Goal: Task Accomplishment & Management: Use online tool/utility

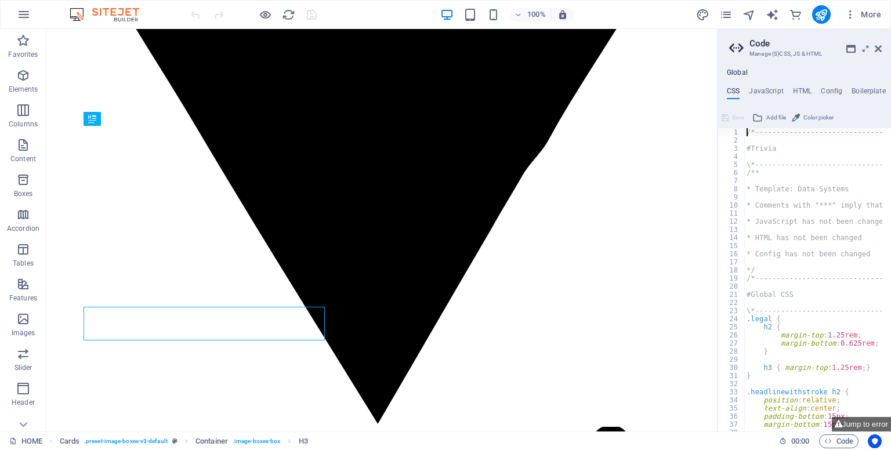
scroll to position [561, 0]
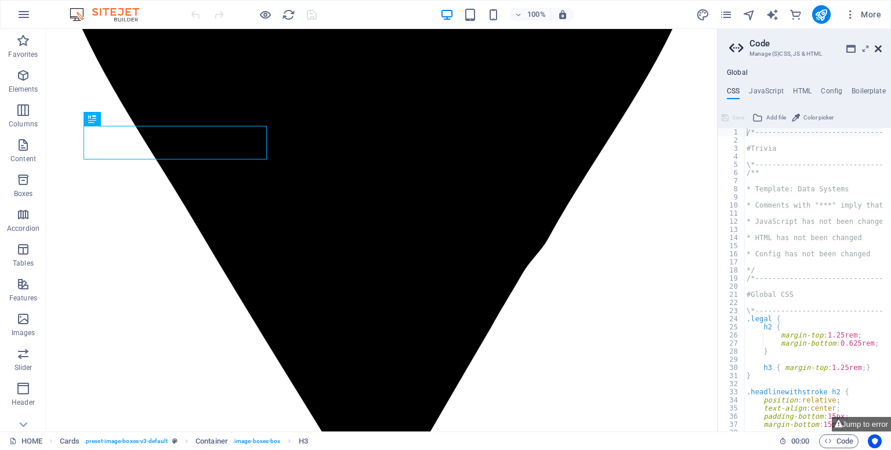
click at [878, 45] on icon at bounding box center [878, 48] width 7 height 9
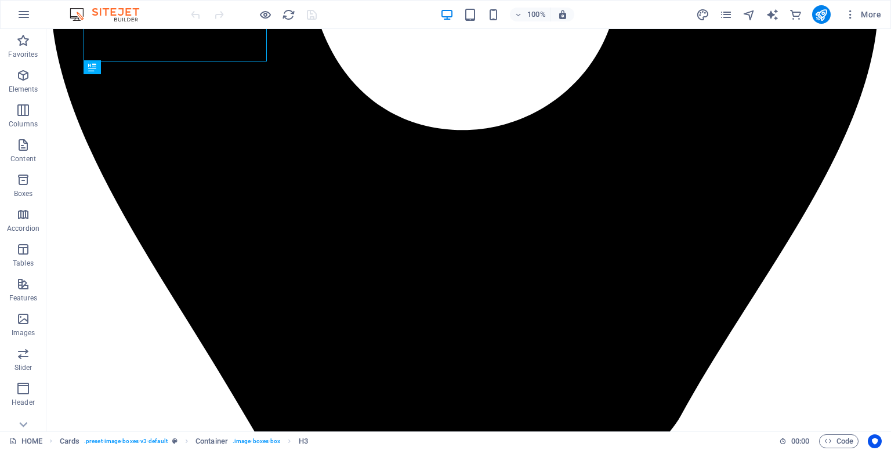
scroll to position [659, 0]
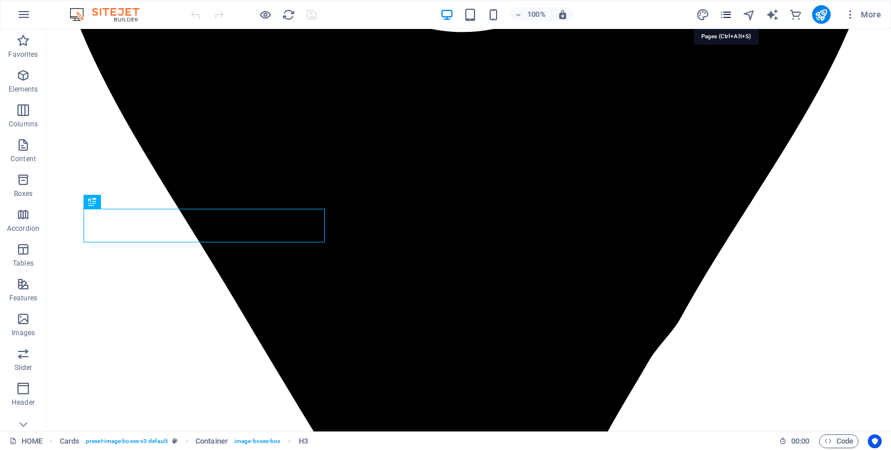
click at [730, 18] on icon "pages" at bounding box center [725, 14] width 13 height 13
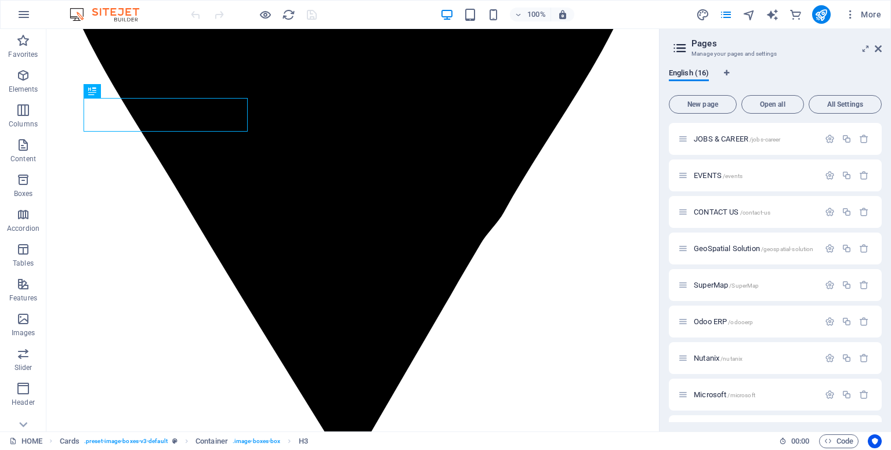
scroll to position [157, 0]
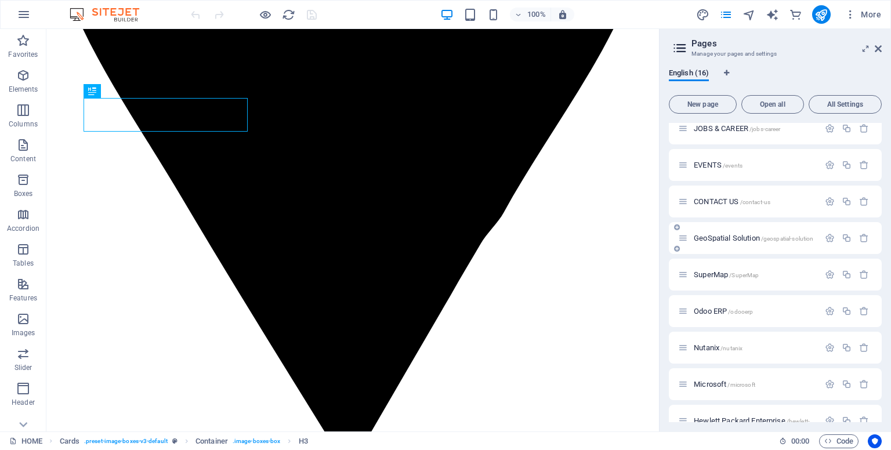
click at [712, 237] on span "GeoSpatial Solution /geospatial-solution" at bounding box center [754, 238] width 120 height 9
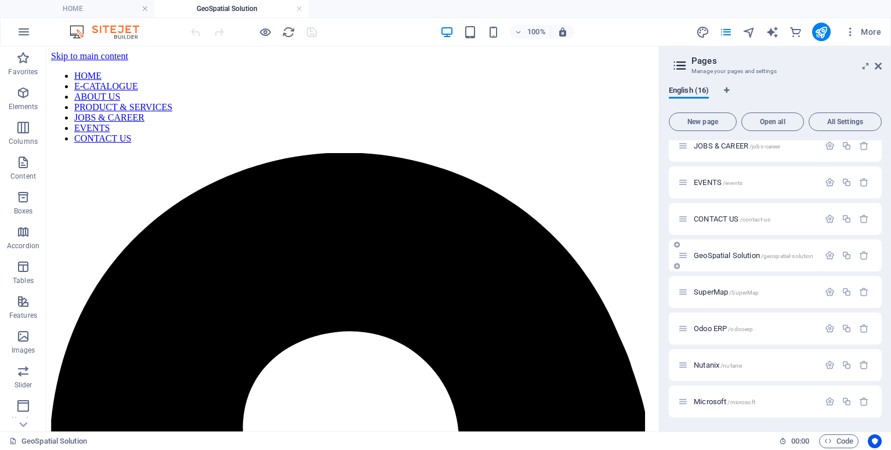
scroll to position [0, 0]
click at [880, 63] on icon at bounding box center [878, 65] width 7 height 9
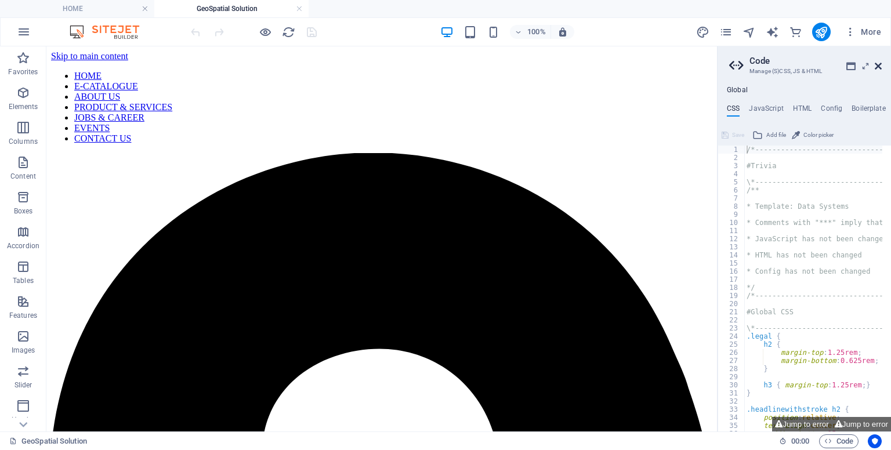
click at [877, 67] on icon at bounding box center [878, 65] width 7 height 9
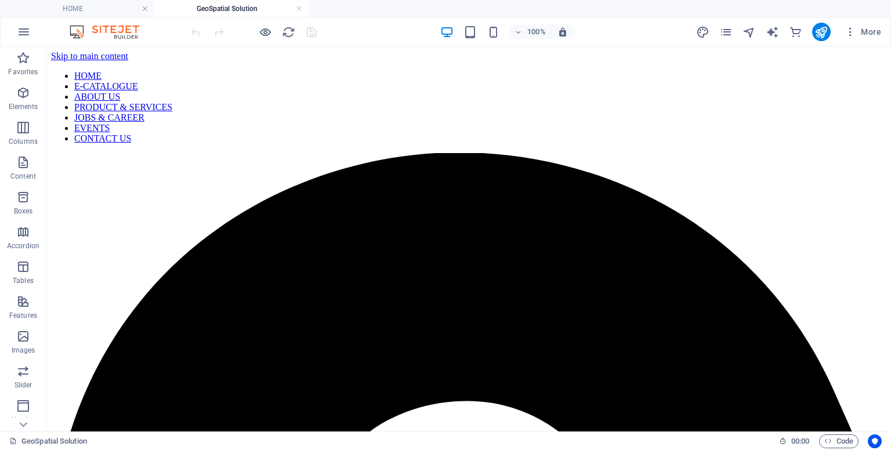
scroll to position [9, 0]
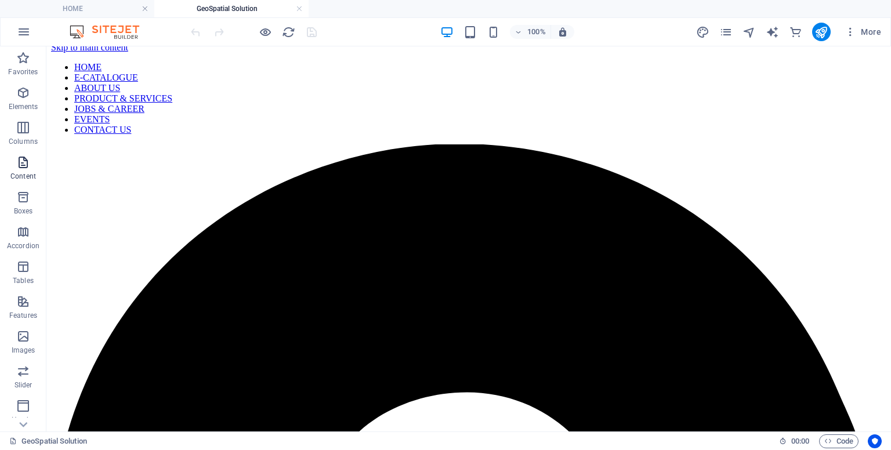
click at [23, 173] on p "Content" at bounding box center [23, 176] width 26 height 9
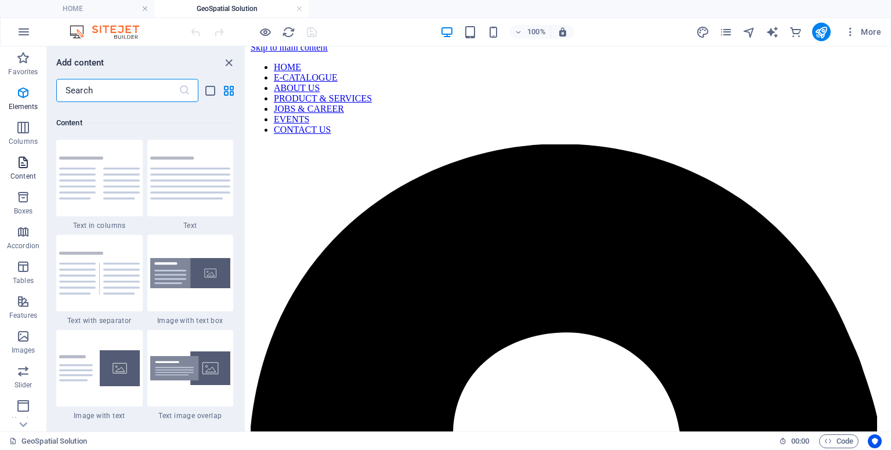
scroll to position [2030, 0]
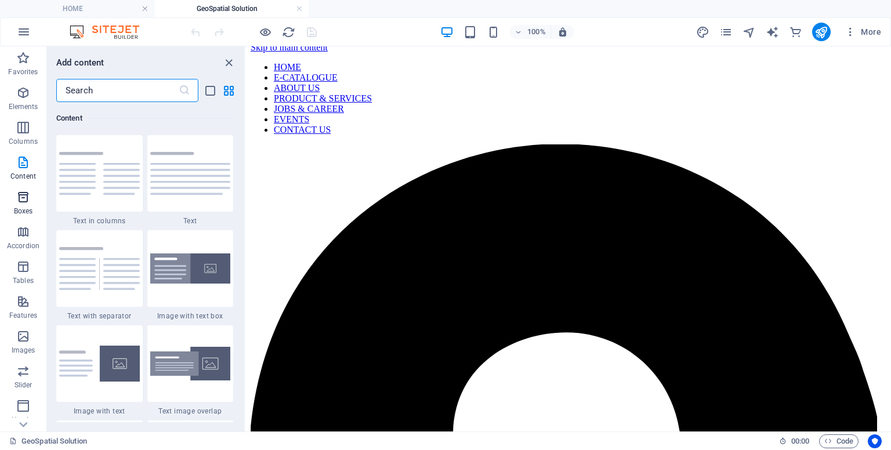
click at [21, 209] on p "Boxes" at bounding box center [23, 211] width 19 height 9
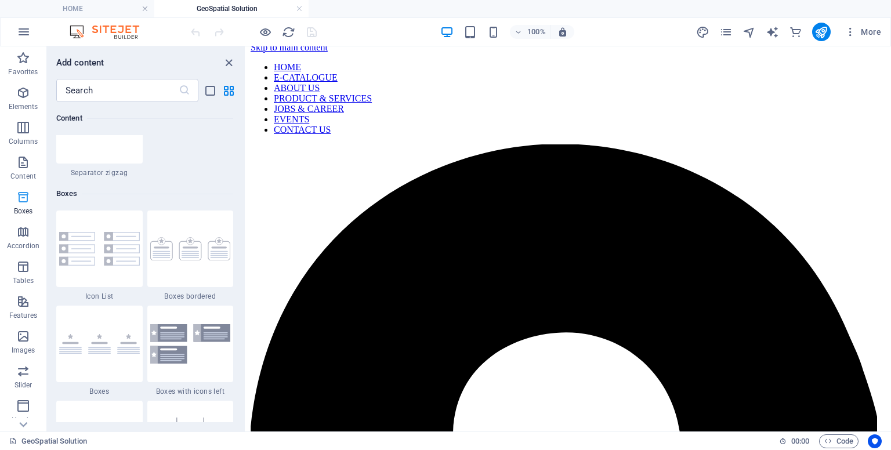
scroll to position [3200, 0]
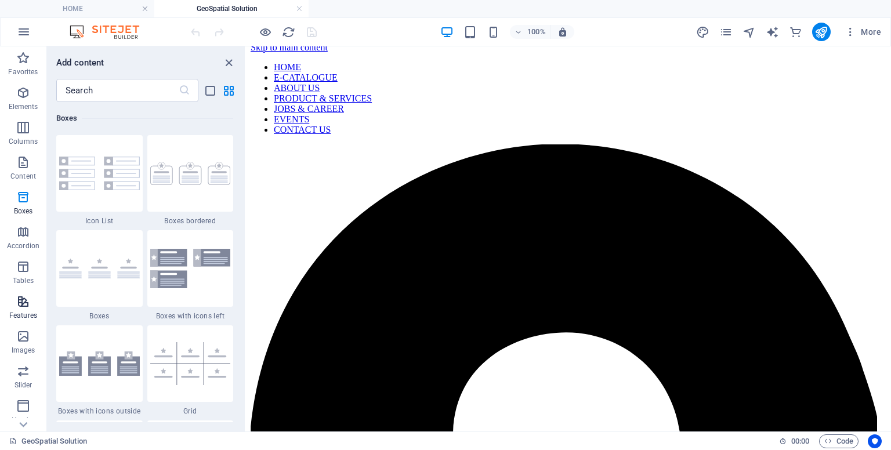
click at [20, 300] on icon "button" at bounding box center [23, 302] width 14 height 14
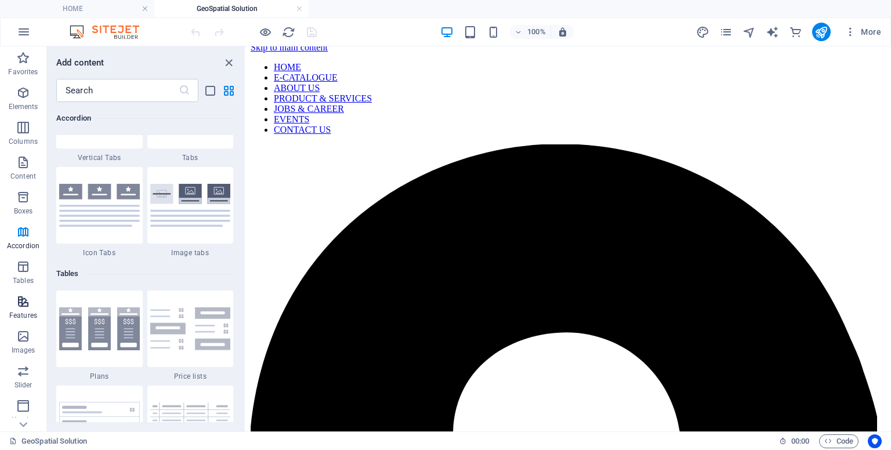
scroll to position [4523, 0]
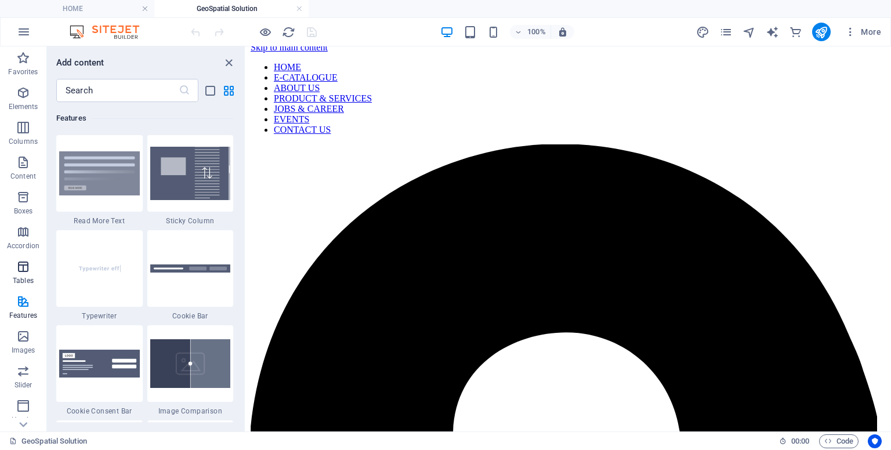
click at [22, 273] on icon "button" at bounding box center [23, 267] width 14 height 14
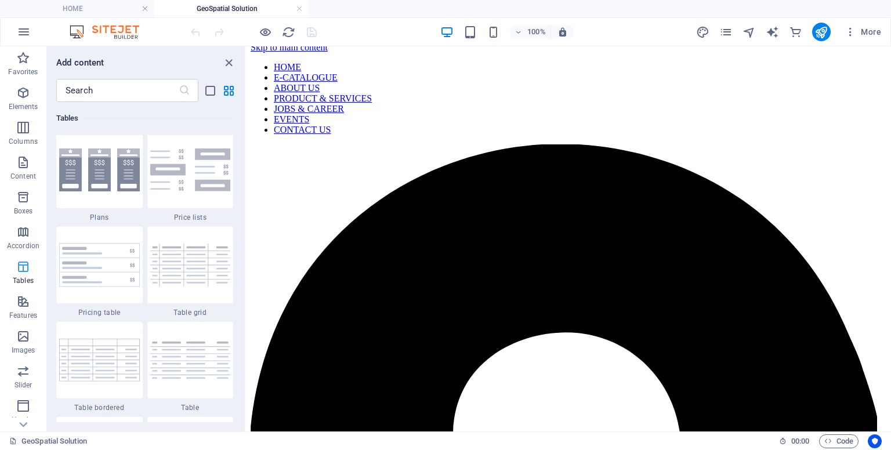
scroll to position [4018, 0]
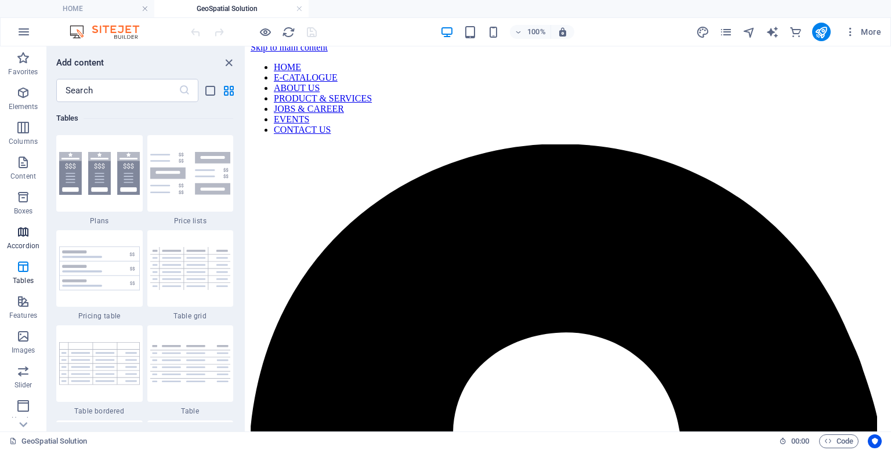
click at [28, 237] on icon "button" at bounding box center [23, 232] width 14 height 14
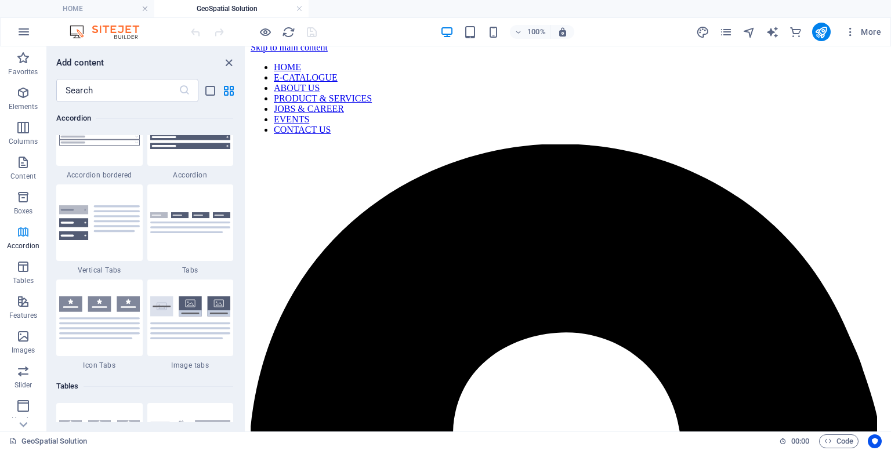
scroll to position [3704, 0]
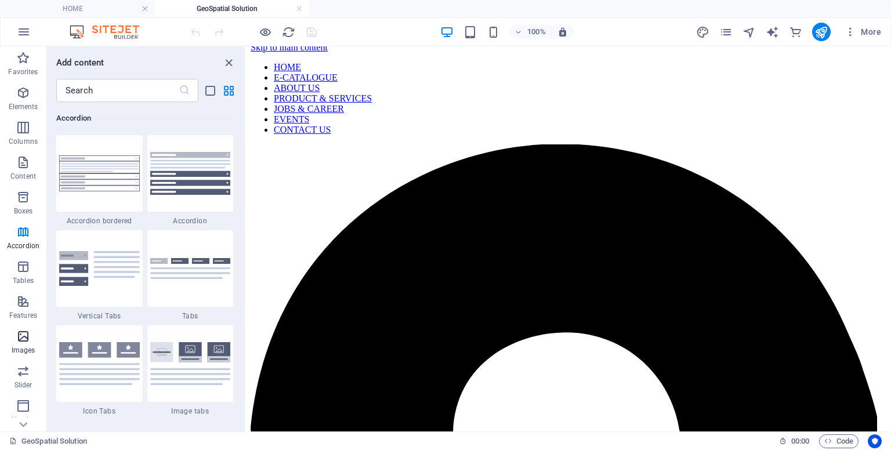
click at [20, 343] on icon "button" at bounding box center [23, 337] width 14 height 14
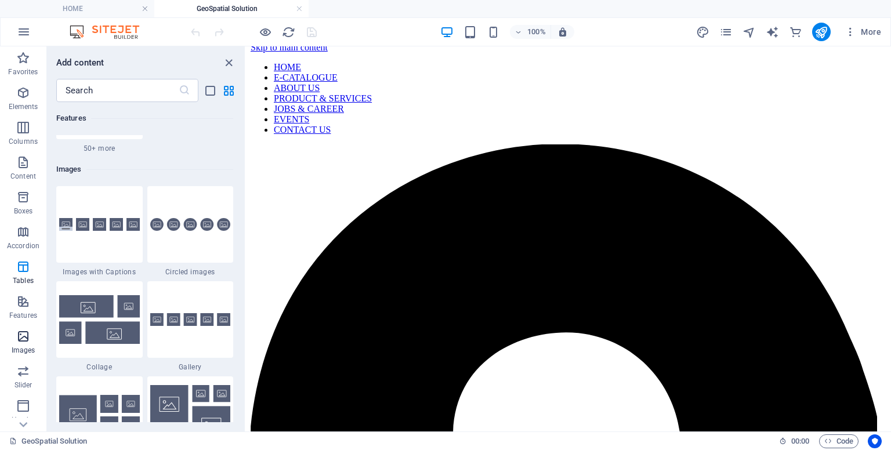
scroll to position [5883, 0]
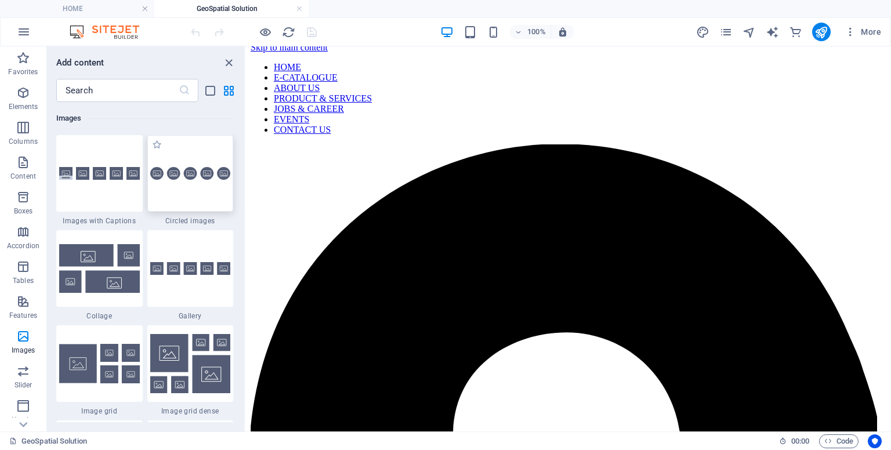
click at [175, 191] on div at bounding box center [190, 173] width 86 height 77
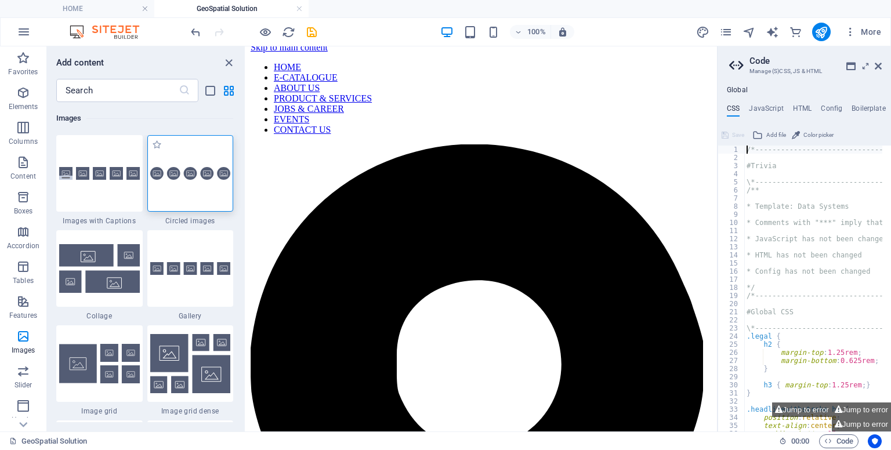
scroll to position [0, 0]
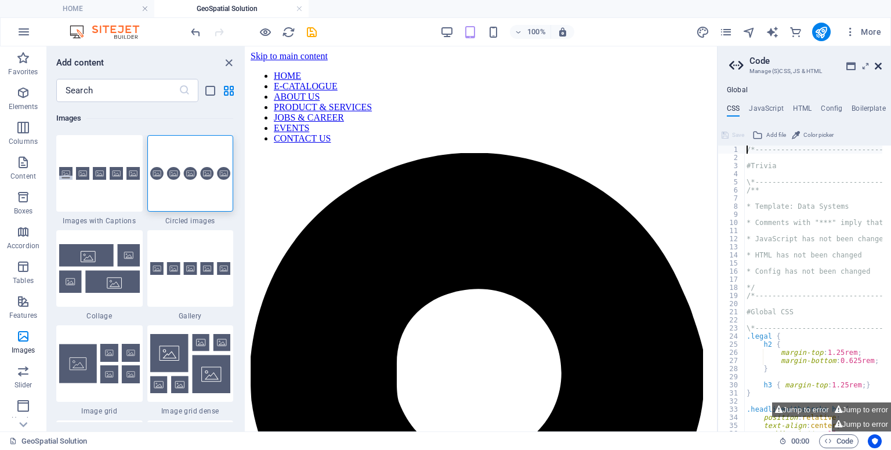
click at [881, 67] on icon at bounding box center [878, 65] width 7 height 9
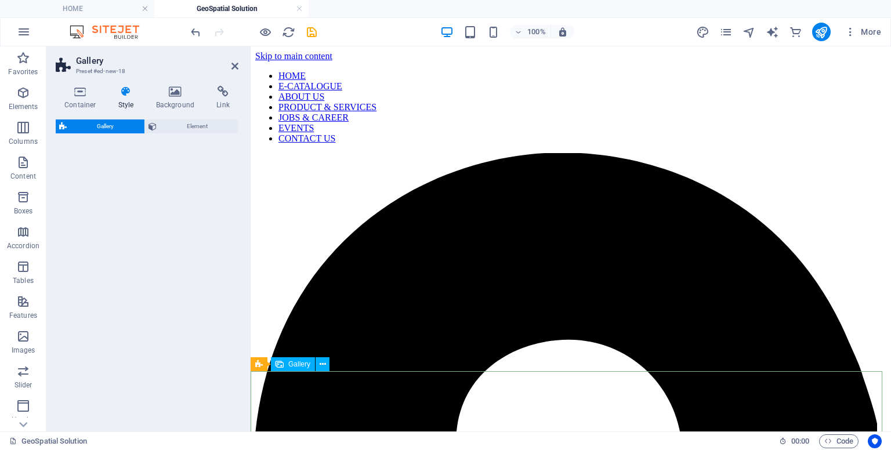
drag, startPoint x: 338, startPoint y: 252, endPoint x: 295, endPoint y: 372, distance: 127.5
select select "rem"
select select "preset-gallery-v3-captions"
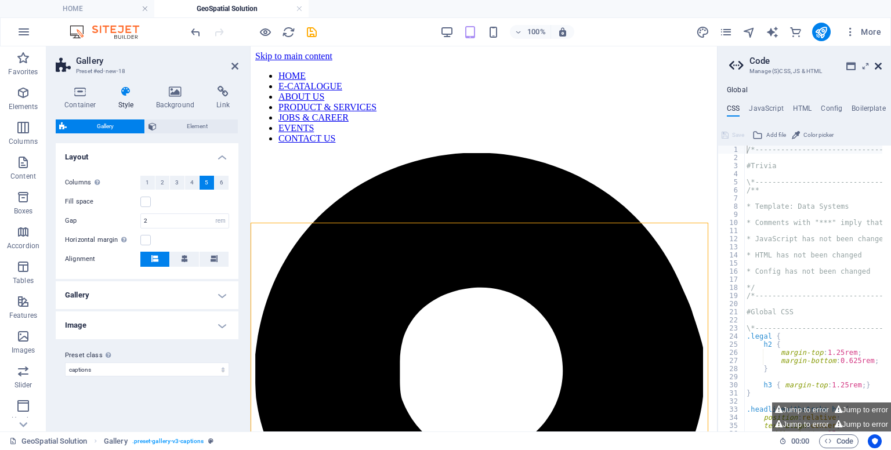
click at [881, 68] on icon at bounding box center [878, 65] width 7 height 9
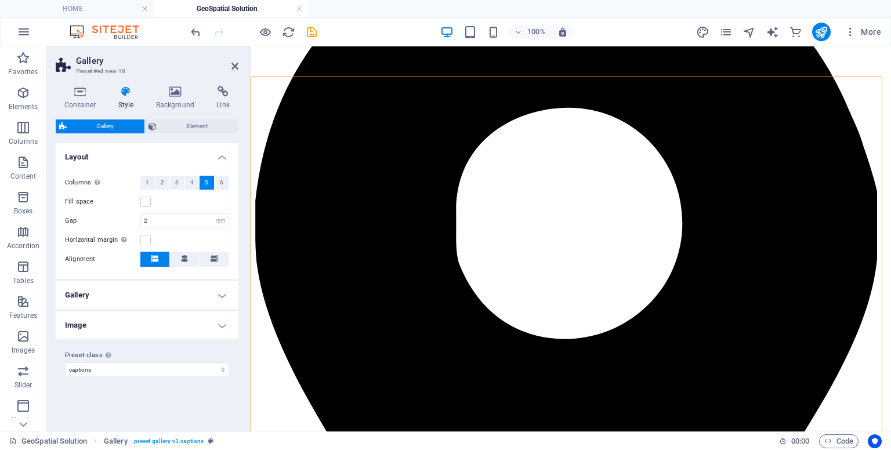
scroll to position [225, 0]
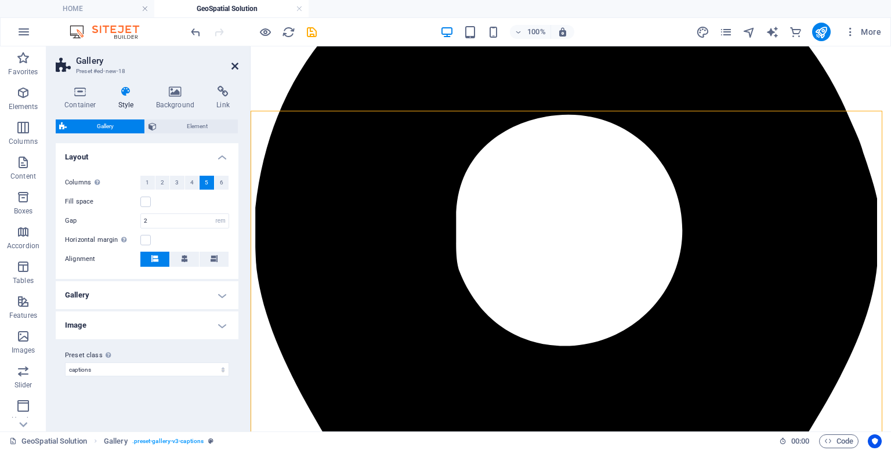
click at [235, 67] on icon at bounding box center [234, 65] width 7 height 9
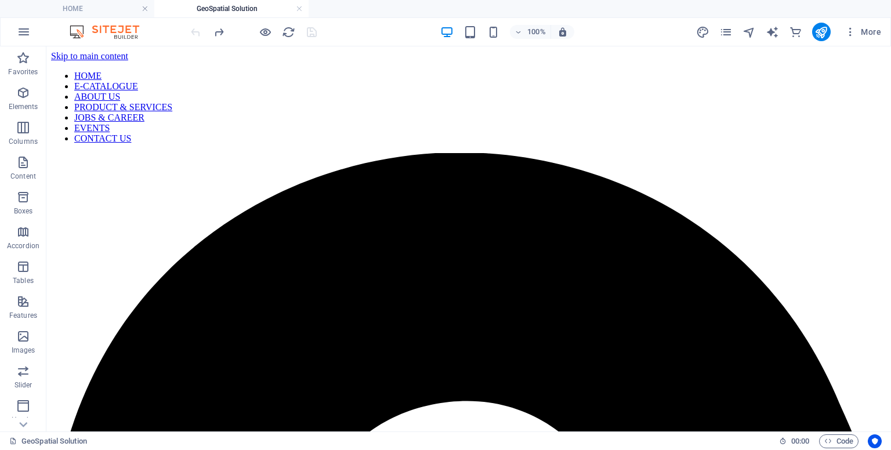
scroll to position [9, 0]
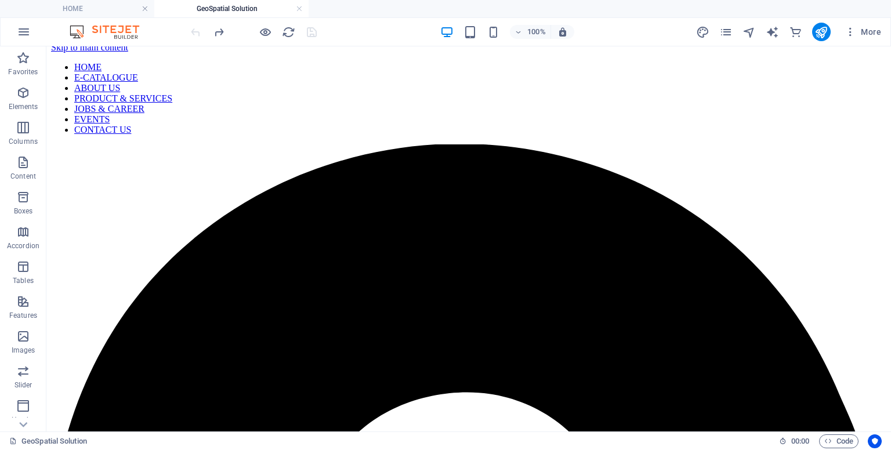
drag, startPoint x: 884, startPoint y: 377, endPoint x: 905, endPoint y: 486, distance: 111.6
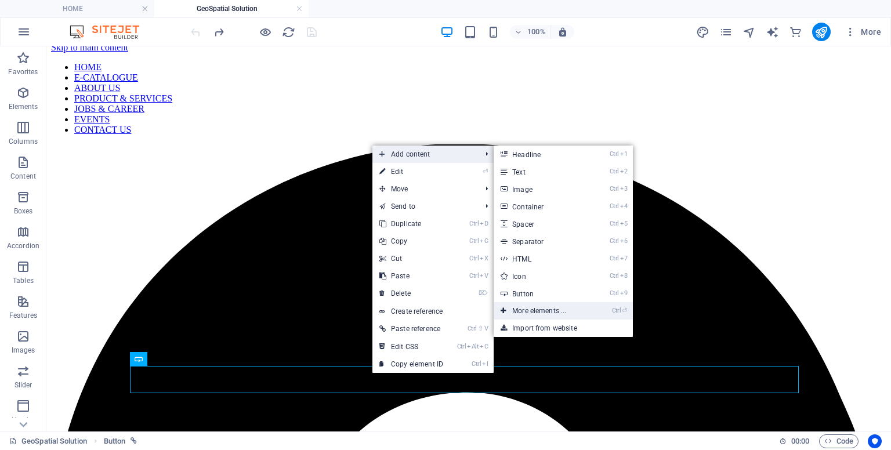
click at [547, 302] on link "Ctrl ⏎ More elements ..." at bounding box center [542, 310] width 96 height 17
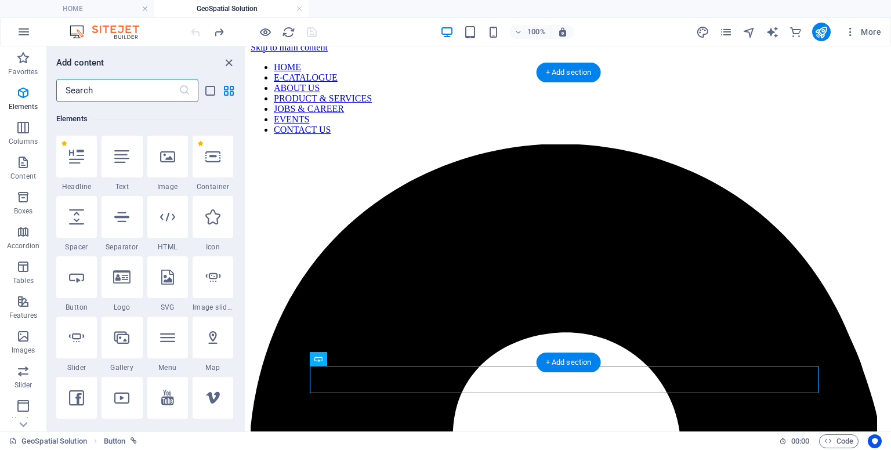
scroll to position [123, 0]
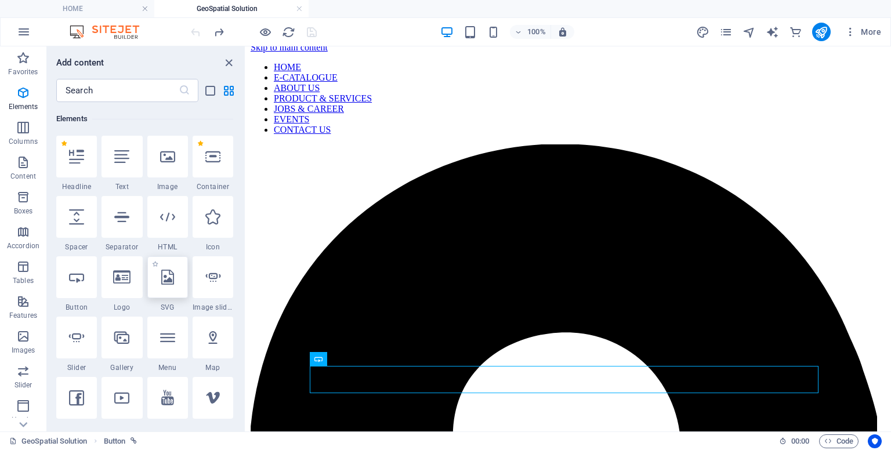
click at [168, 286] on div at bounding box center [167, 277] width 41 height 42
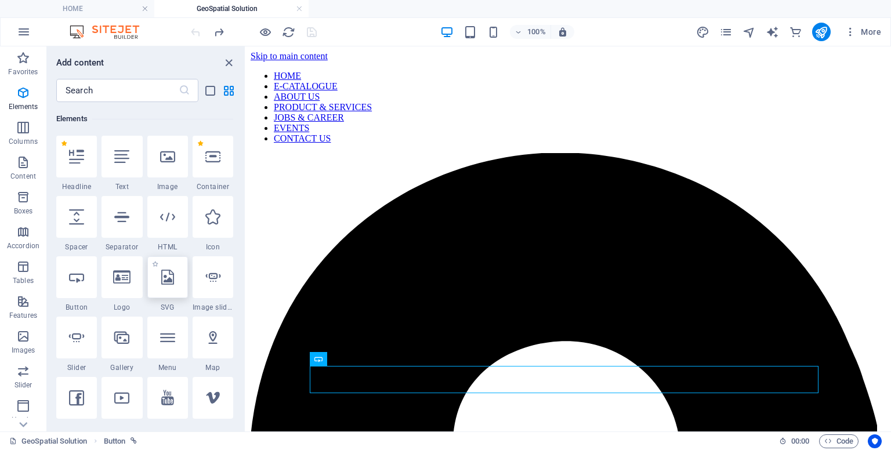
select select "xMidYMid"
select select "px"
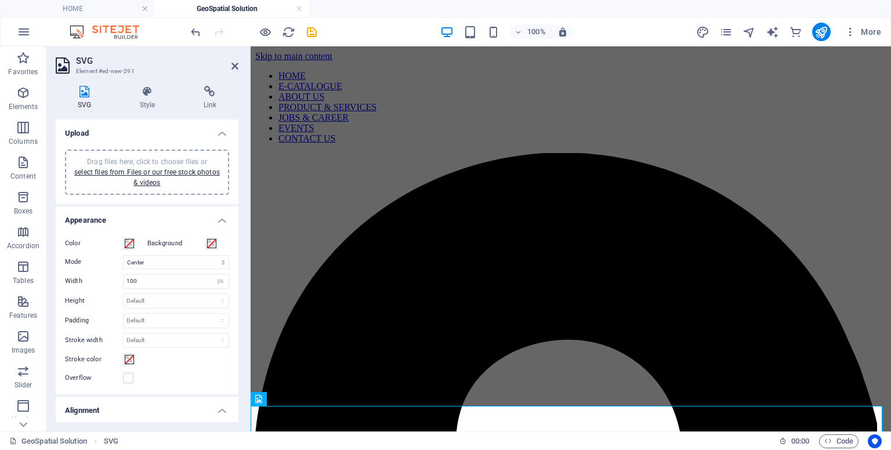
scroll to position [32, 0]
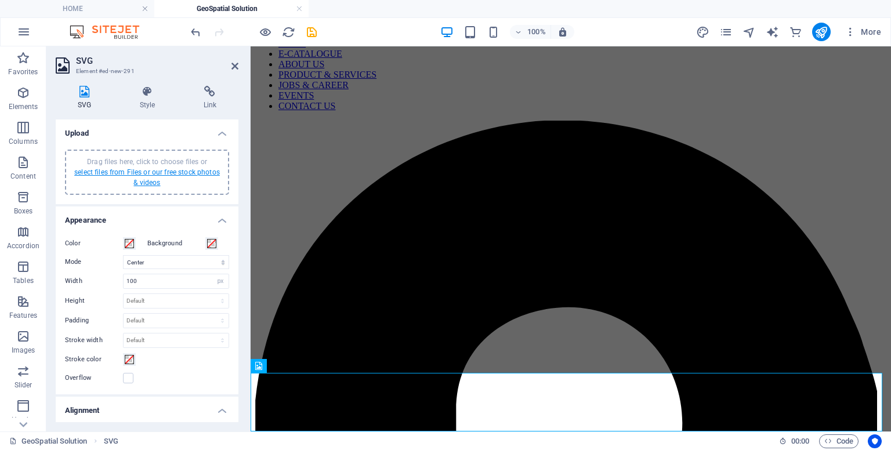
click at [179, 173] on link "select files from Files or our free stock photos & videos" at bounding box center [147, 177] width 146 height 19
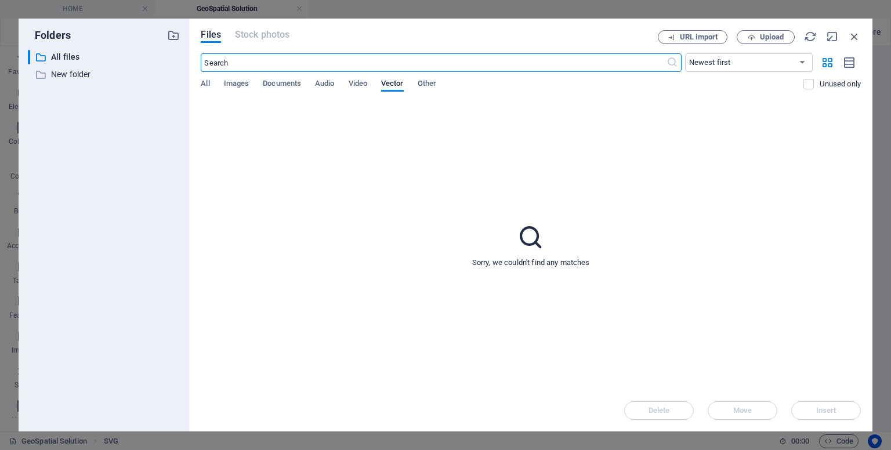
scroll to position [0, 0]
click at [240, 79] on span "Images" at bounding box center [237, 85] width 26 height 16
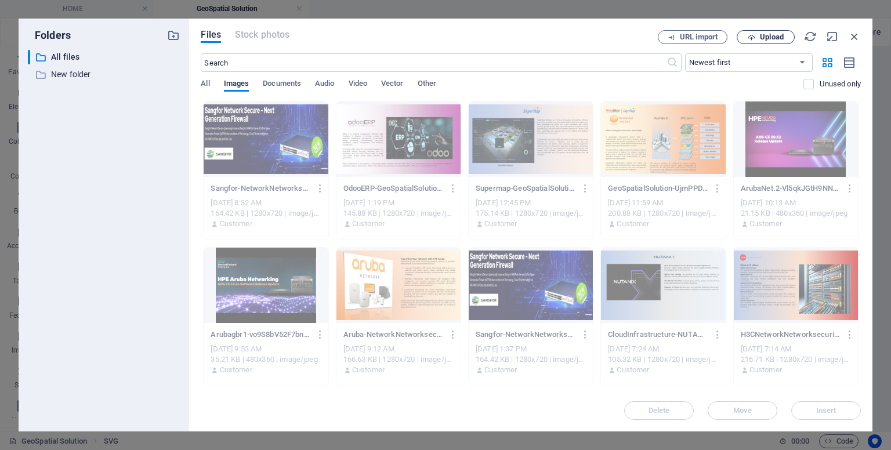
click at [766, 41] on span "Upload" at bounding box center [772, 37] width 24 height 7
click at [761, 39] on span "Upload" at bounding box center [772, 37] width 24 height 7
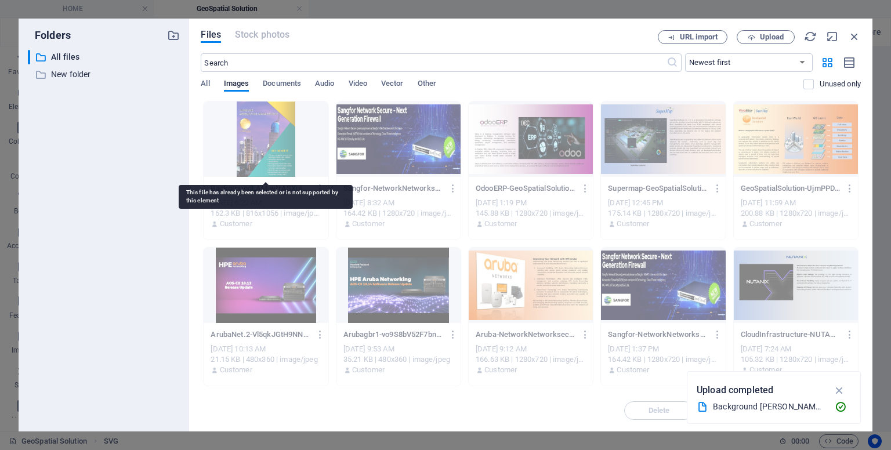
click at [278, 161] on div at bounding box center [266, 139] width 124 height 75
click at [264, 154] on div at bounding box center [266, 139] width 124 height 75
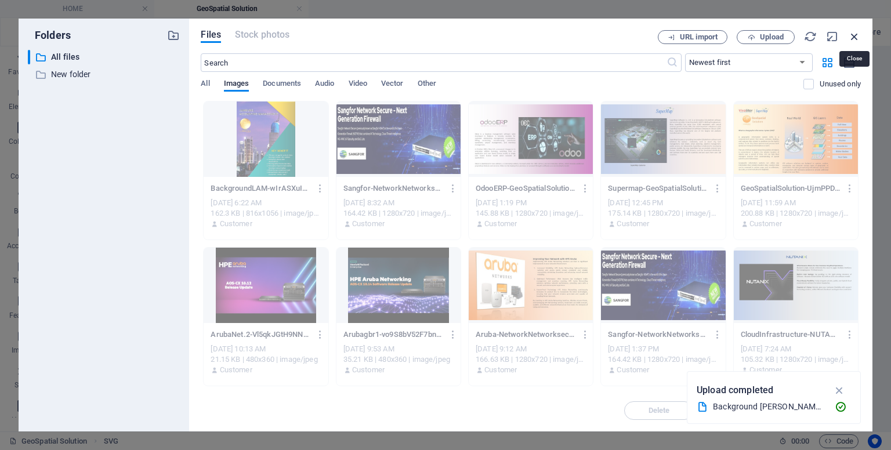
click at [858, 34] on icon "button" at bounding box center [854, 36] width 13 height 13
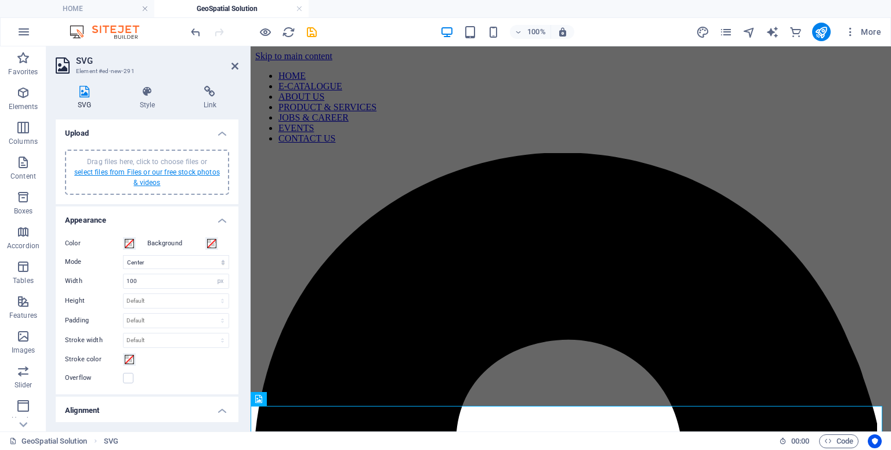
click at [170, 175] on link "select files from Files or our free stock photos & videos" at bounding box center [147, 177] width 146 height 19
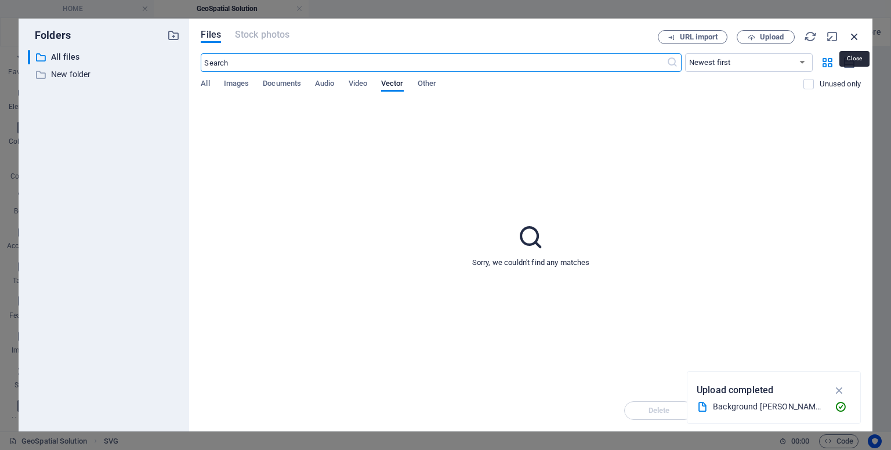
click at [853, 37] on icon "button" at bounding box center [854, 36] width 13 height 13
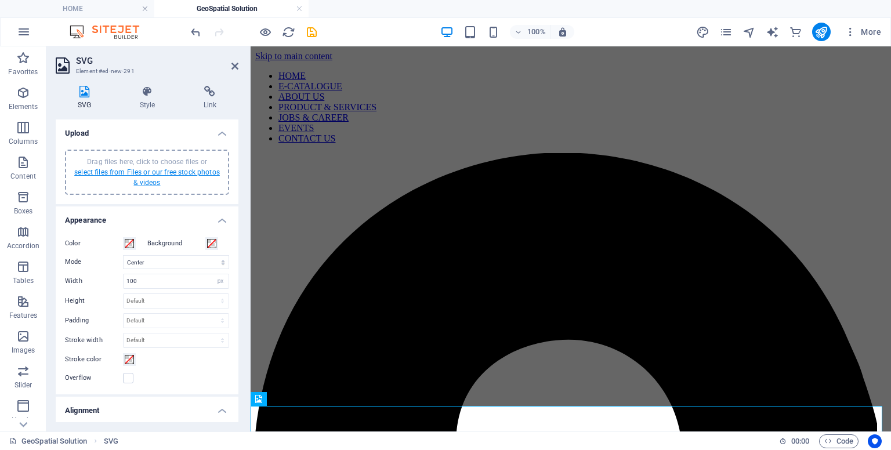
click at [183, 170] on link "select files from Files or our free stock photos & videos" at bounding box center [147, 177] width 146 height 19
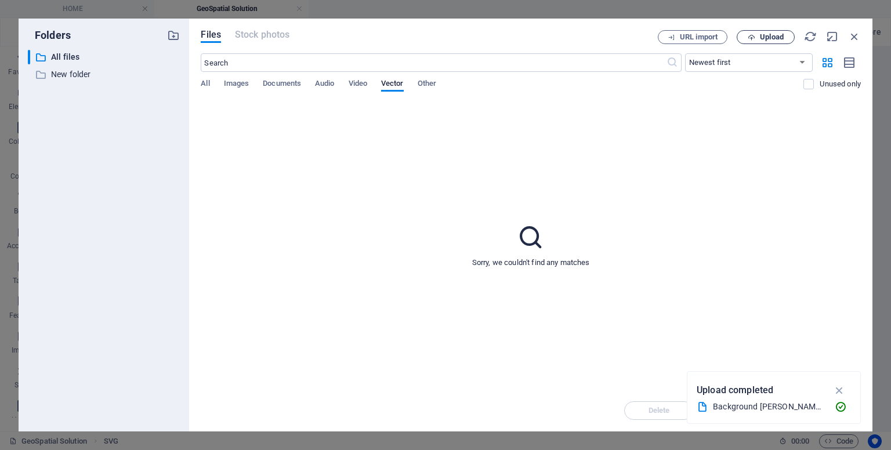
click at [753, 42] on button "Upload" at bounding box center [766, 37] width 58 height 14
click at [239, 83] on span "Images" at bounding box center [237, 85] width 26 height 16
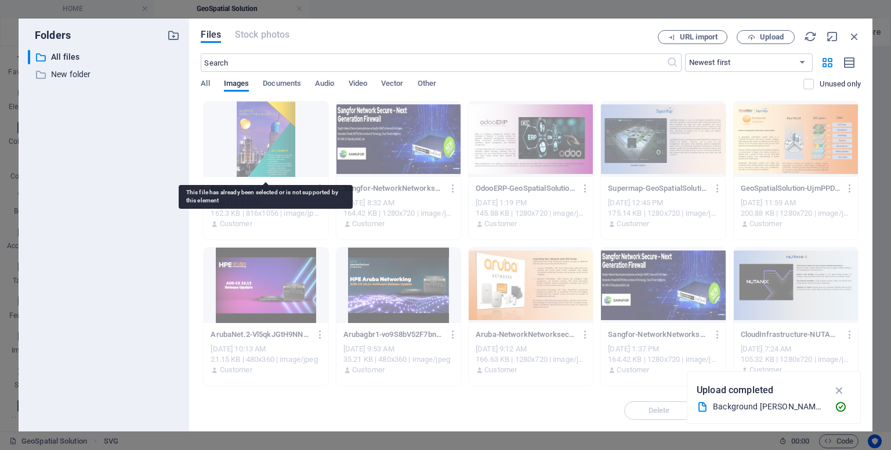
click at [259, 150] on div at bounding box center [266, 139] width 124 height 75
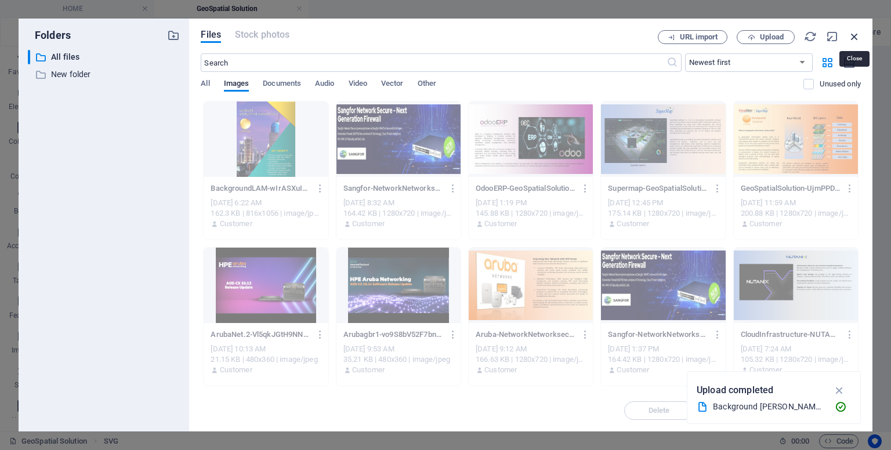
click at [854, 33] on icon "button" at bounding box center [854, 36] width 13 height 13
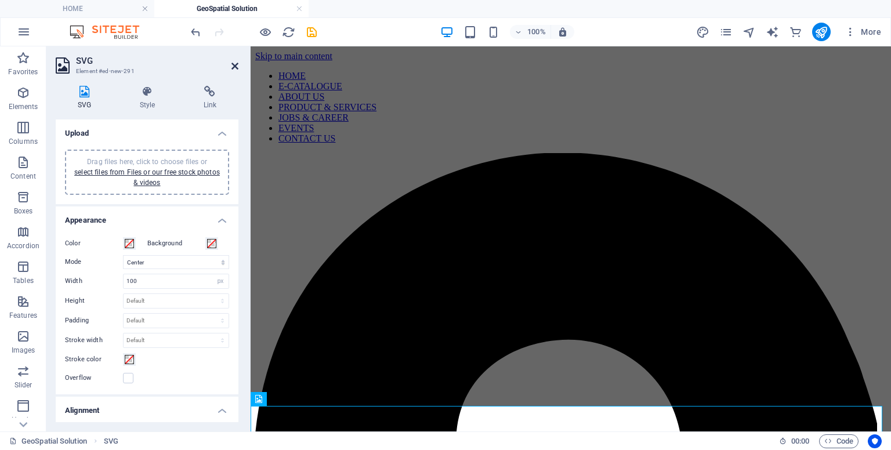
click at [235, 66] on icon at bounding box center [234, 65] width 7 height 9
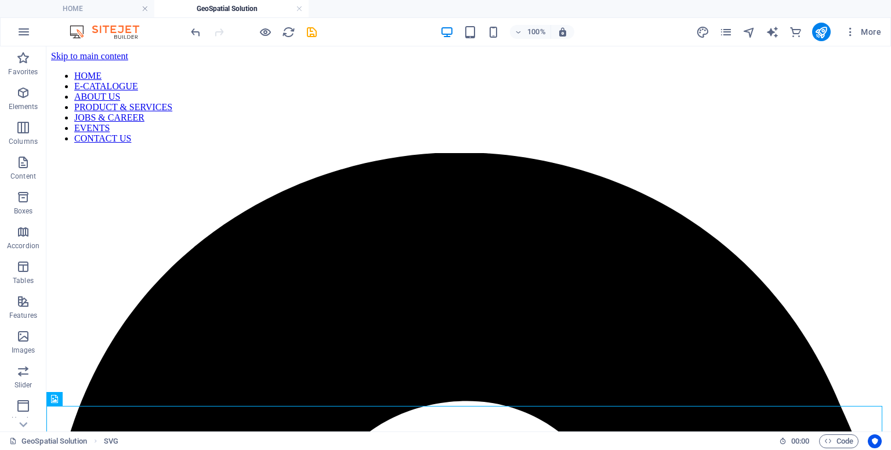
drag, startPoint x: 881, startPoint y: 139, endPoint x: 891, endPoint y: 178, distance: 40.7
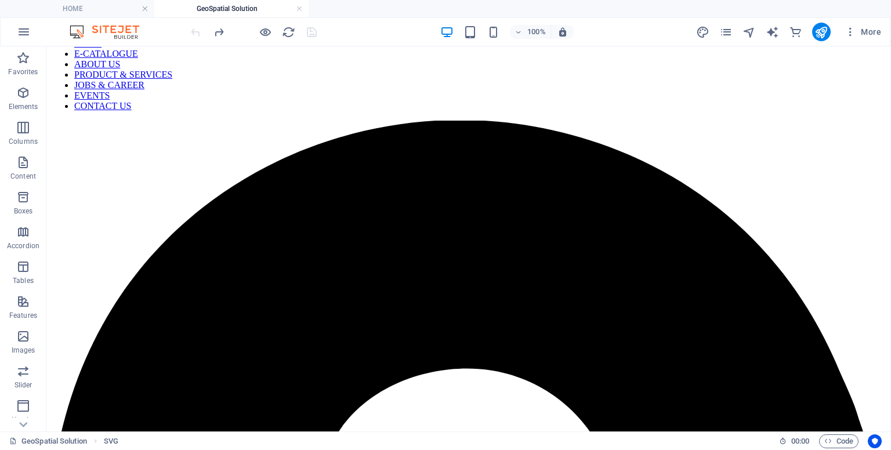
scroll to position [9, 0]
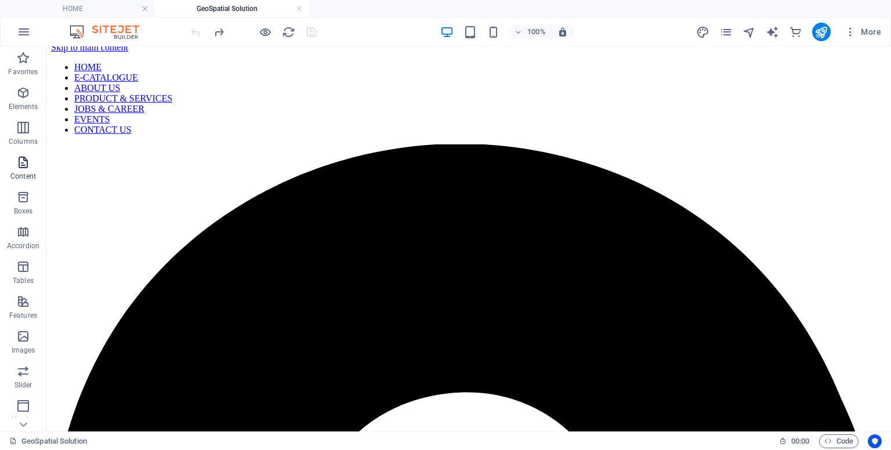
click at [21, 176] on p "Content" at bounding box center [23, 176] width 26 height 9
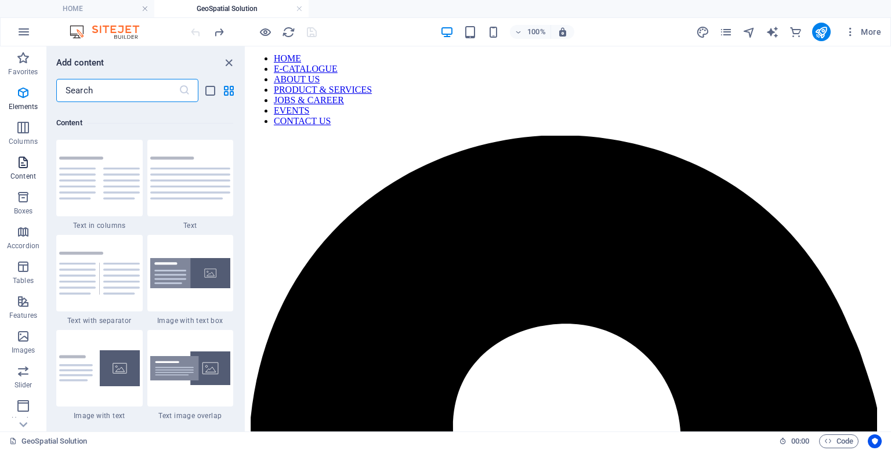
scroll to position [2030, 0]
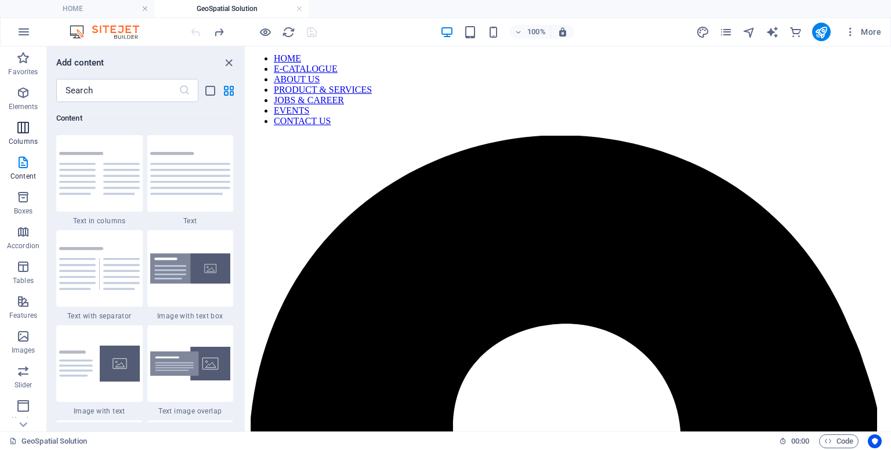
click at [27, 131] on icon "button" at bounding box center [23, 128] width 14 height 14
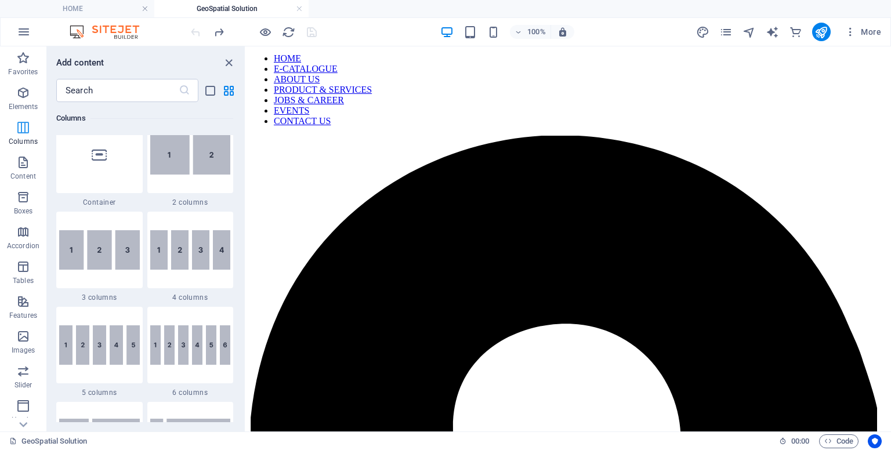
scroll to position [574, 0]
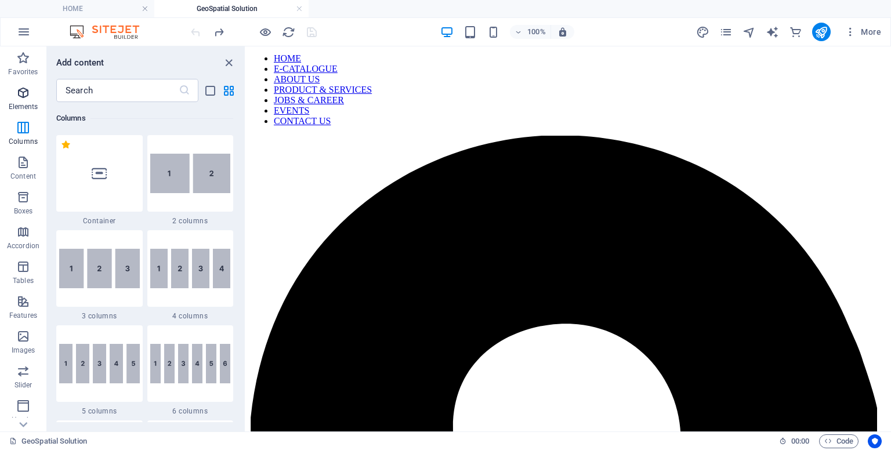
click at [21, 97] on icon "button" at bounding box center [23, 93] width 14 height 14
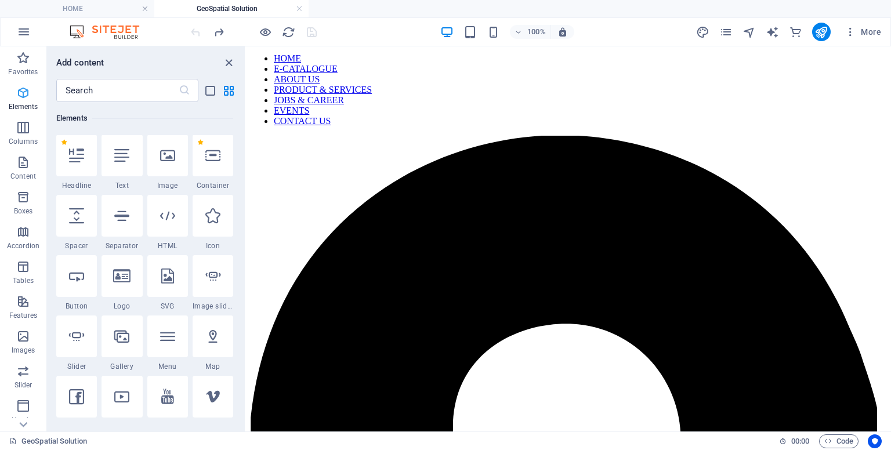
scroll to position [124, 0]
click at [127, 344] on div at bounding box center [122, 337] width 41 height 42
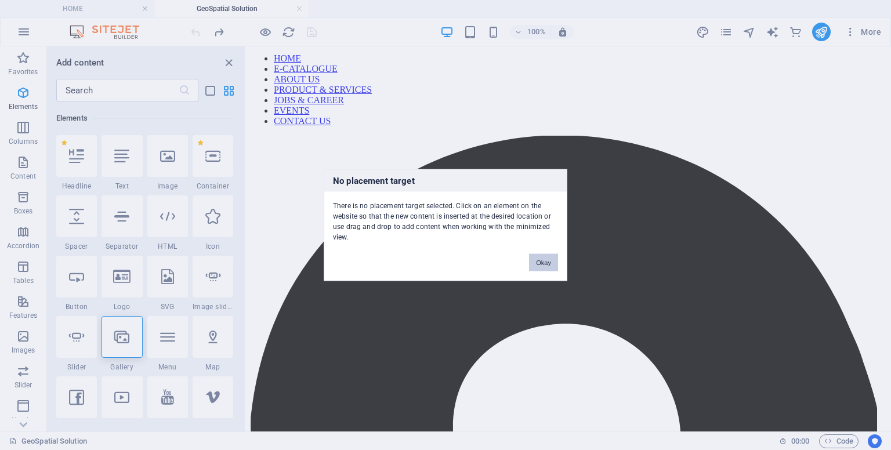
click at [546, 265] on button "Okay" at bounding box center [543, 262] width 29 height 17
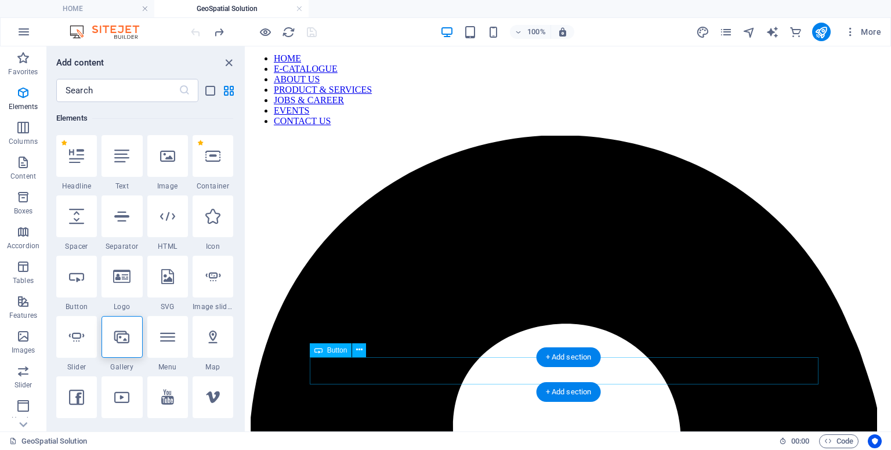
click at [357, 354] on icon at bounding box center [359, 350] width 6 height 12
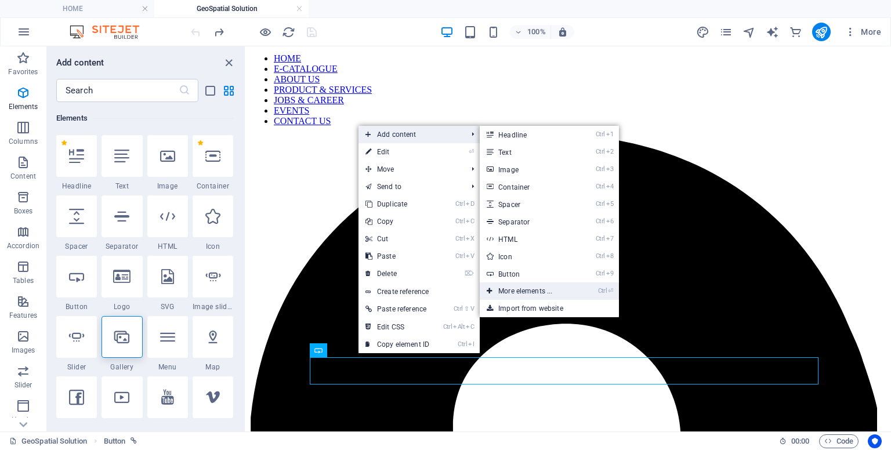
click at [518, 285] on link "Ctrl ⏎ More elements ..." at bounding box center [528, 291] width 96 height 17
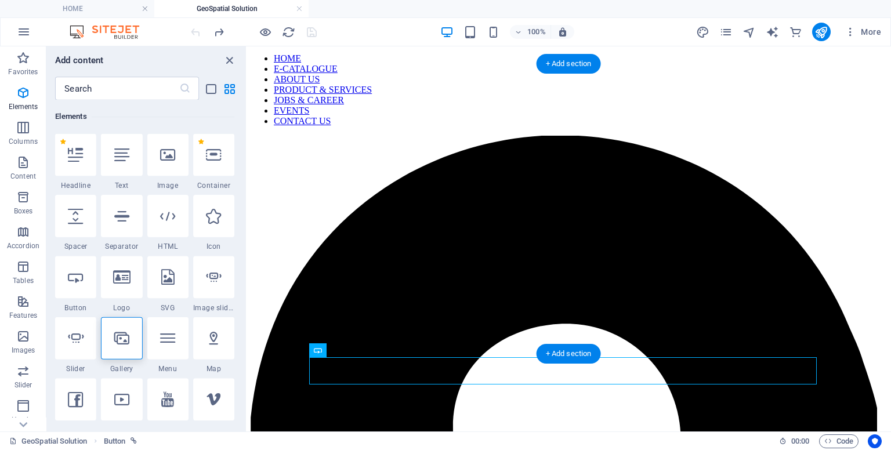
scroll to position [123, 0]
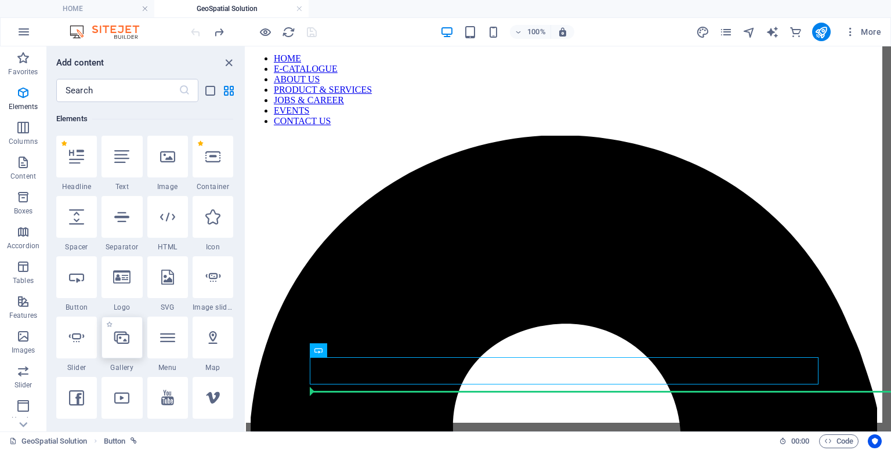
select select "4"
select select "%"
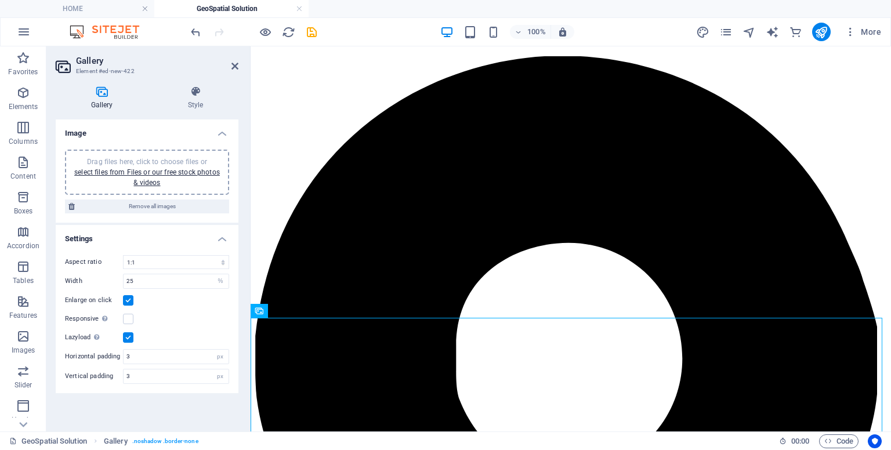
scroll to position [104, 0]
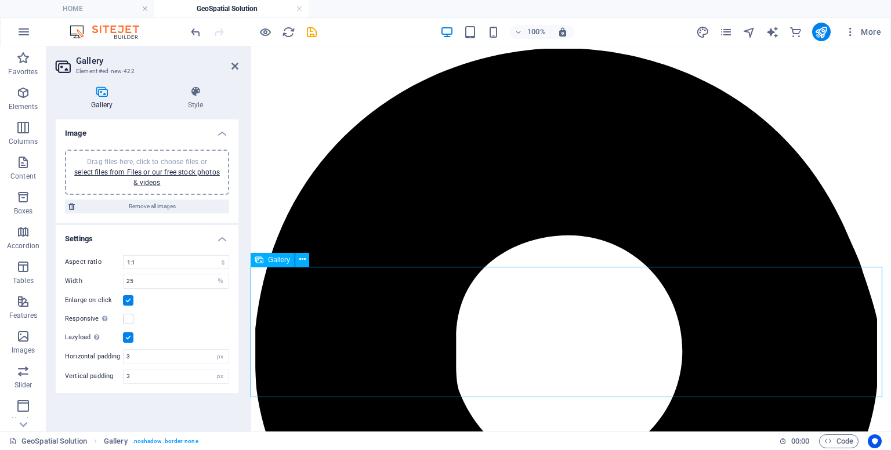
click at [303, 262] on icon at bounding box center [302, 260] width 6 height 12
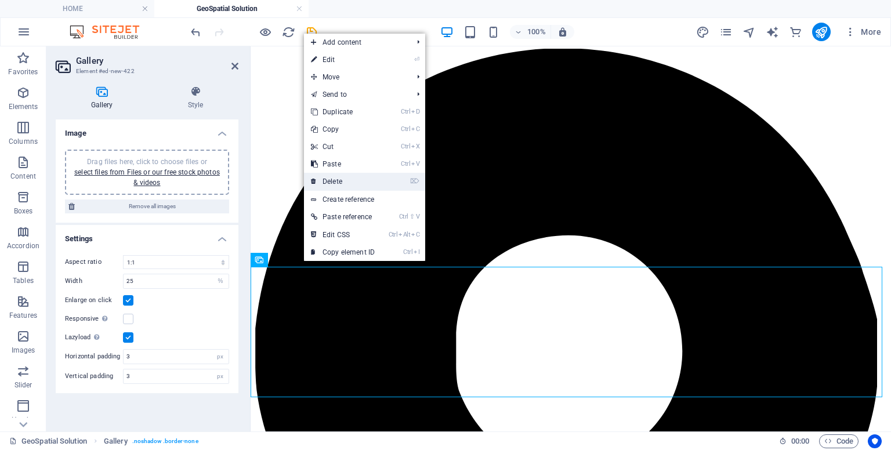
drag, startPoint x: 303, startPoint y: 262, endPoint x: 346, endPoint y: 179, distance: 93.7
click at [346, 179] on body "[DOMAIN_NAME] HOME GeoSpatial Solution Favorites Elements Columns Content Boxes…" at bounding box center [445, 225] width 891 height 450
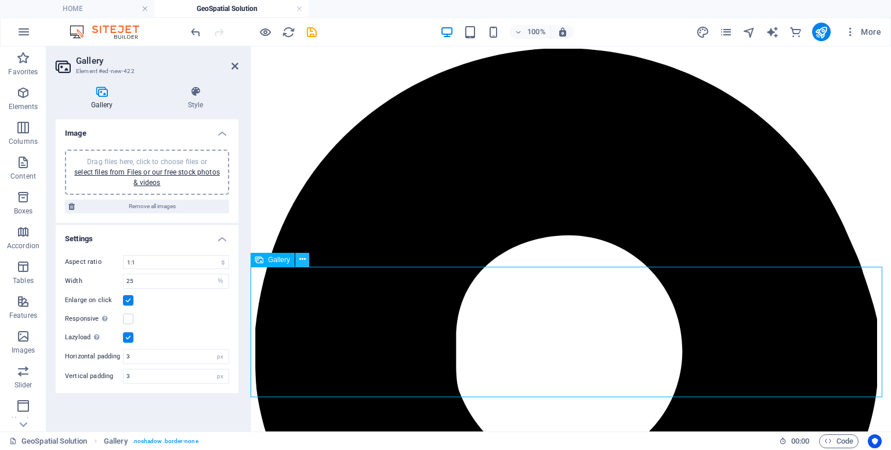
click at [306, 259] on button at bounding box center [302, 260] width 14 height 14
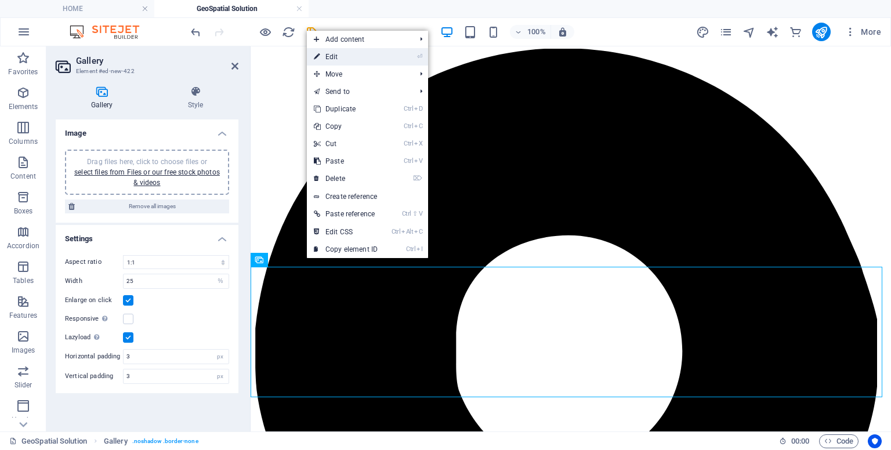
click at [341, 59] on link "⏎ Edit" at bounding box center [346, 56] width 78 height 17
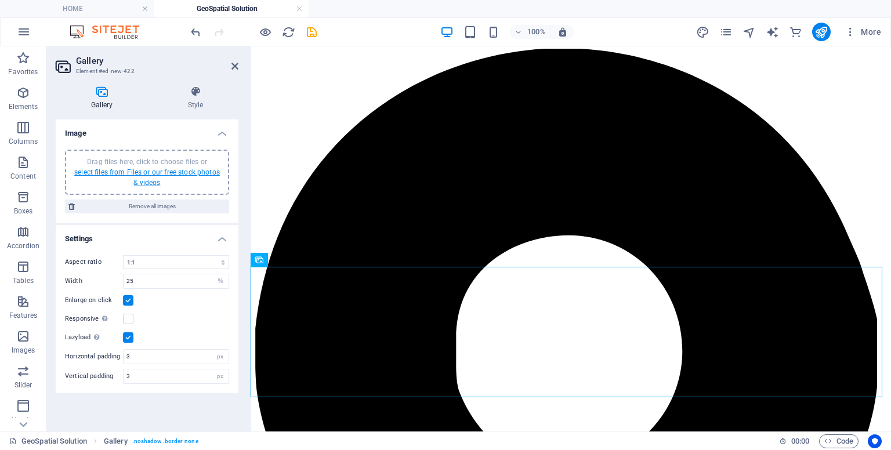
click at [172, 172] on link "select files from Files or our free stock photos & videos" at bounding box center [147, 177] width 146 height 19
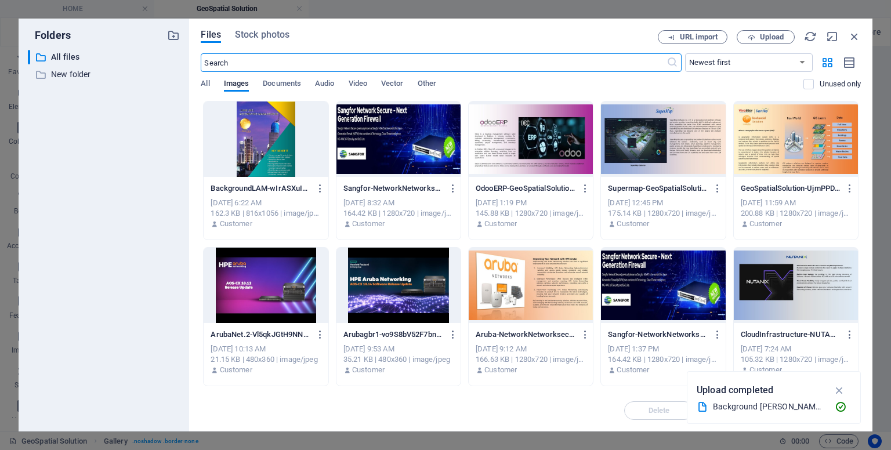
scroll to position [0, 0]
click at [252, 149] on div at bounding box center [266, 139] width 124 height 75
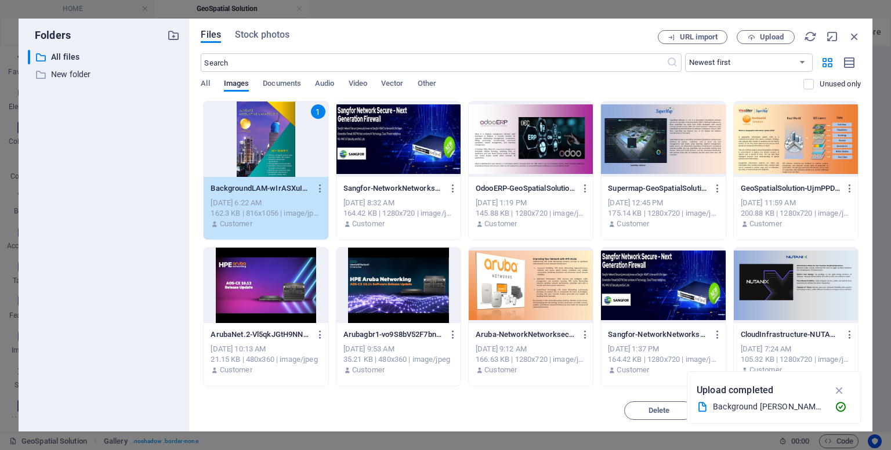
click at [252, 149] on div "1" at bounding box center [266, 139] width 124 height 75
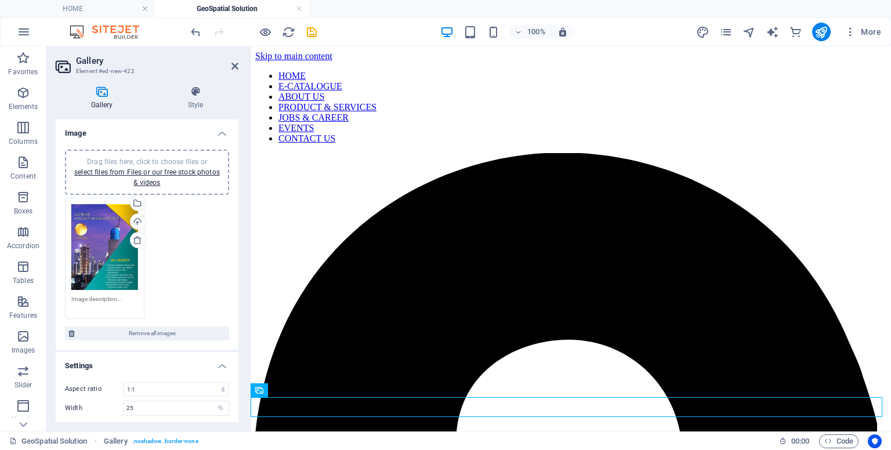
scroll to position [34, 0]
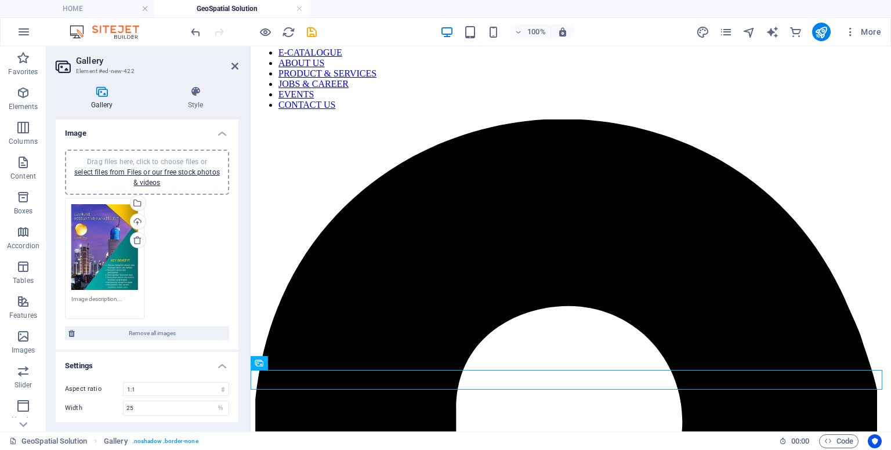
click at [102, 259] on div "Drag files here, click to choose files or select files from Files or our free s…" at bounding box center [104, 247] width 67 height 86
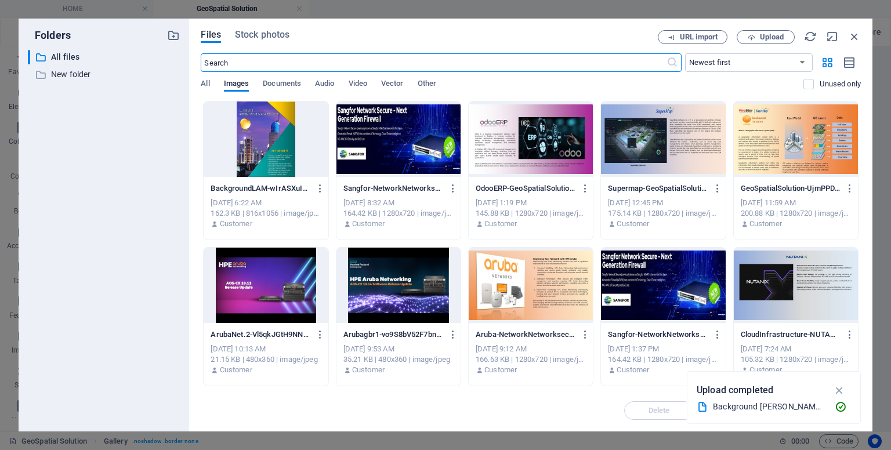
click at [267, 146] on div at bounding box center [266, 139] width 124 height 75
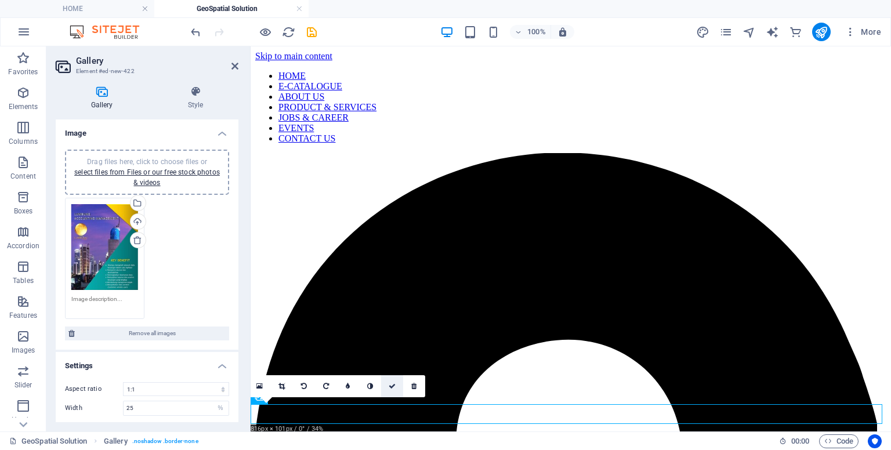
click at [390, 385] on icon at bounding box center [392, 386] width 7 height 7
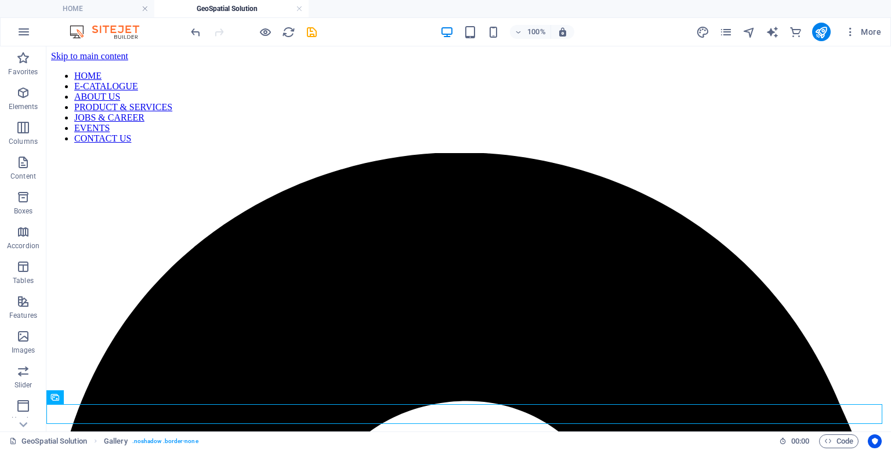
scroll to position [34, 0]
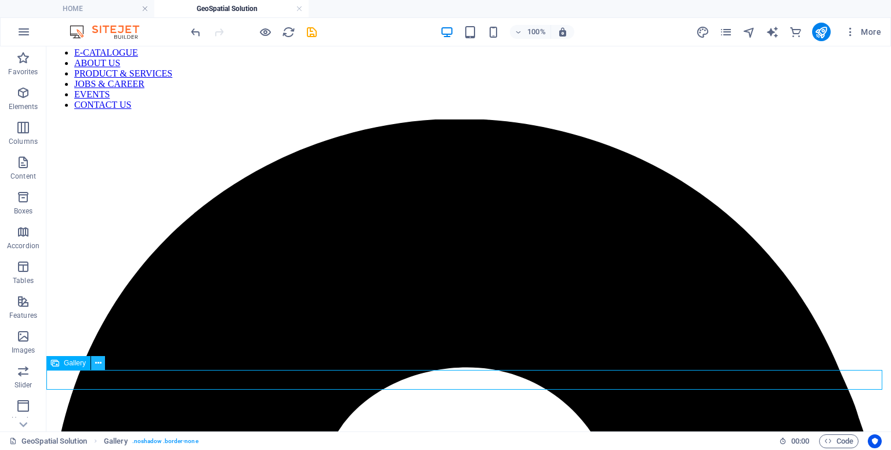
click at [98, 366] on icon at bounding box center [98, 363] width 6 height 12
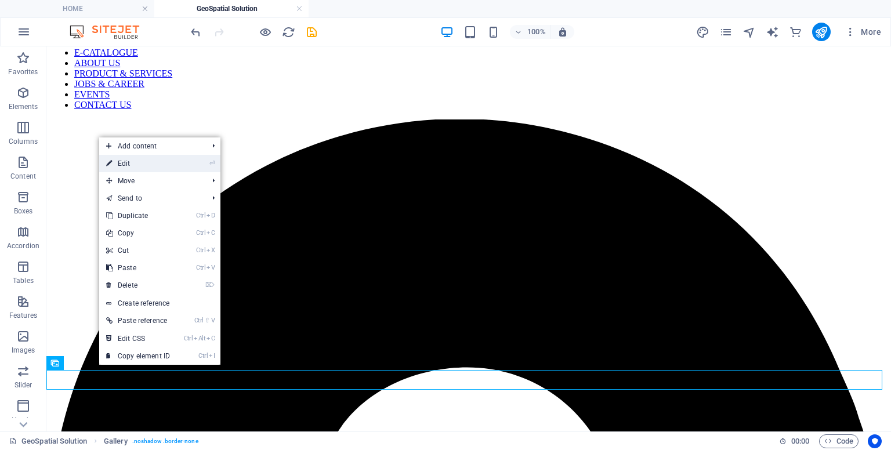
click at [137, 169] on link "⏎ Edit" at bounding box center [138, 163] width 78 height 17
select select "4"
select select "%"
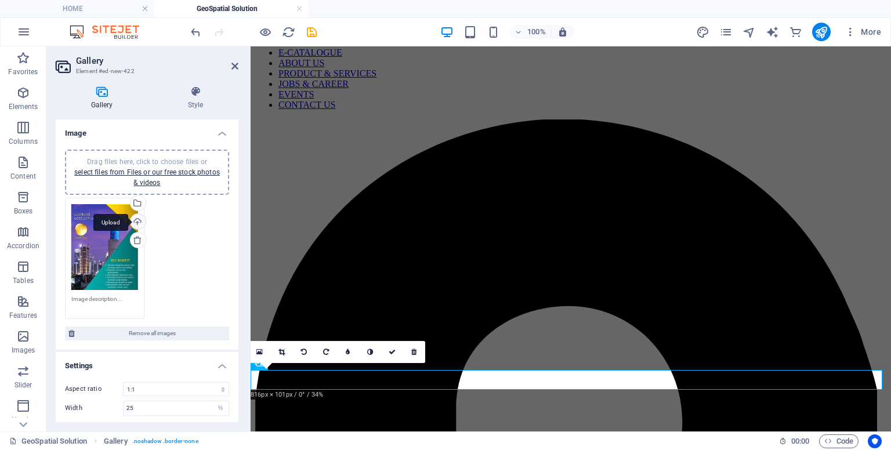
click at [135, 224] on div "Upload" at bounding box center [136, 222] width 17 height 17
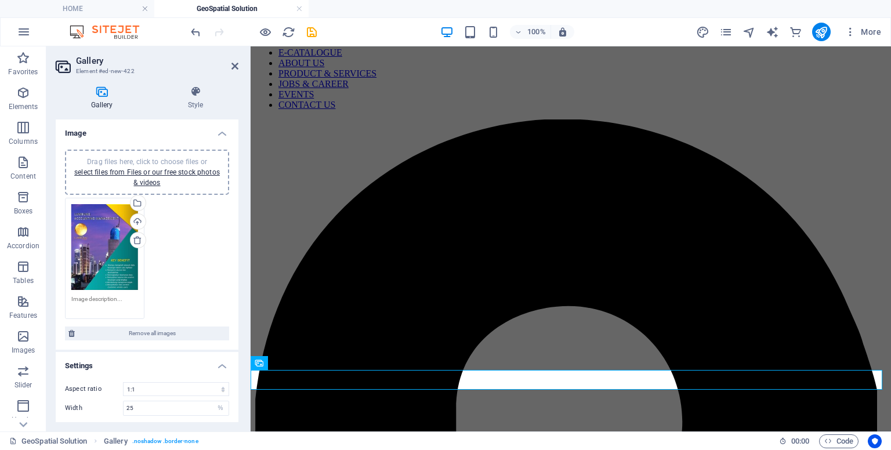
click at [94, 277] on div "Drag files here, click to choose files or select files from Files or our free s…" at bounding box center [104, 247] width 67 height 86
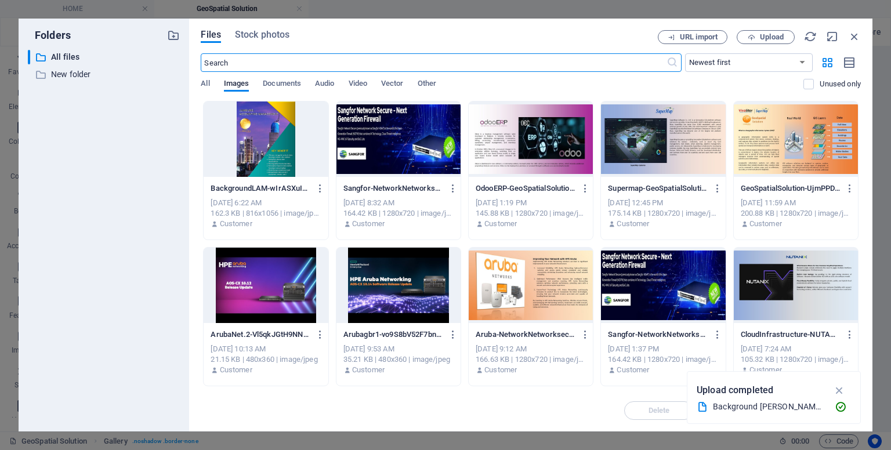
click at [267, 167] on div at bounding box center [266, 139] width 124 height 75
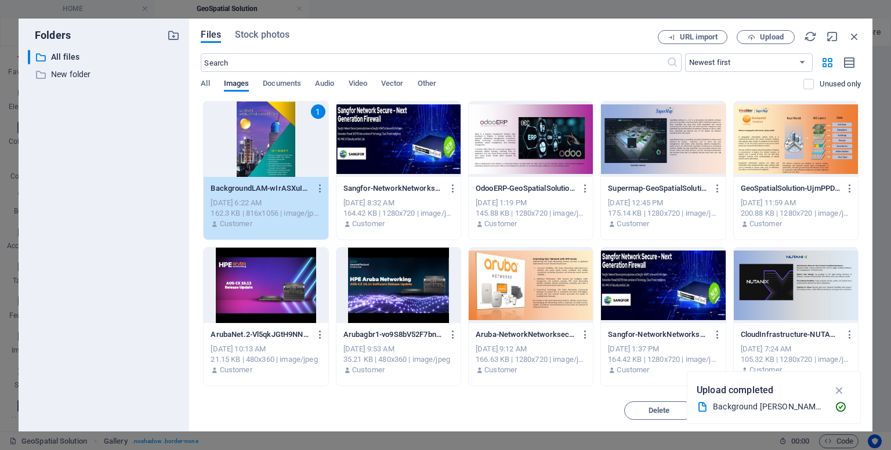
click at [267, 167] on div "1" at bounding box center [266, 139] width 124 height 75
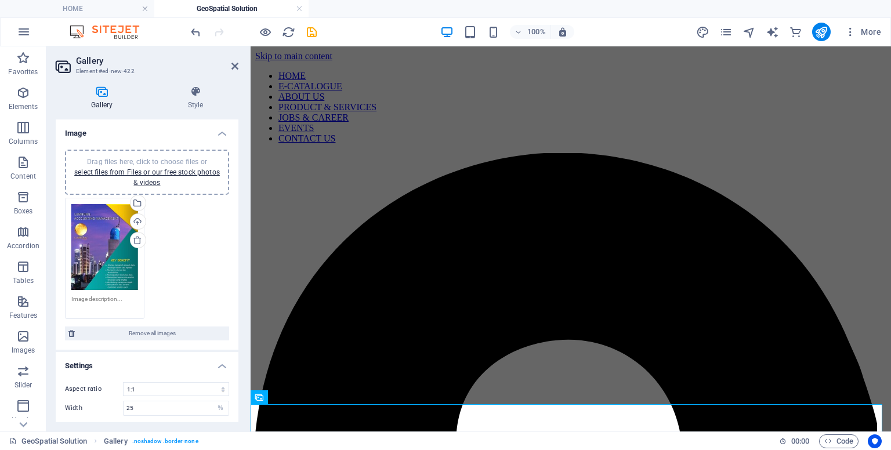
click at [115, 295] on textarea at bounding box center [104, 303] width 67 height 17
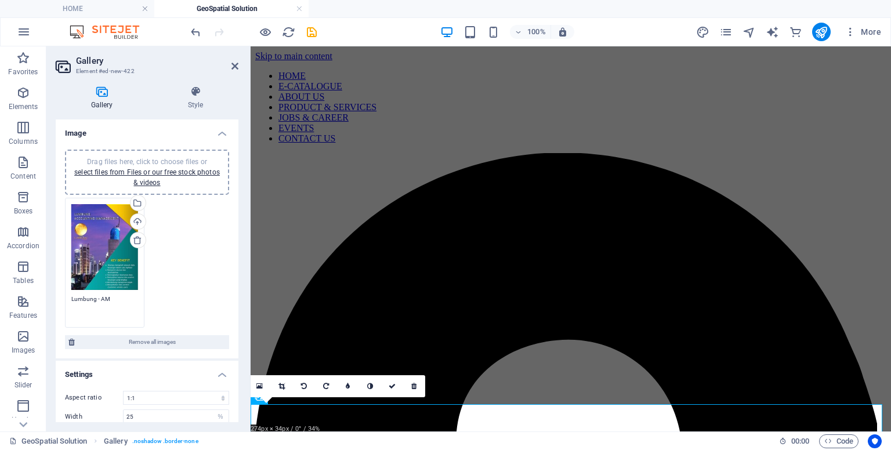
click at [121, 239] on div "Drag files here, click to choose files or select files from Files or our free s…" at bounding box center [104, 247] width 67 height 86
type textarea "Lumbung - AM"
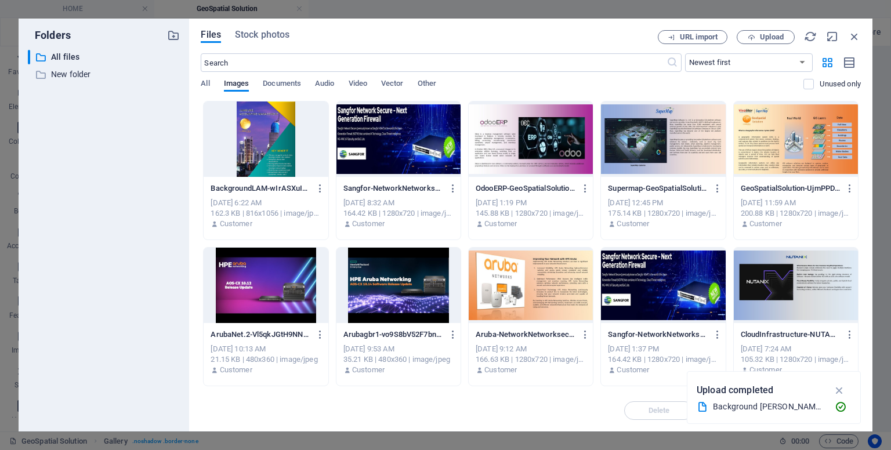
click at [274, 154] on div at bounding box center [266, 139] width 124 height 75
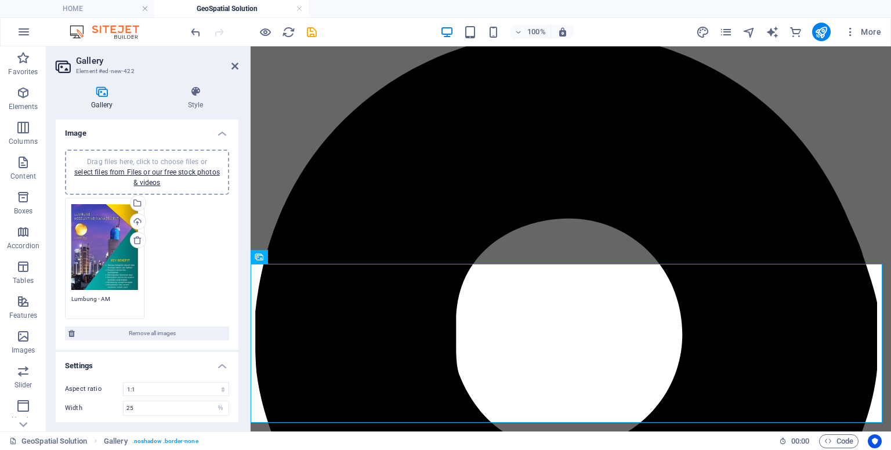
scroll to position [138, 0]
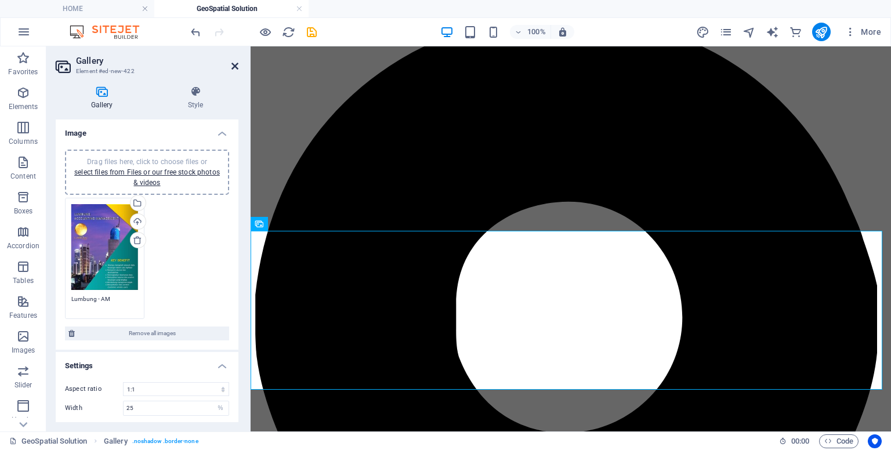
click at [234, 70] on icon at bounding box center [234, 65] width 7 height 9
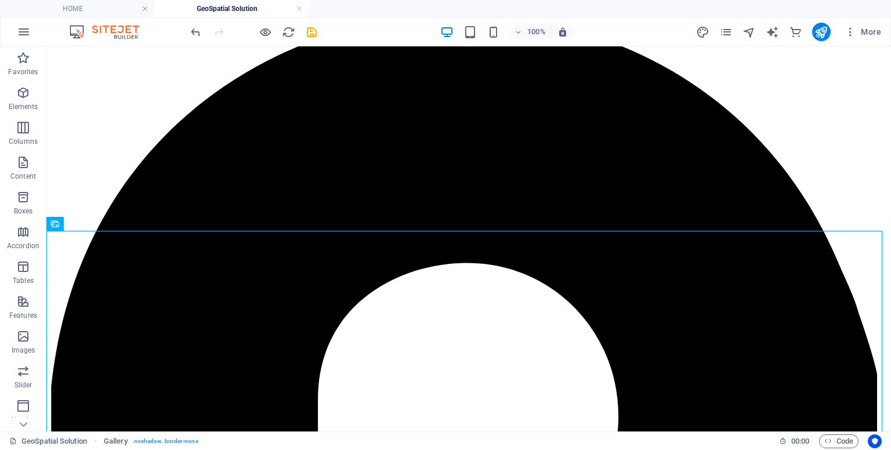
scroll to position [189, 0]
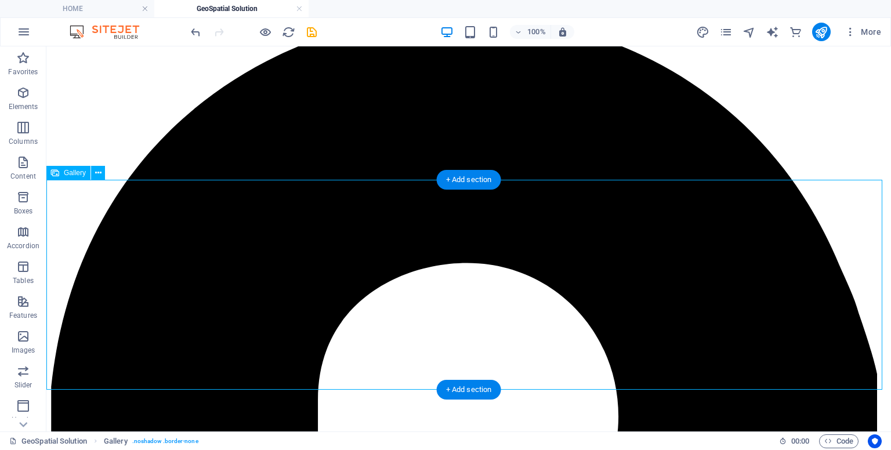
select select "4"
select select "%"
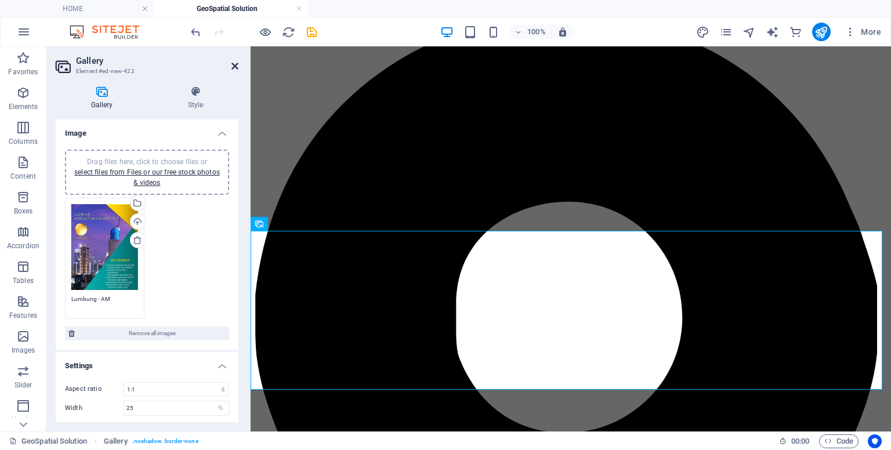
click at [233, 70] on icon at bounding box center [234, 65] width 7 height 9
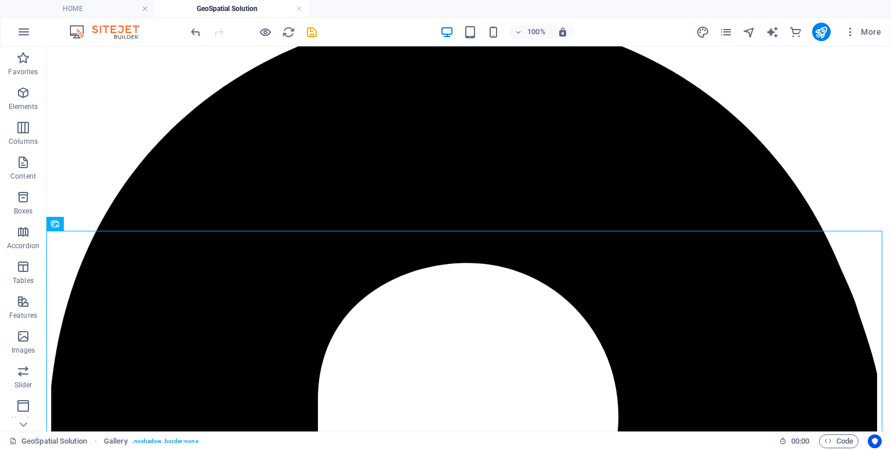
scroll to position [189, 0]
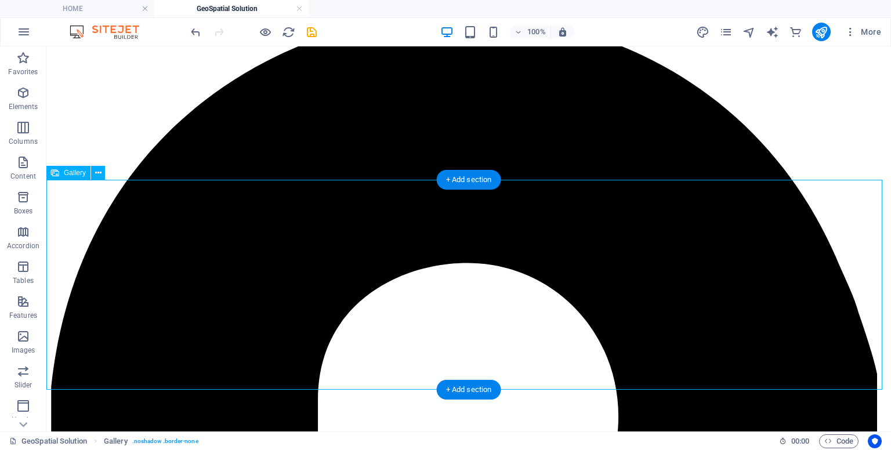
select select "4"
select select "%"
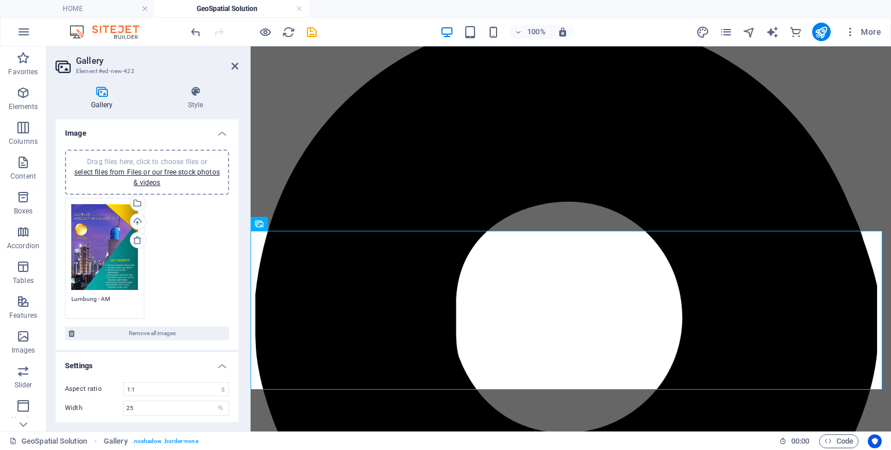
scroll to position [95, 0]
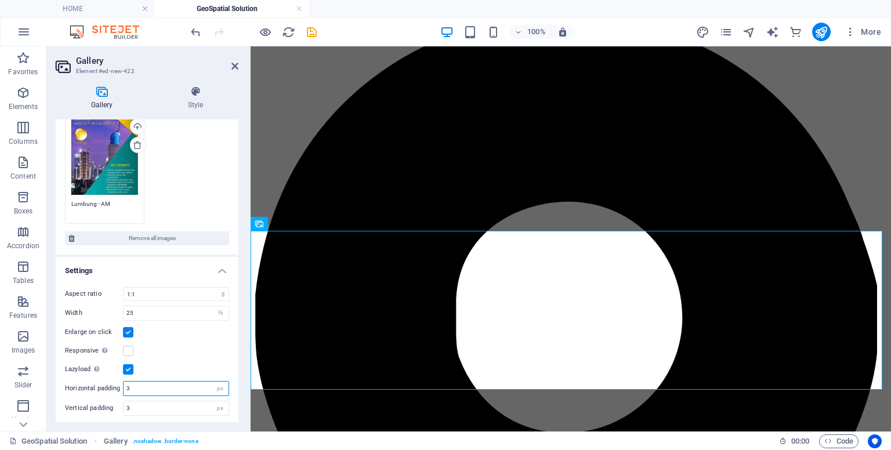
drag, startPoint x: 159, startPoint y: 384, endPoint x: 104, endPoint y: 381, distance: 54.6
click at [104, 381] on div "Horizontal padding 3 px" at bounding box center [147, 388] width 164 height 15
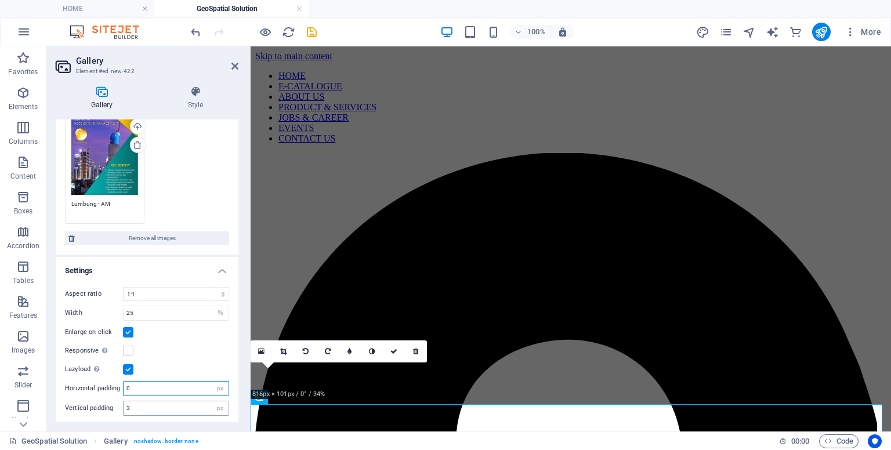
type input "0"
drag, startPoint x: 144, startPoint y: 403, endPoint x: 88, endPoint y: 402, distance: 55.7
click at [88, 402] on div "Vertical padding 3 px" at bounding box center [147, 408] width 164 height 15
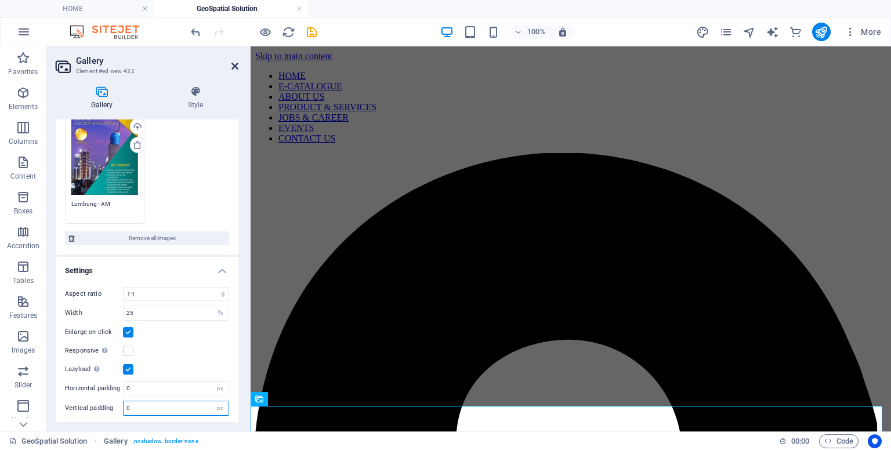
type input "0"
click at [234, 68] on icon at bounding box center [234, 65] width 7 height 9
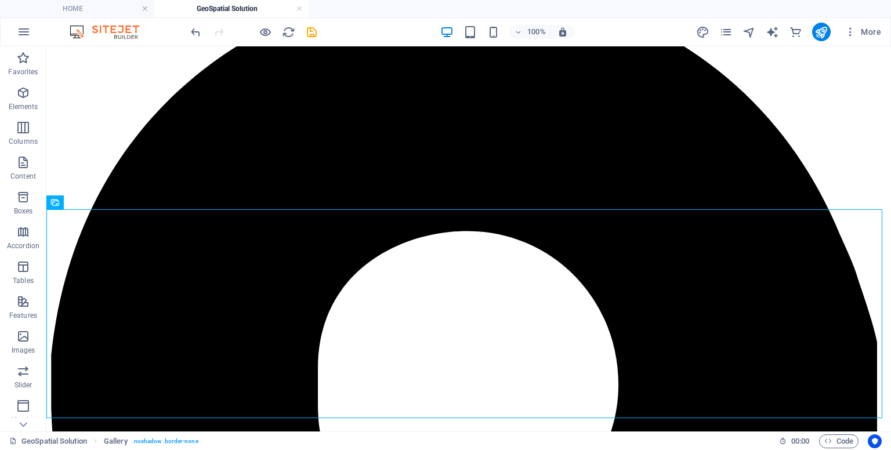
scroll to position [183, 0]
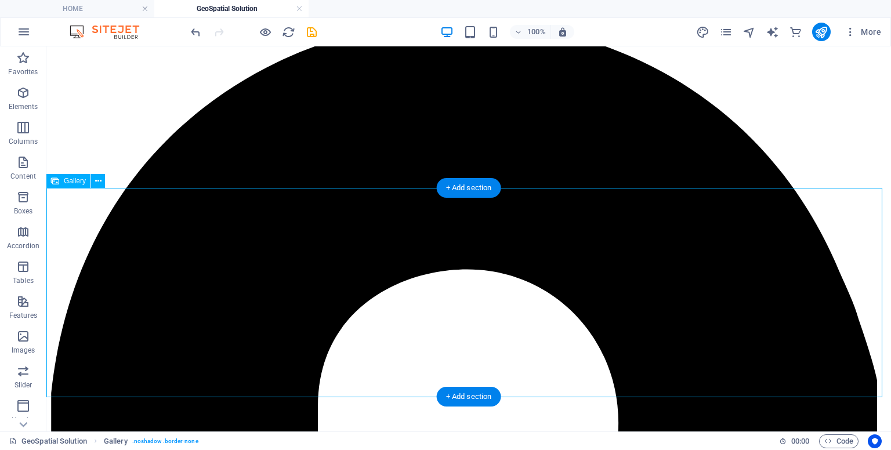
select select "4"
select select "%"
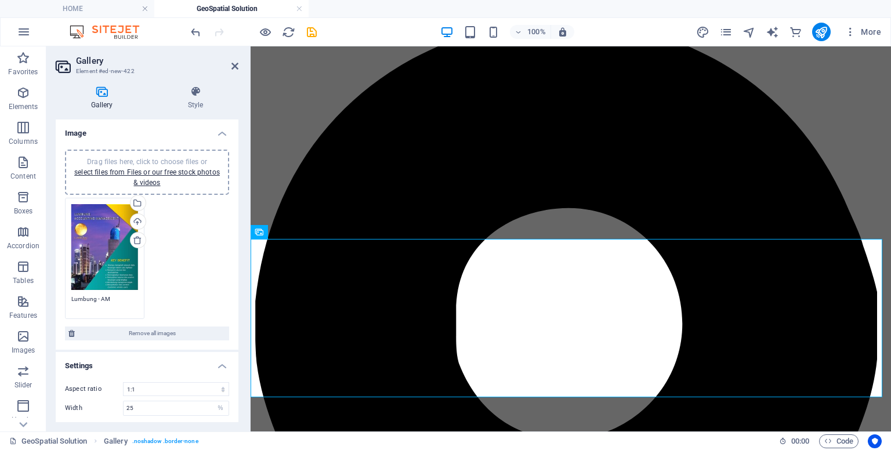
scroll to position [95, 0]
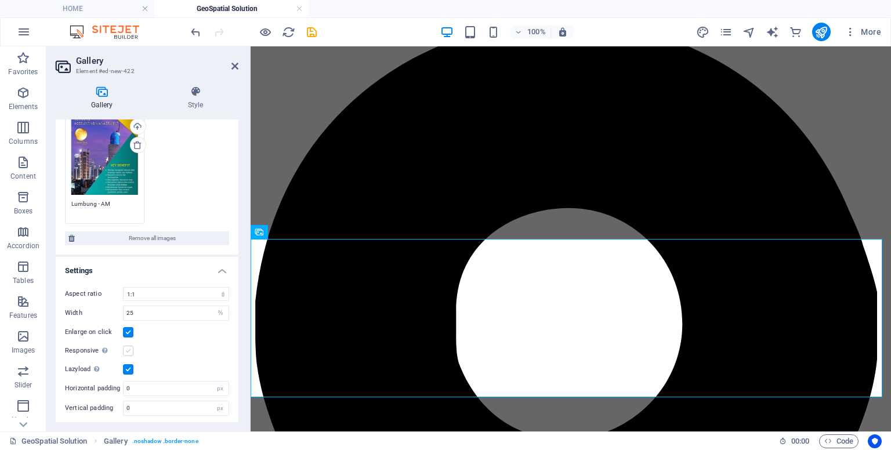
click at [126, 346] on label at bounding box center [128, 351] width 10 height 10
click at [0, 0] on input "Responsive Automatically load retina image and smartphone optimized sizes." at bounding box center [0, 0] width 0 height 0
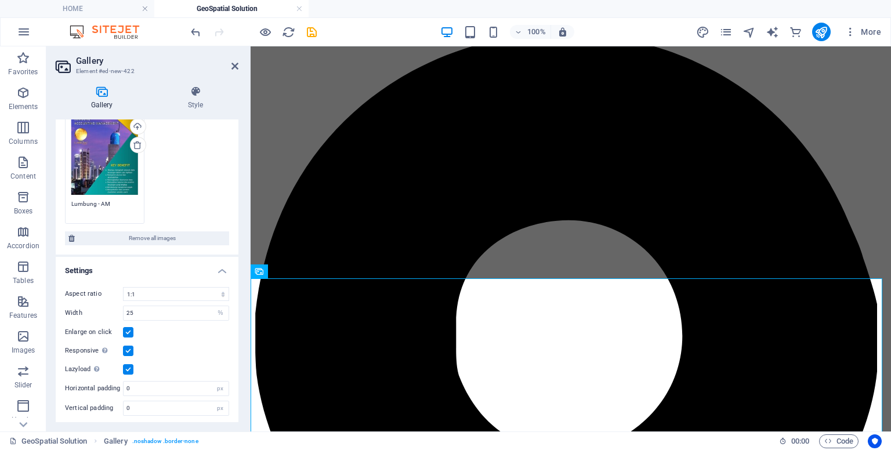
scroll to position [132, 0]
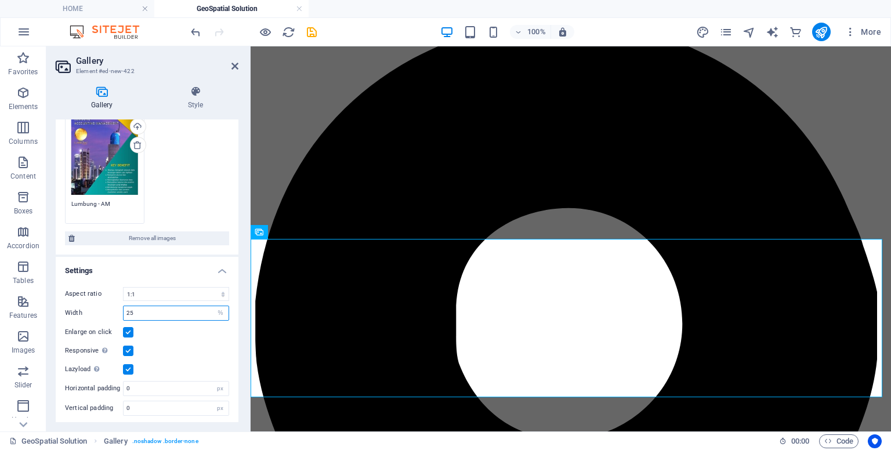
click at [183, 314] on input "25" at bounding box center [176, 313] width 105 height 14
type input "2"
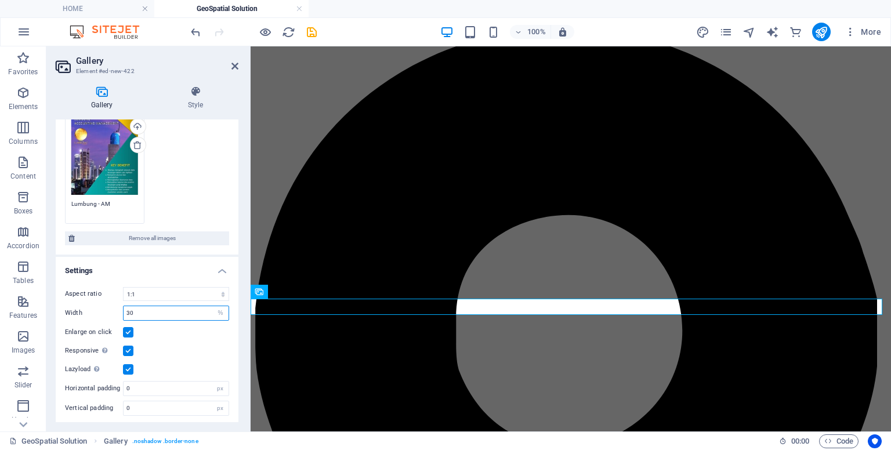
scroll to position [163, 0]
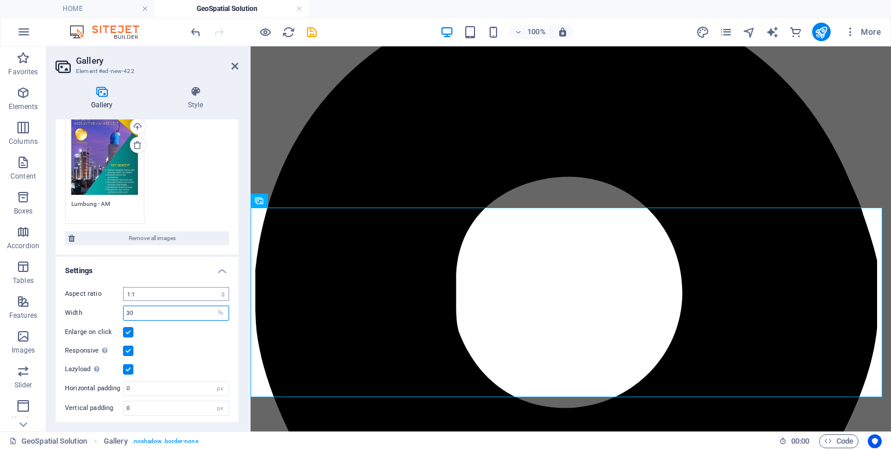
type input "30"
click at [150, 289] on select "No fixed aspect ratio 16:9 16:10 4:3 1:1 1:2 2:1" at bounding box center [176, 294] width 106 height 14
click at [123, 287] on select "No fixed aspect ratio 16:9 16:10 4:3 1:1 1:2 2:1" at bounding box center [176, 294] width 106 height 14
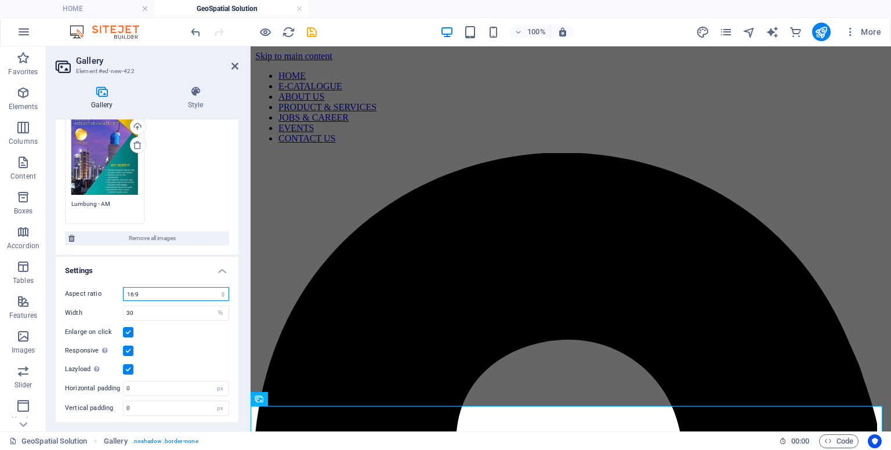
scroll to position [81, 0]
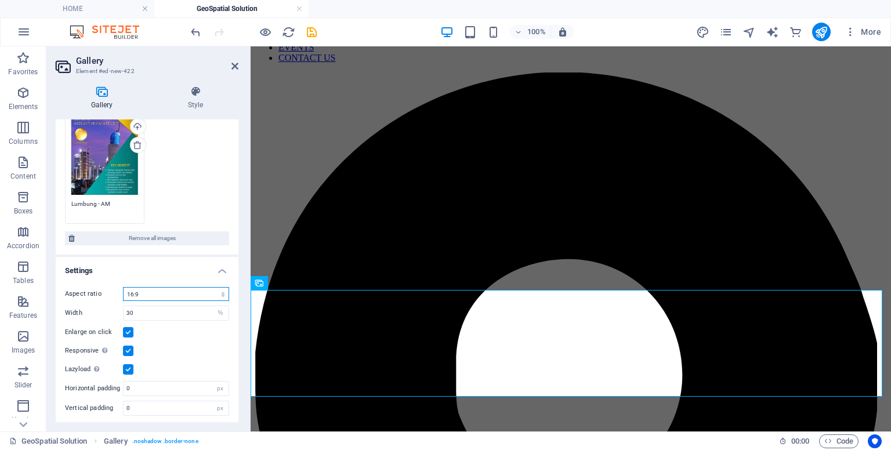
click at [223, 291] on select "No fixed aspect ratio 16:9 16:10 4:3 1:1 1:2 2:1" at bounding box center [176, 294] width 106 height 14
click at [123, 287] on select "No fixed aspect ratio 16:9 16:10 4:3 1:1 1:2 2:1" at bounding box center [176, 294] width 106 height 14
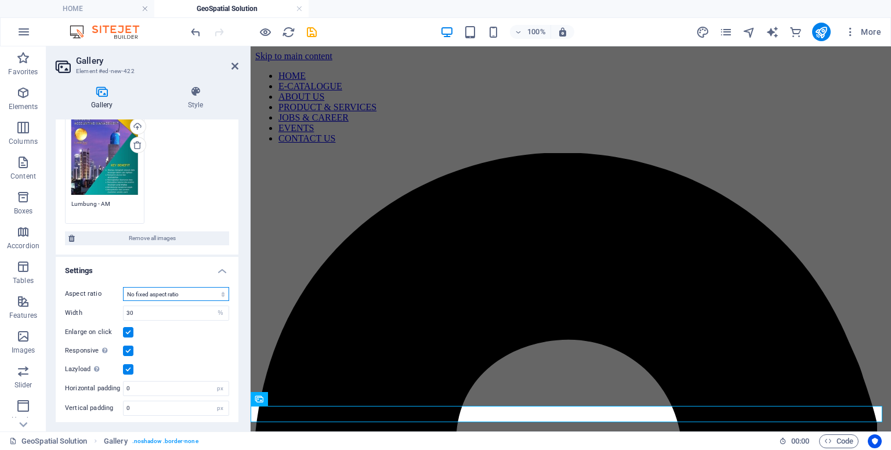
scroll to position [34, 0]
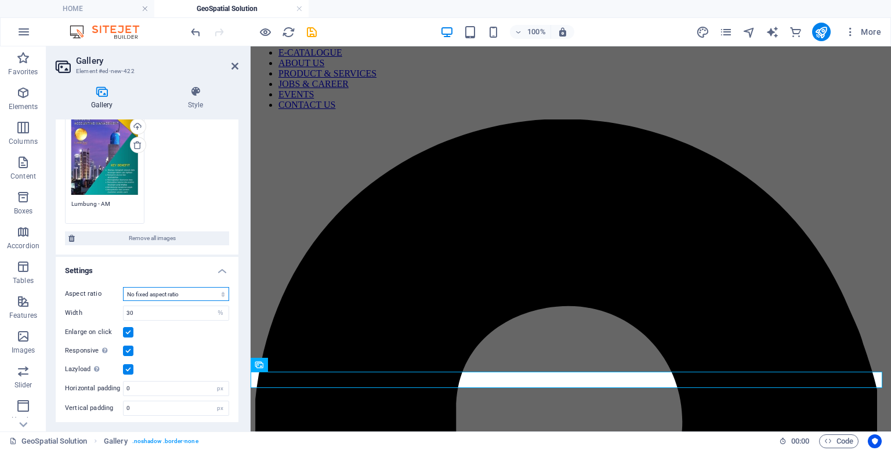
click at [217, 292] on select "No fixed aspect ratio 16:9 16:10 4:3 1:1 1:2 2:1" at bounding box center [176, 294] width 106 height 14
click at [123, 287] on select "No fixed aspect ratio 16:9 16:10 4:3 1:1 1:2 2:1" at bounding box center [176, 294] width 106 height 14
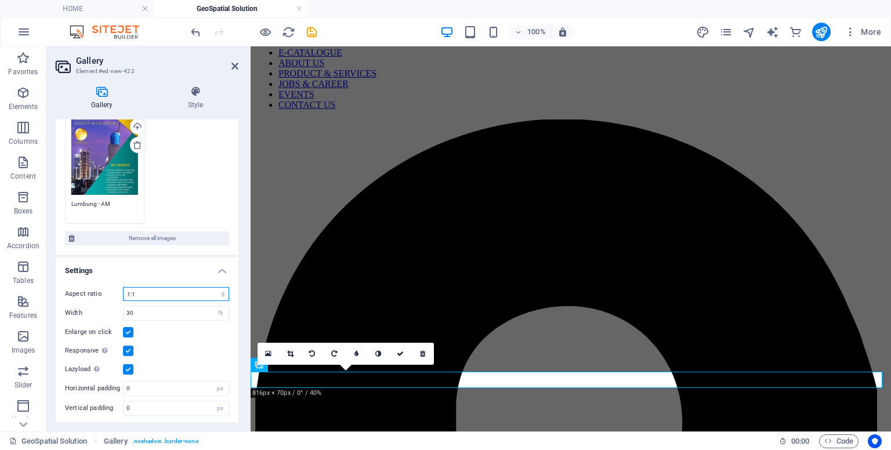
click at [222, 291] on select "No fixed aspect ratio 16:9 16:10 4:3 1:1 1:2 2:1" at bounding box center [176, 294] width 106 height 14
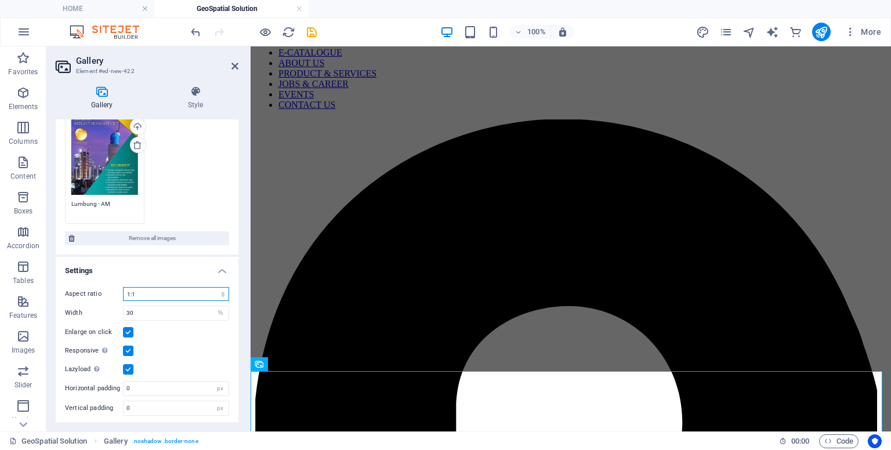
scroll to position [163, 0]
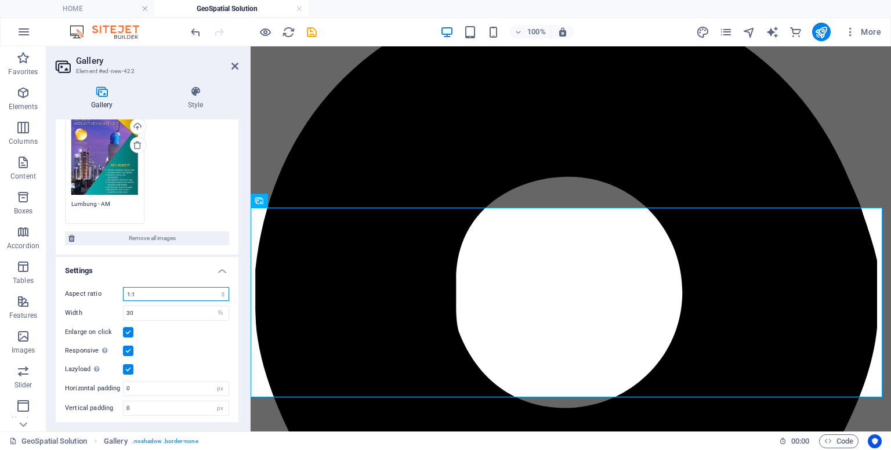
click at [218, 293] on select "No fixed aspect ratio 16:9 16:10 4:3 1:1 1:2 2:1" at bounding box center [176, 294] width 106 height 14
click at [123, 287] on select "No fixed aspect ratio 16:9 16:10 4:3 1:1 1:2 2:1" at bounding box center [176, 294] width 106 height 14
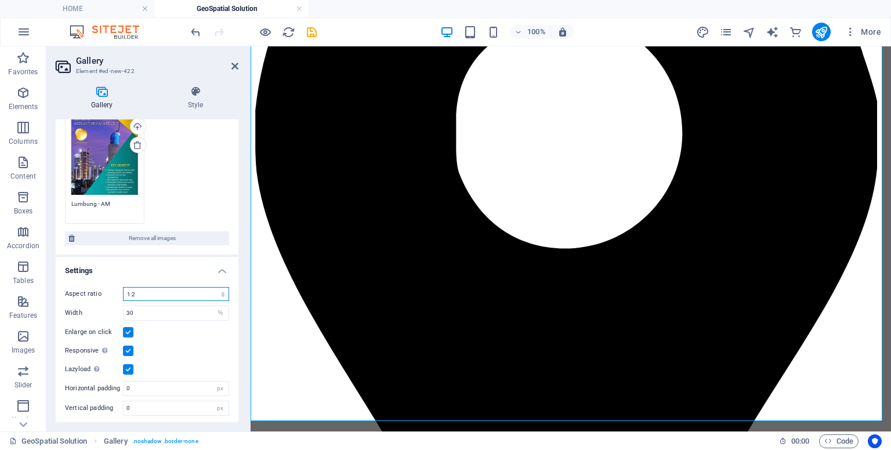
scroll to position [353, 0]
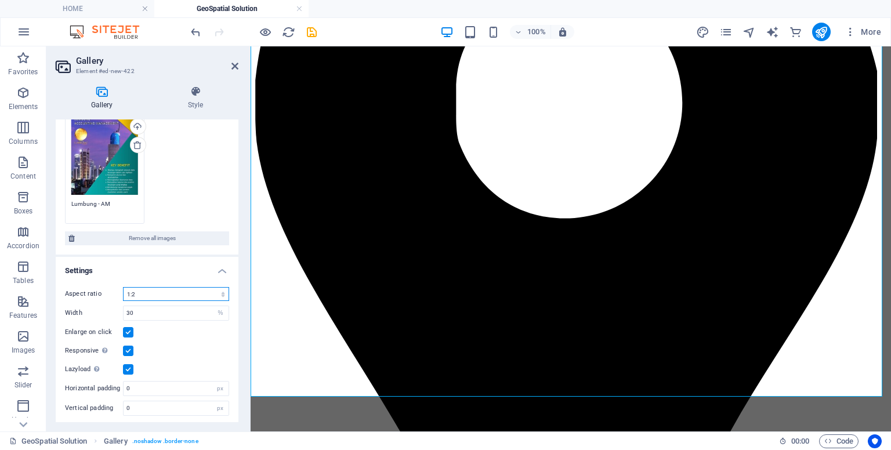
click at [215, 295] on select "No fixed aspect ratio 16:9 16:10 4:3 1:1 1:2 2:1" at bounding box center [176, 294] width 106 height 14
click at [123, 287] on select "No fixed aspect ratio 16:9 16:10 4:3 1:1 1:2 2:1" at bounding box center [176, 294] width 106 height 14
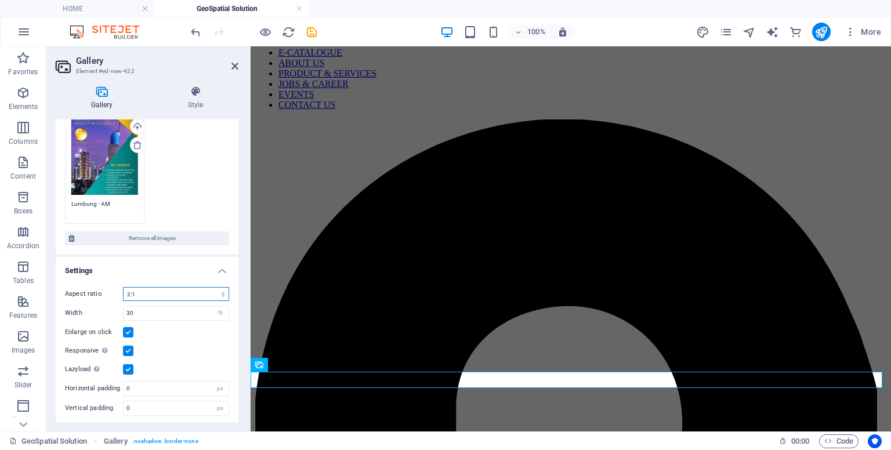
scroll to position [68, 0]
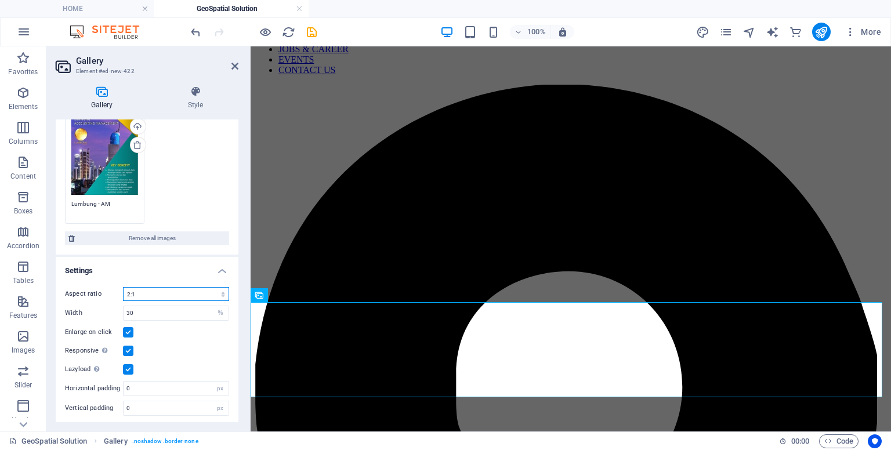
click at [220, 291] on select "No fixed aspect ratio 16:9 16:10 4:3 1:1 1:2 2:1" at bounding box center [176, 294] width 106 height 14
select select "5"
click at [123, 287] on select "No fixed aspect ratio 16:9 16:10 4:3 1:1 1:2 2:1" at bounding box center [176, 294] width 106 height 14
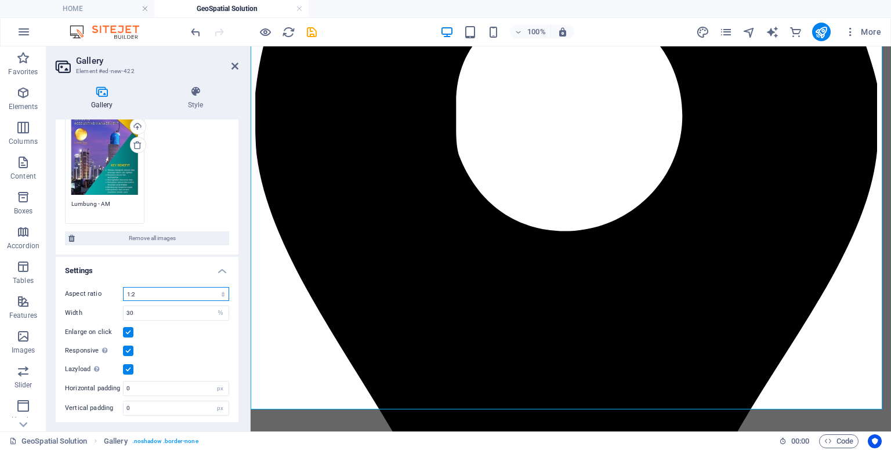
scroll to position [353, 0]
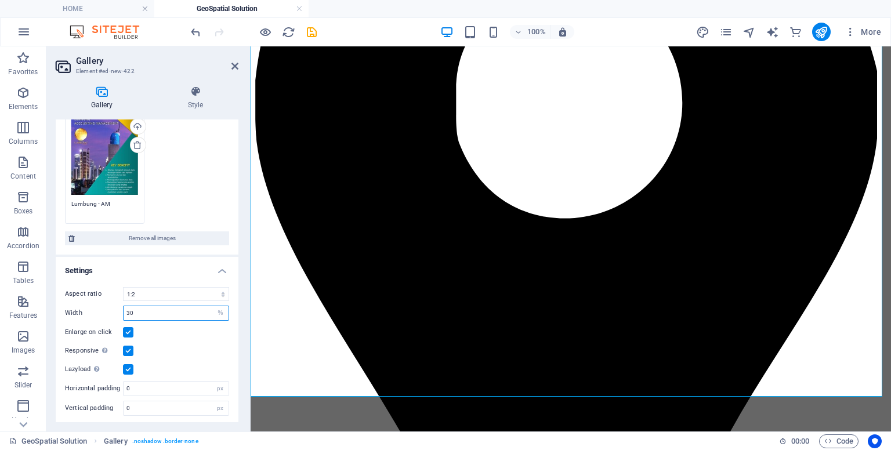
drag, startPoint x: 154, startPoint y: 314, endPoint x: 81, endPoint y: 302, distance: 74.6
click at [81, 302] on div "Aspect ratio No fixed aspect ratio 16:9 16:10 4:3 1:1 1:2 2:1 Width 30 px % Enl…" at bounding box center [147, 351] width 183 height 147
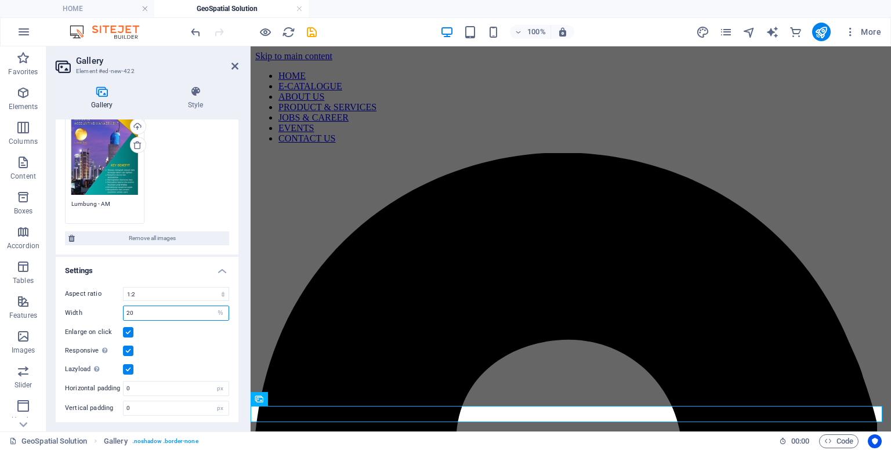
scroll to position [226, 0]
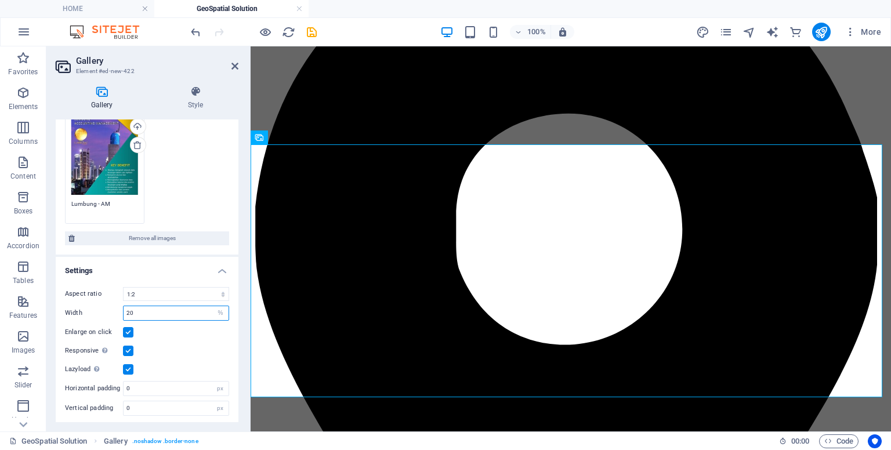
drag, startPoint x: 139, startPoint y: 309, endPoint x: 66, endPoint y: 309, distance: 73.7
click at [66, 309] on div "Width 20 px %" at bounding box center [147, 313] width 164 height 15
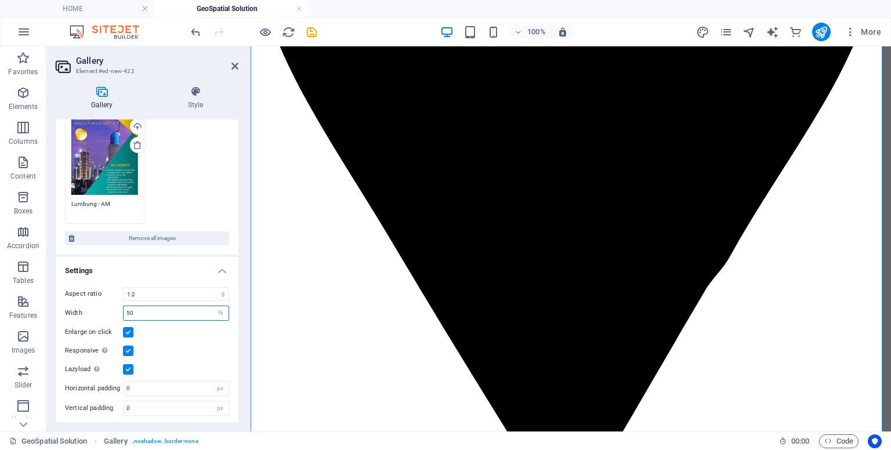
scroll to position [606, 0]
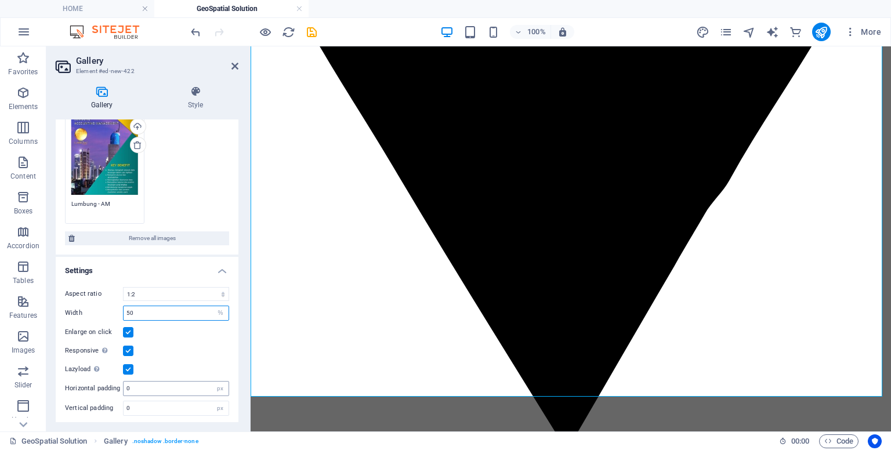
type input "50"
drag, startPoint x: 164, startPoint y: 385, endPoint x: 68, endPoint y: 379, distance: 95.4
click at [68, 381] on div "Horizontal padding 0 px" at bounding box center [147, 388] width 164 height 15
type input "5"
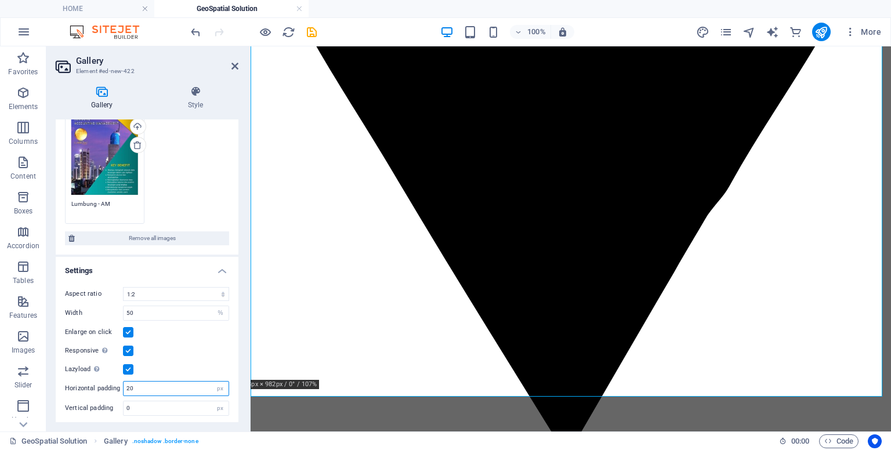
scroll to position [591, 0]
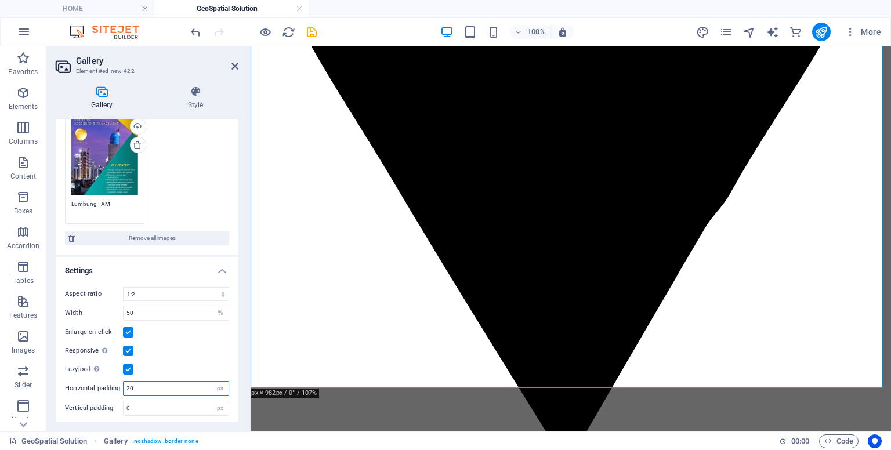
type input "2"
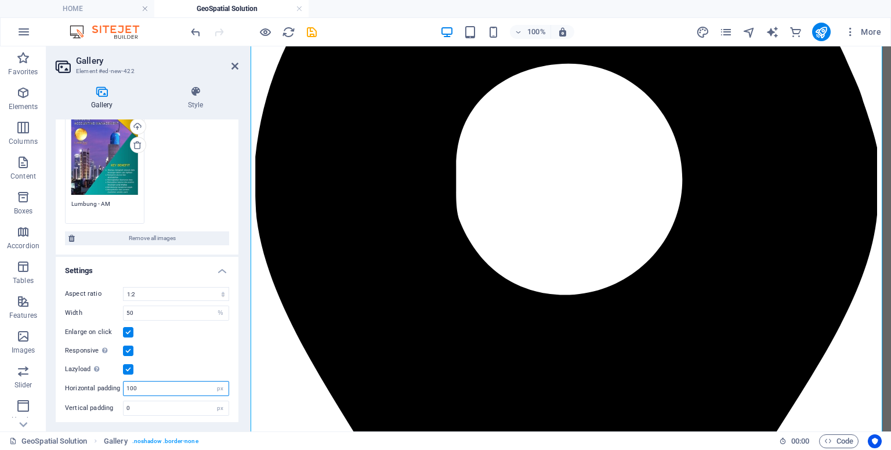
scroll to position [458, 0]
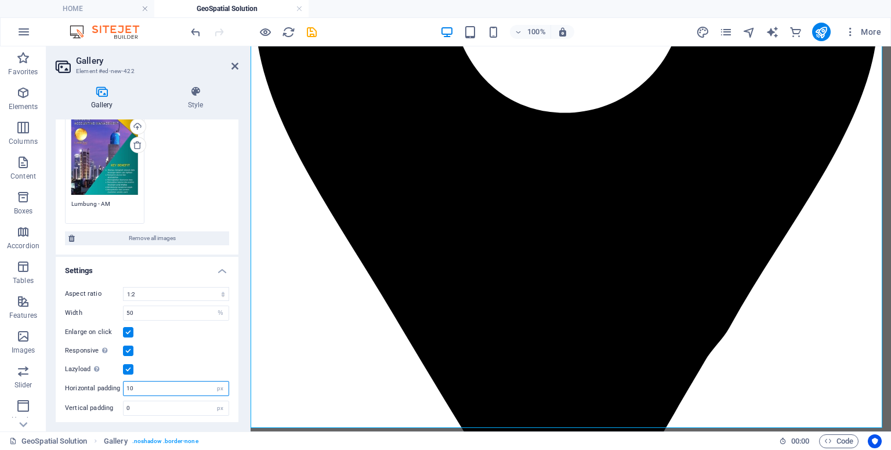
type input "1"
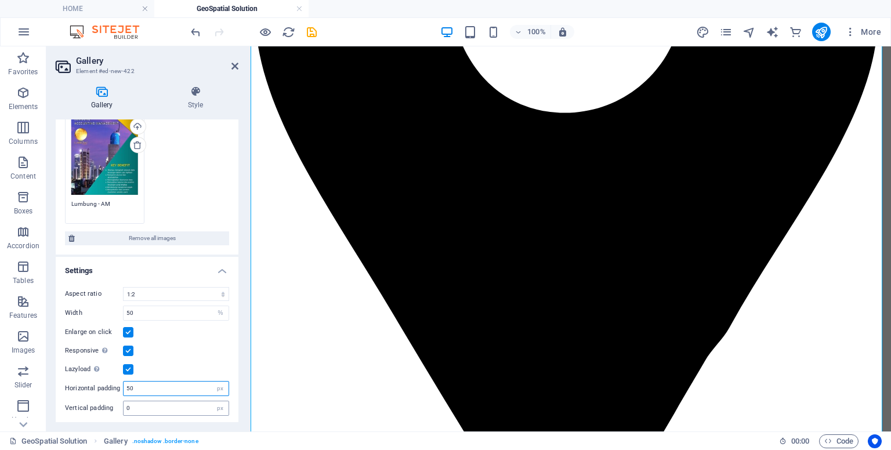
type input "50"
drag, startPoint x: 168, startPoint y: 403, endPoint x: 79, endPoint y: 381, distance: 91.5
click at [79, 381] on div "Aspect ratio No fixed aspect ratio 16:9 16:10 4:3 1:1 1:2 2:1 Width 50 px % Enl…" at bounding box center [147, 351] width 183 height 147
type input "50"
click at [213, 386] on div "px" at bounding box center [220, 389] width 16 height 14
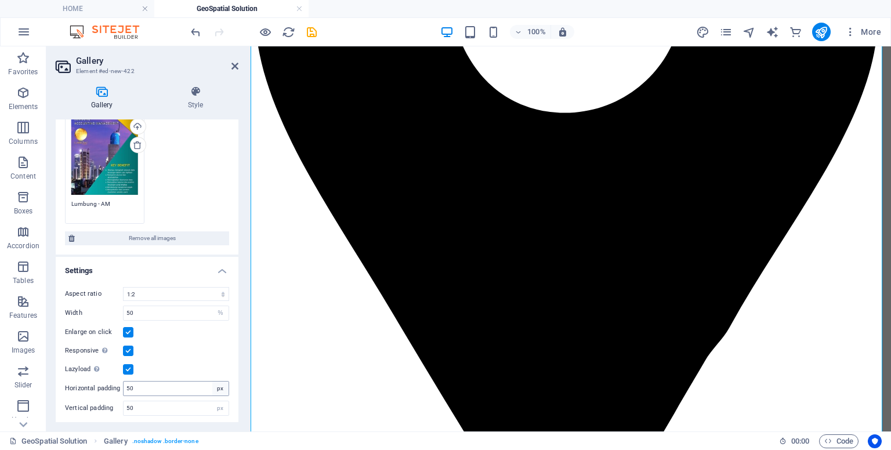
click at [216, 386] on div "px" at bounding box center [220, 389] width 16 height 14
click at [186, 387] on input "50" at bounding box center [176, 389] width 105 height 14
drag, startPoint x: 186, startPoint y: 387, endPoint x: 29, endPoint y: 353, distance: 160.8
click at [29, 353] on section "Favorites Elements Columns Content Boxes Accordion Tables Features Images Slide…" at bounding box center [445, 238] width 891 height 385
type input "0"
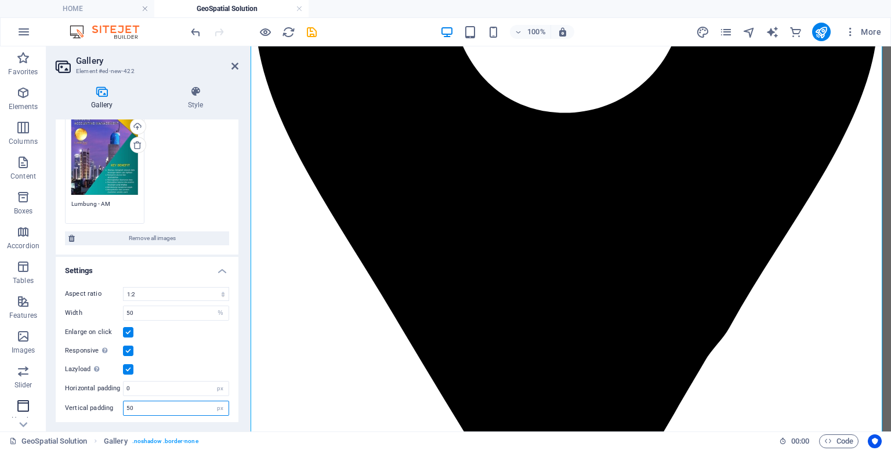
drag, startPoint x: 137, startPoint y: 405, endPoint x: 2, endPoint y: 398, distance: 134.8
click at [2, 398] on section "Favorites Elements Columns Content Boxes Accordion Tables Features Images Slide…" at bounding box center [445, 238] width 891 height 385
type input "0"
click at [193, 103] on h4 "Style" at bounding box center [196, 98] width 86 height 24
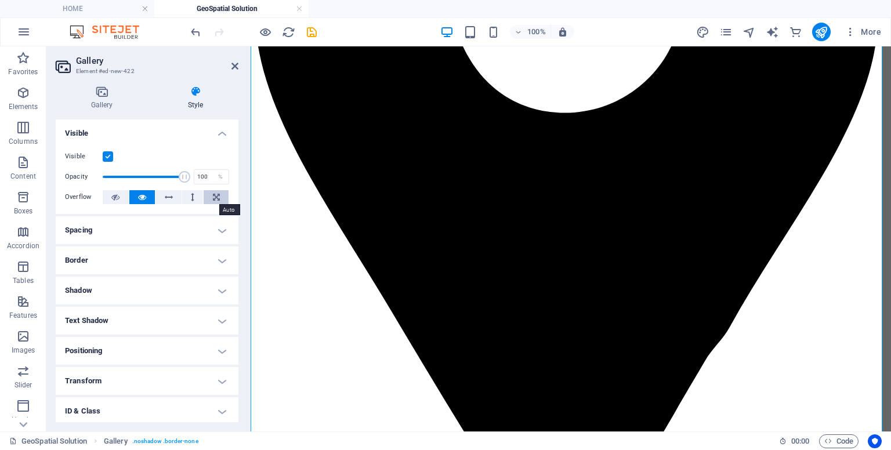
click at [216, 201] on icon at bounding box center [216, 197] width 7 height 14
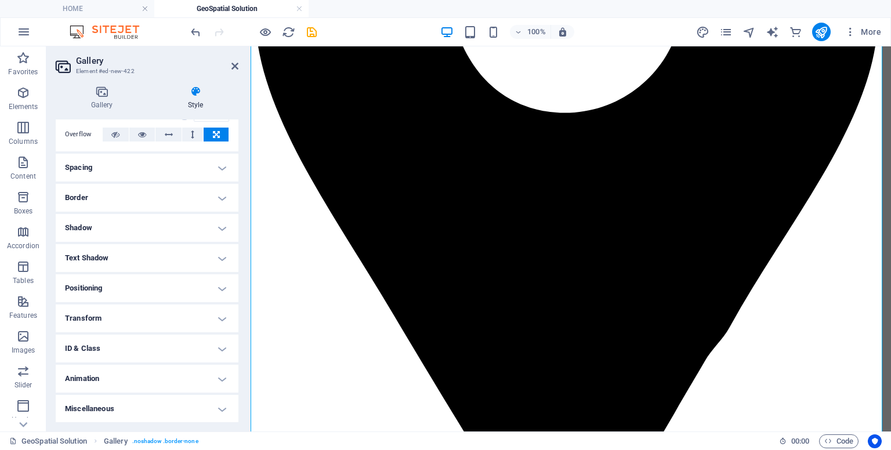
click at [193, 327] on h4 "Transform" at bounding box center [147, 319] width 183 height 28
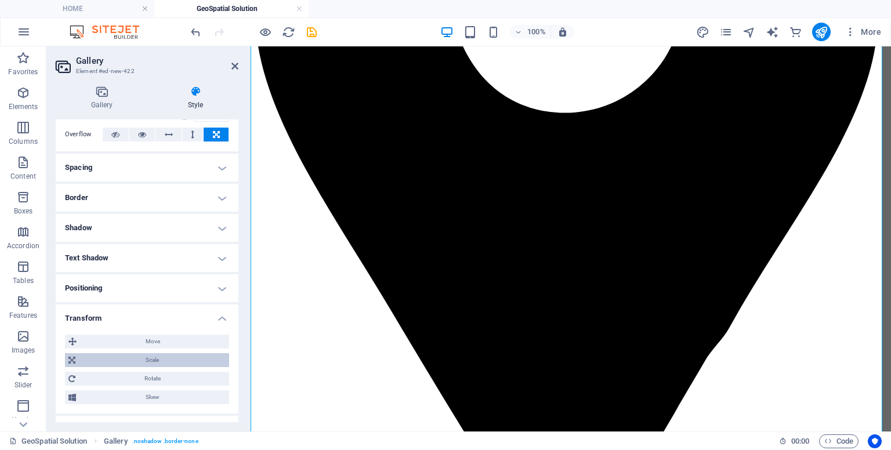
click at [160, 359] on span "Scale" at bounding box center [152, 360] width 147 height 14
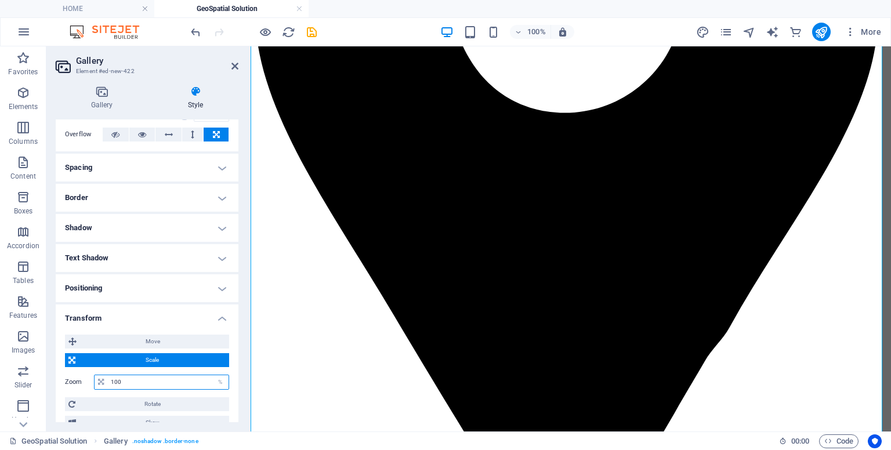
drag, startPoint x: 133, startPoint y: 379, endPoint x: 55, endPoint y: 381, distance: 78.3
click at [55, 381] on div "Gallery Style Image Drag files here, click to choose files or select files from…" at bounding box center [146, 254] width 201 height 355
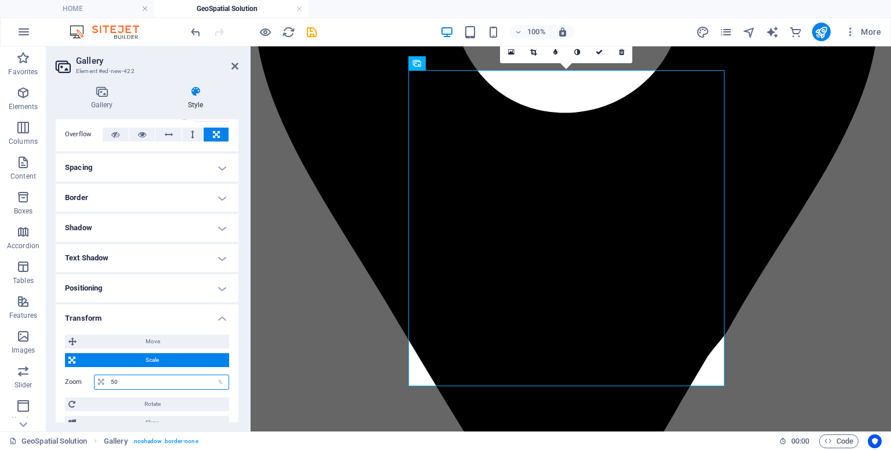
type input "5"
type input "100"
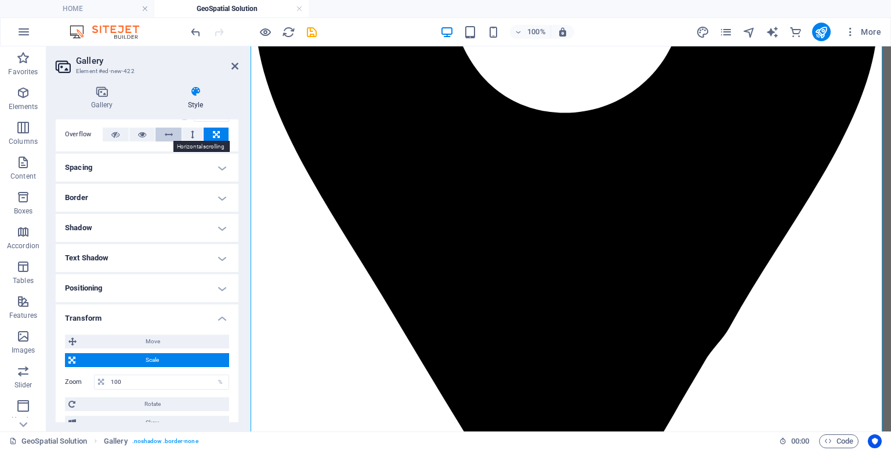
click at [169, 131] on icon at bounding box center [169, 135] width 8 height 14
click at [142, 337] on span "Move" at bounding box center [153, 342] width 146 height 14
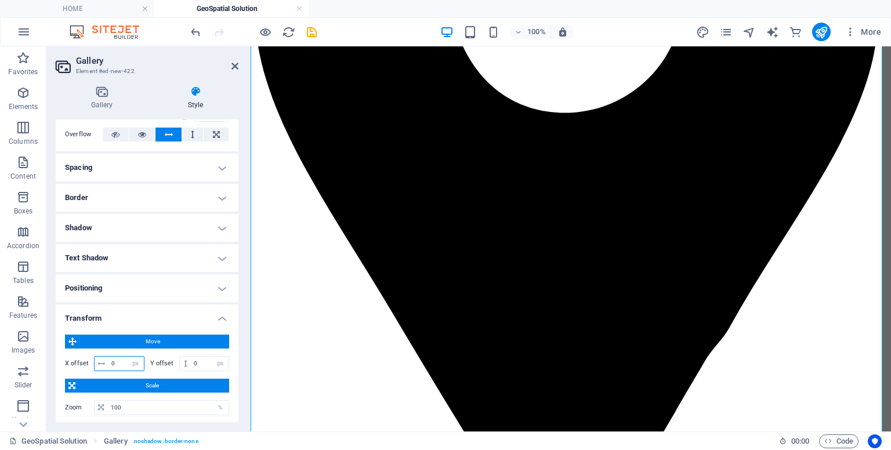
click at [122, 365] on input "0" at bounding box center [125, 364] width 35 height 14
click at [233, 63] on icon at bounding box center [234, 65] width 7 height 9
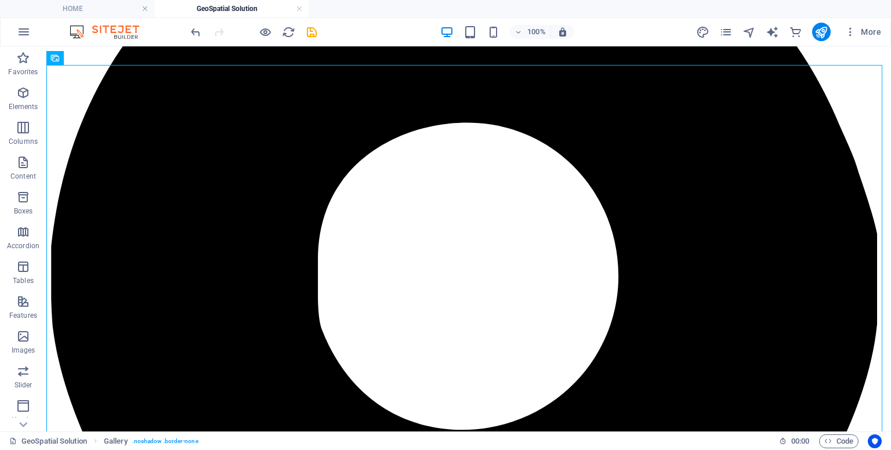
scroll to position [266, 0]
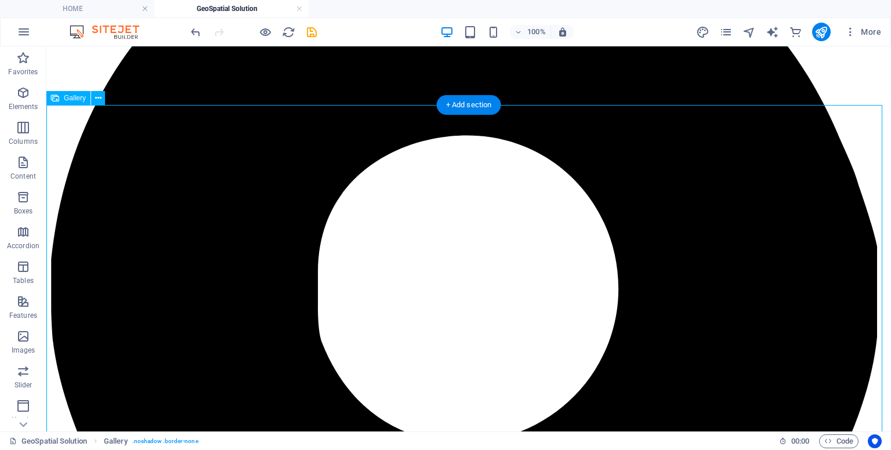
select select "px"
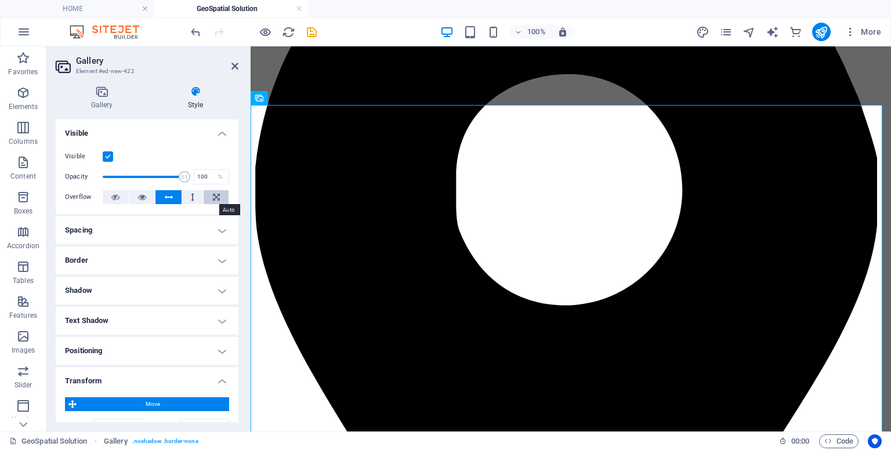
click at [218, 202] on icon at bounding box center [216, 197] width 7 height 14
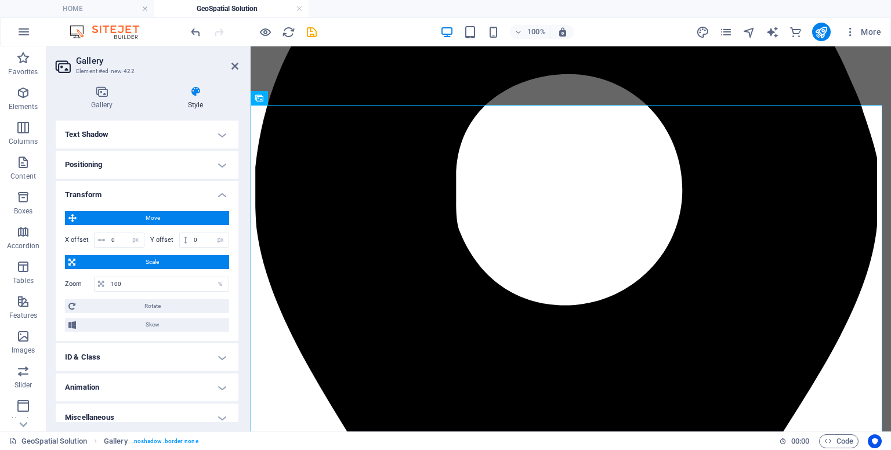
scroll to position [195, 0]
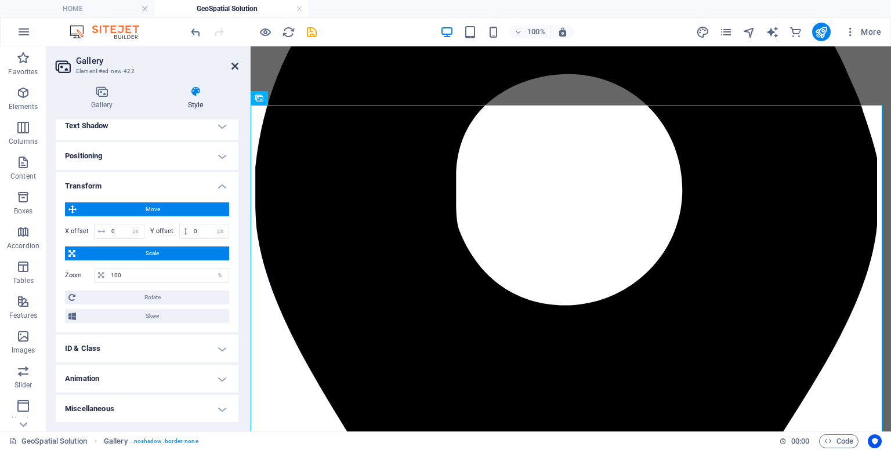
click at [236, 65] on icon at bounding box center [234, 65] width 7 height 9
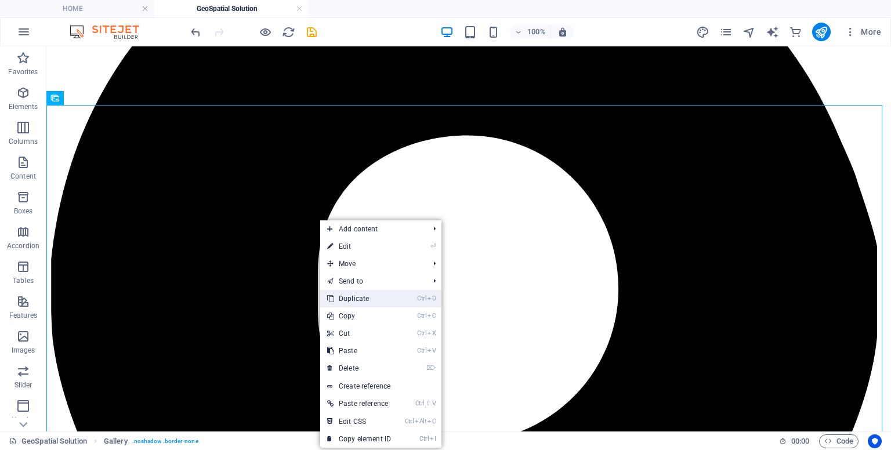
click at [349, 306] on link "Ctrl D Duplicate" at bounding box center [359, 298] width 78 height 17
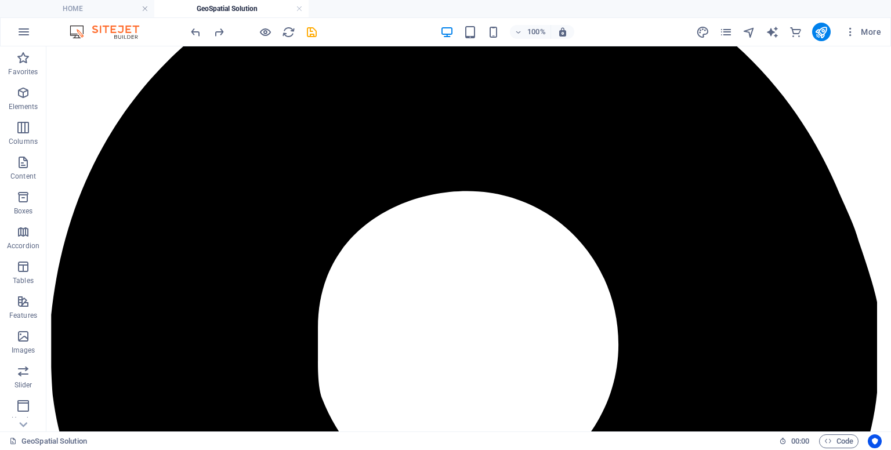
scroll to position [201, 0]
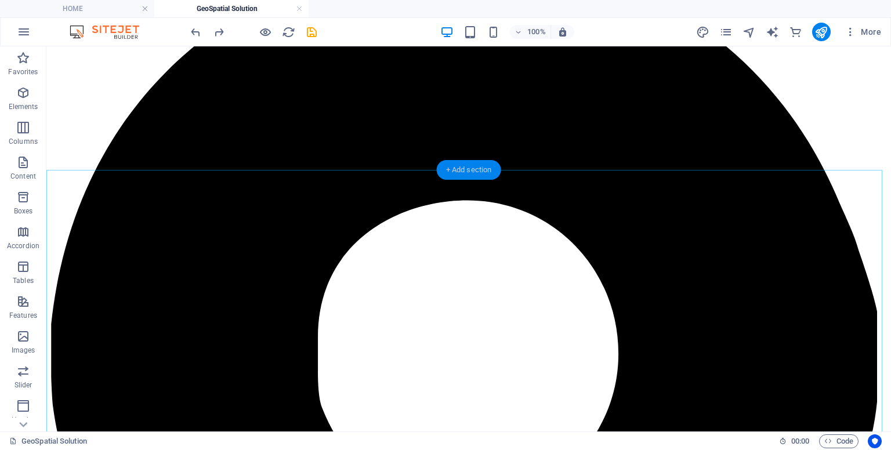
click at [471, 169] on div "+ Add section" at bounding box center [469, 170] width 64 height 20
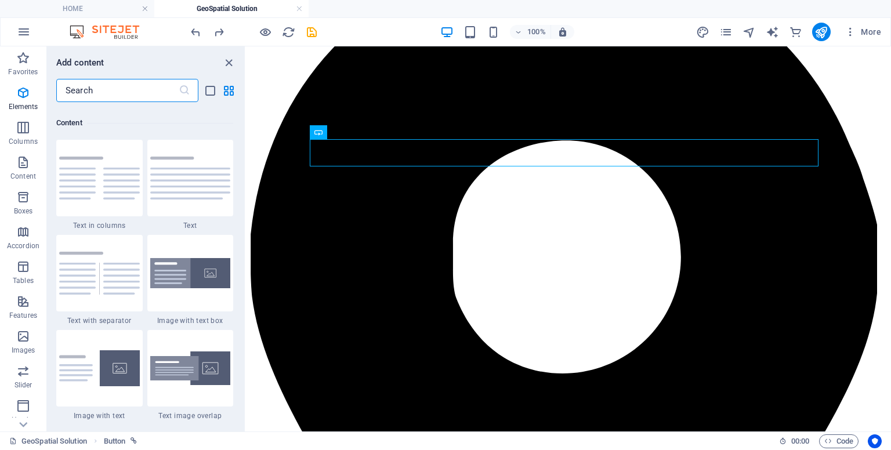
scroll to position [2030, 0]
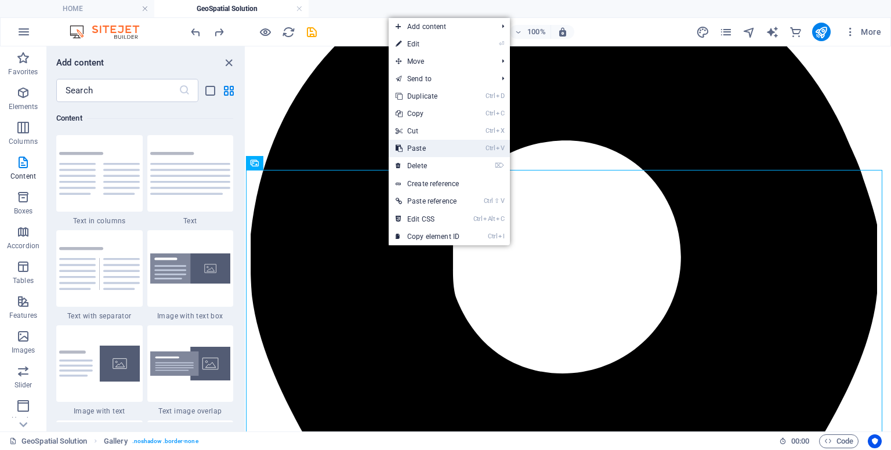
click at [433, 156] on link "Ctrl V Paste" at bounding box center [428, 148] width 78 height 17
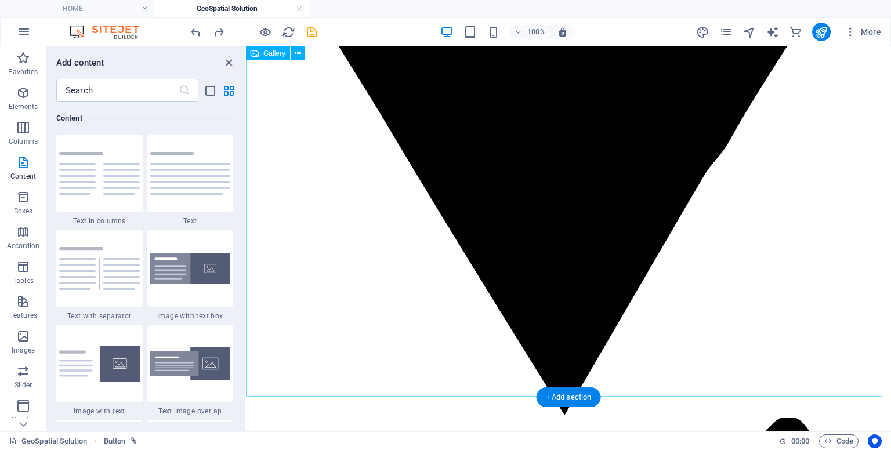
scroll to position [610, 0]
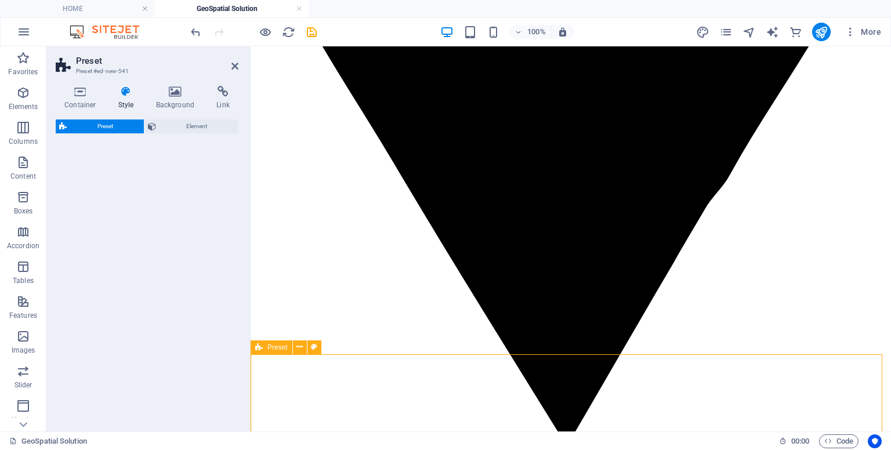
select select "rem"
select select "px"
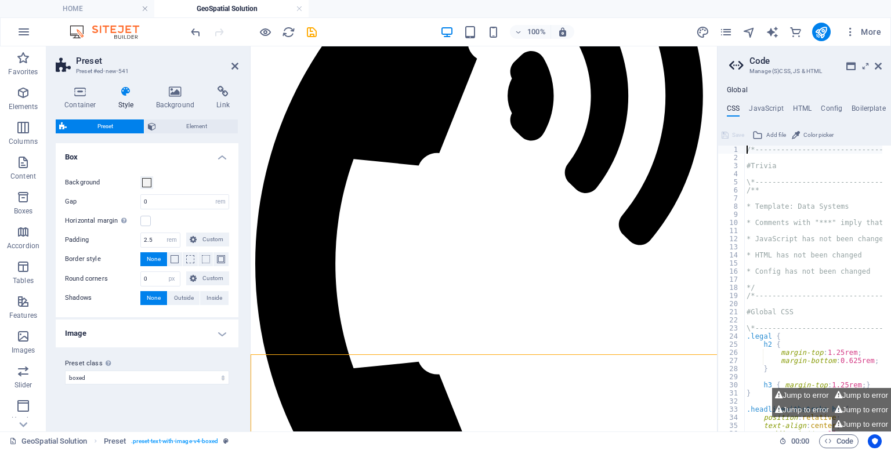
scroll to position [648, 0]
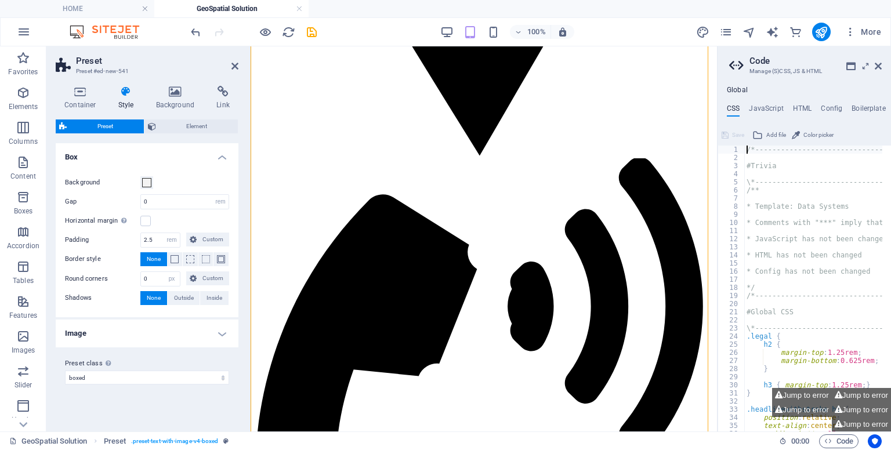
drag, startPoint x: 886, startPoint y: 272, endPoint x: 1126, endPoint y: 142, distance: 272.3
click at [877, 62] on icon at bounding box center [878, 65] width 7 height 9
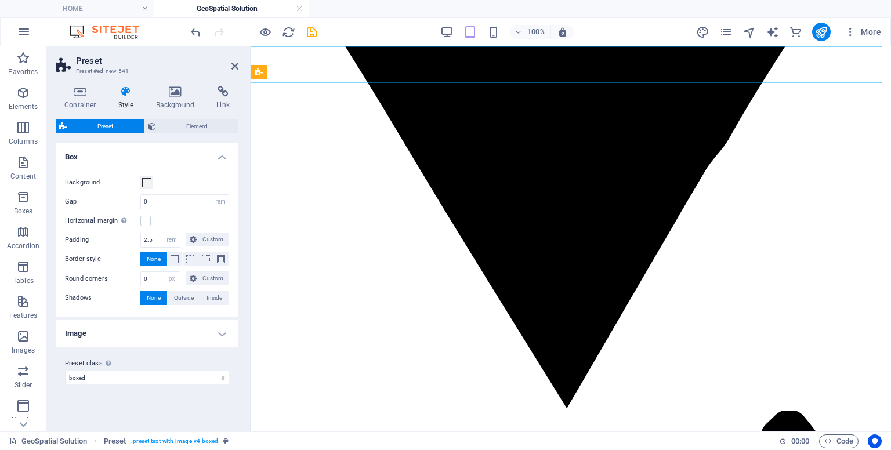
scroll to position [924, 0]
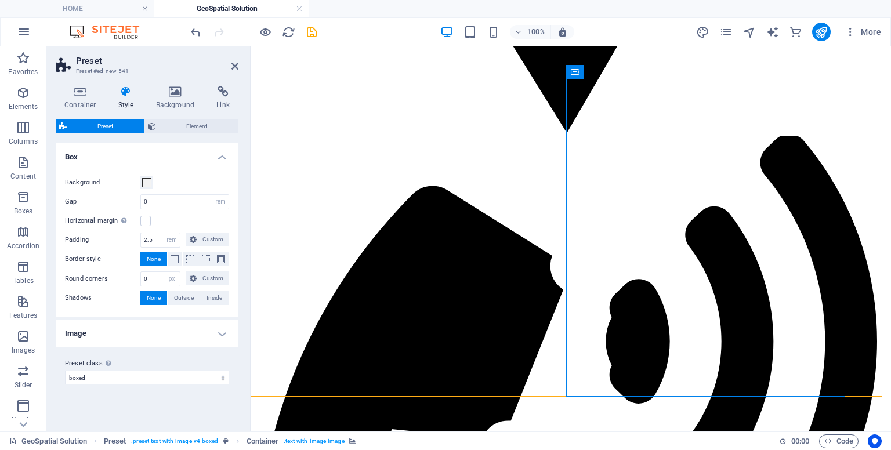
click at [236, 66] on icon at bounding box center [234, 65] width 7 height 9
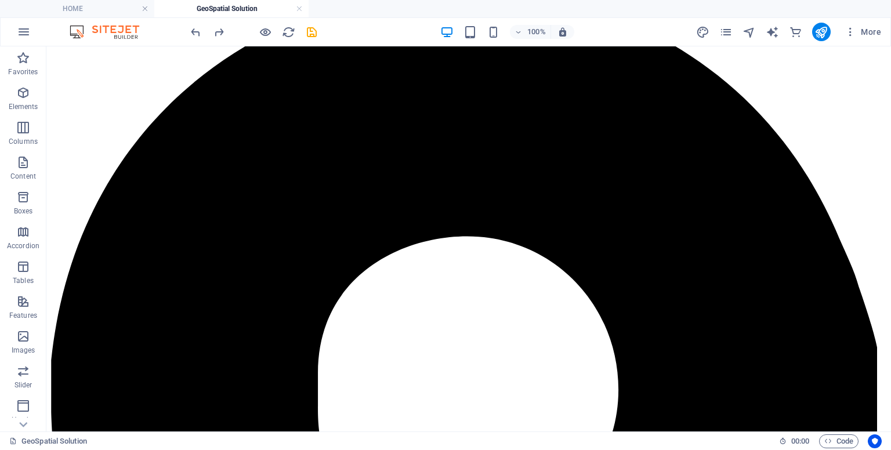
scroll to position [189, 0]
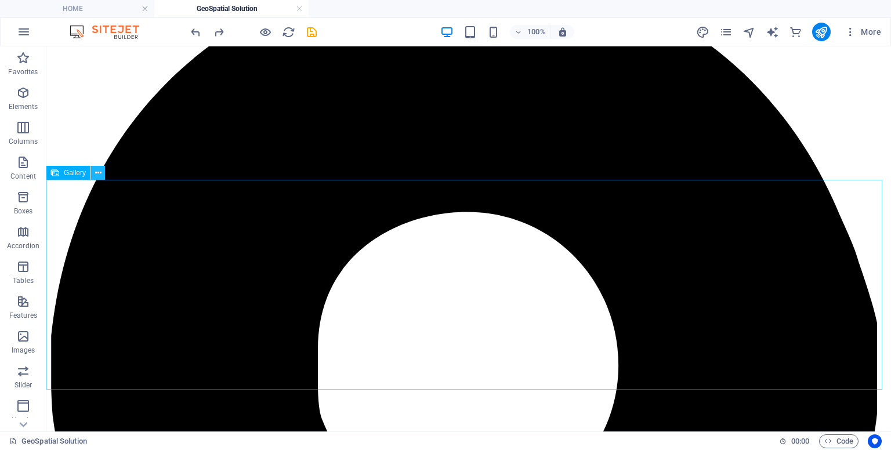
click at [96, 174] on icon at bounding box center [98, 173] width 6 height 12
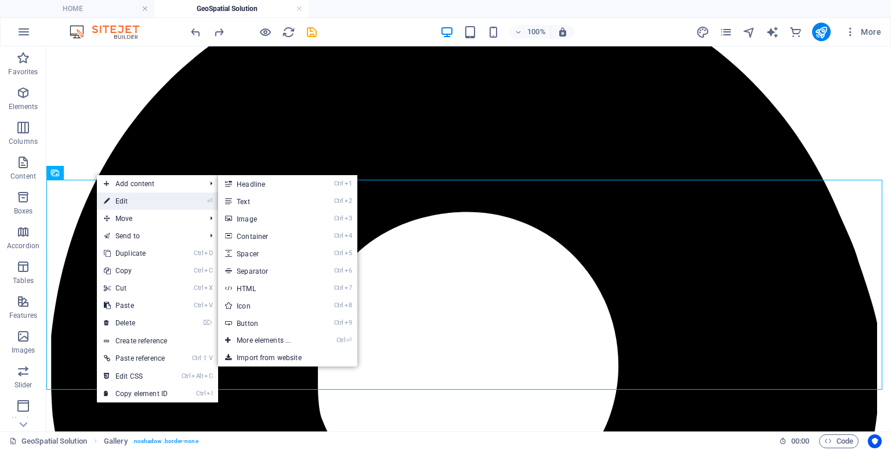
click at [110, 194] on link "⏎ Edit" at bounding box center [136, 201] width 78 height 17
select select "px"
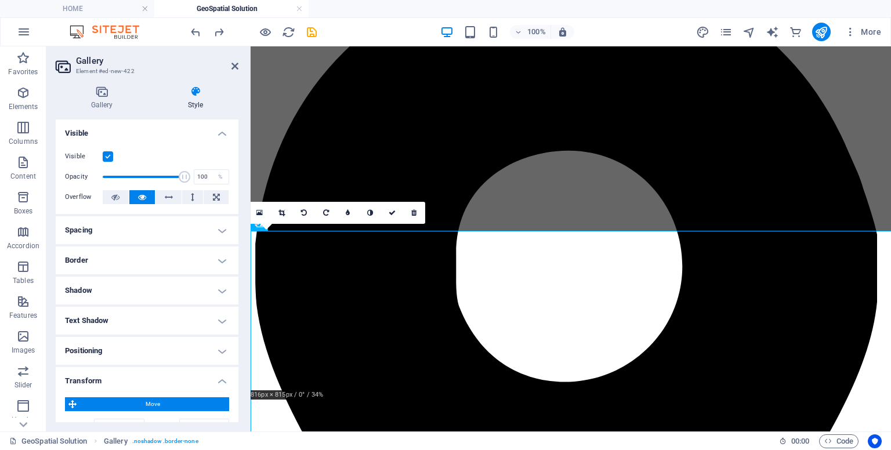
scroll to position [138, 0]
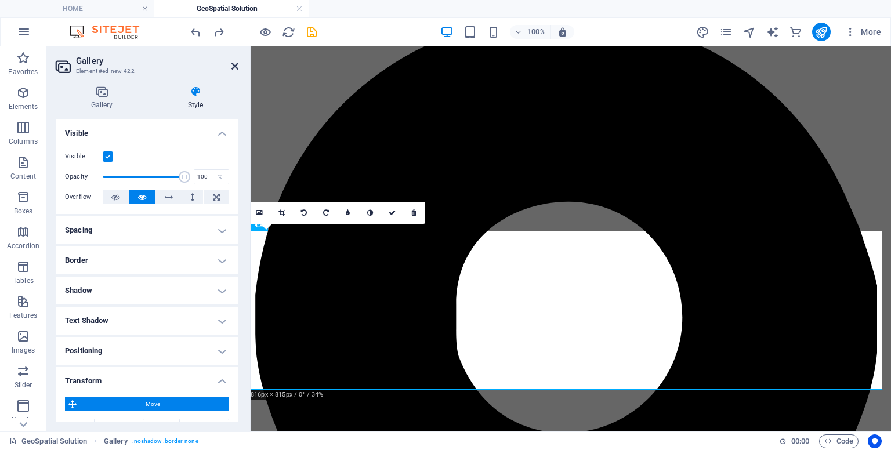
click at [234, 68] on icon at bounding box center [234, 65] width 7 height 9
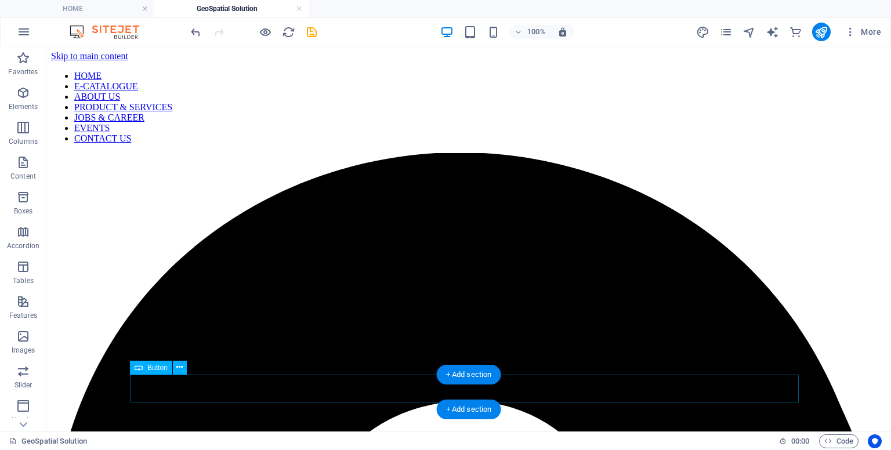
click at [181, 373] on icon at bounding box center [179, 367] width 6 height 12
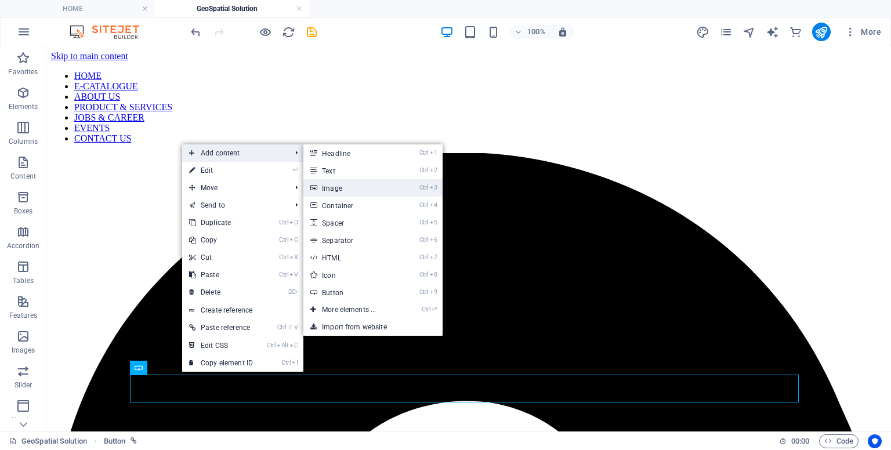
click at [343, 184] on link "Ctrl 3 Image" at bounding box center [351, 187] width 96 height 17
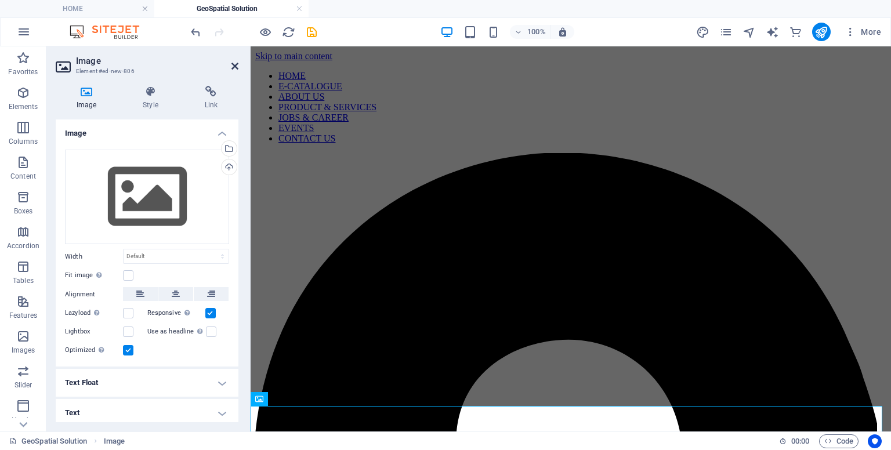
click at [235, 66] on icon at bounding box center [234, 65] width 7 height 9
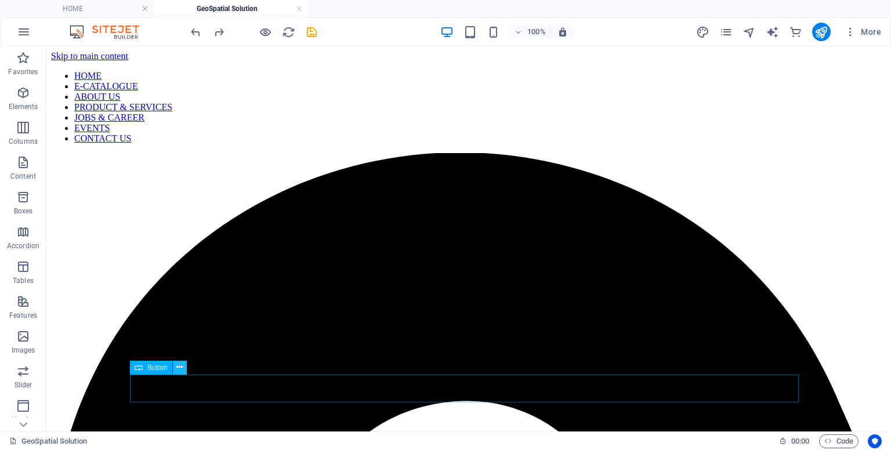
click at [183, 374] on button at bounding box center [180, 368] width 14 height 14
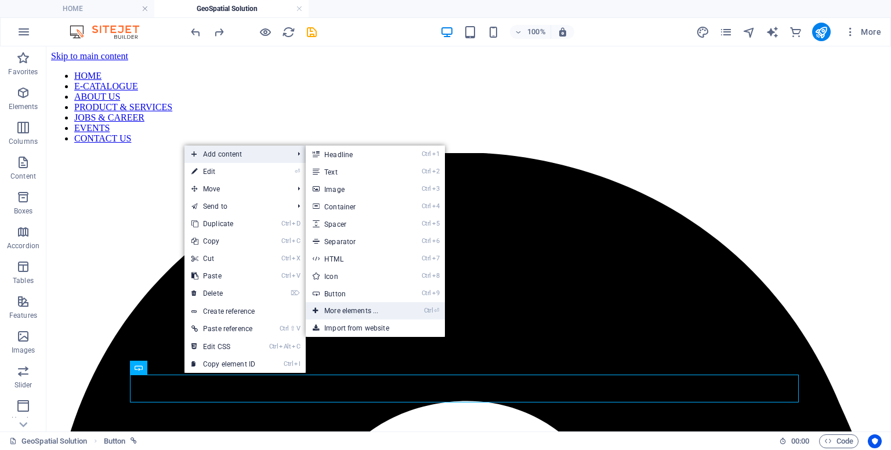
click at [334, 312] on link "Ctrl ⏎ More elements ..." at bounding box center [354, 310] width 96 height 17
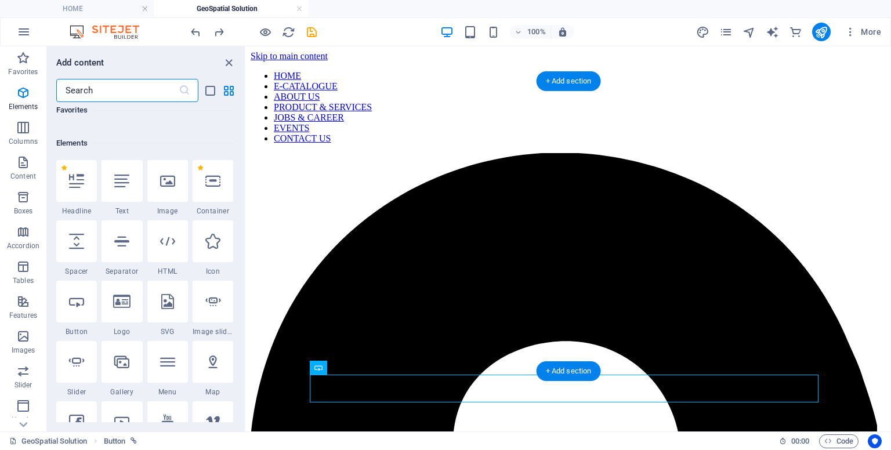
scroll to position [123, 0]
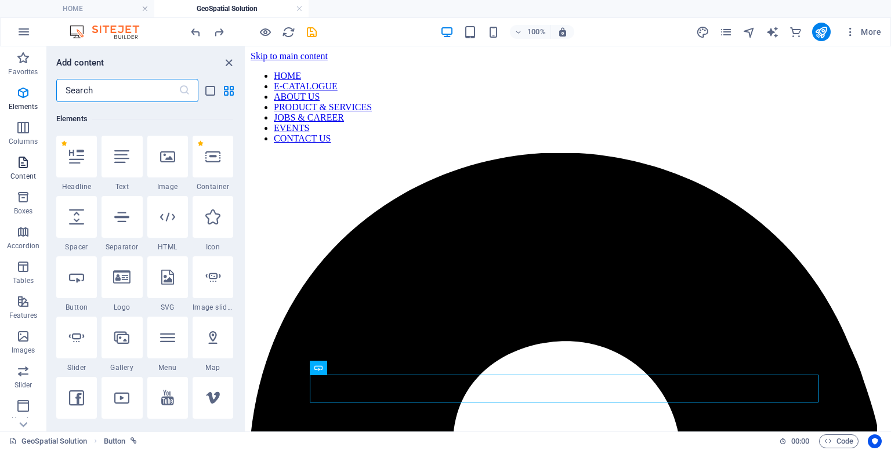
click at [23, 175] on p "Content" at bounding box center [23, 176] width 26 height 9
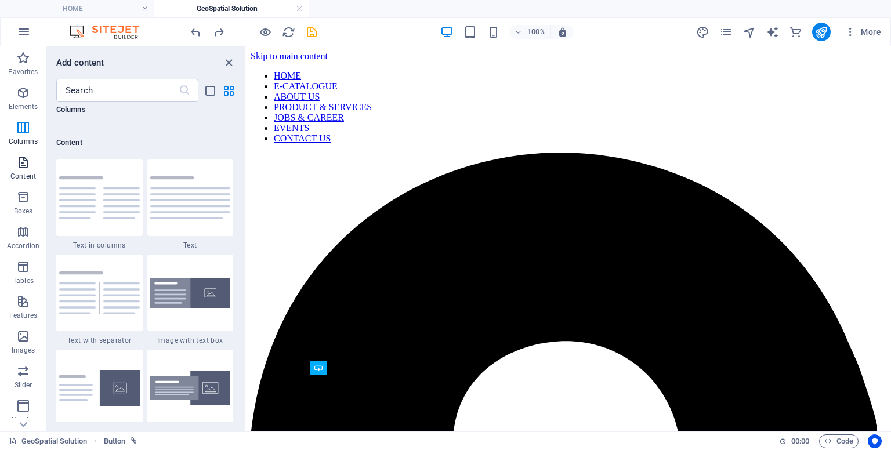
scroll to position [2030, 0]
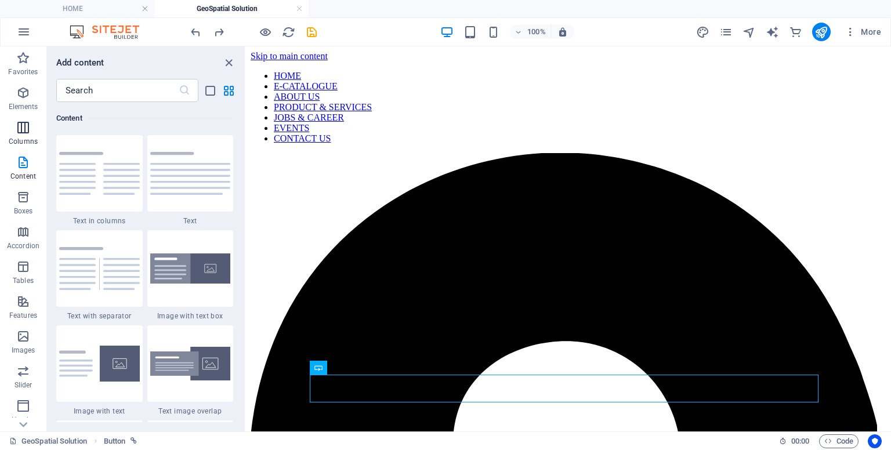
click at [20, 142] on p "Columns" at bounding box center [23, 141] width 29 height 9
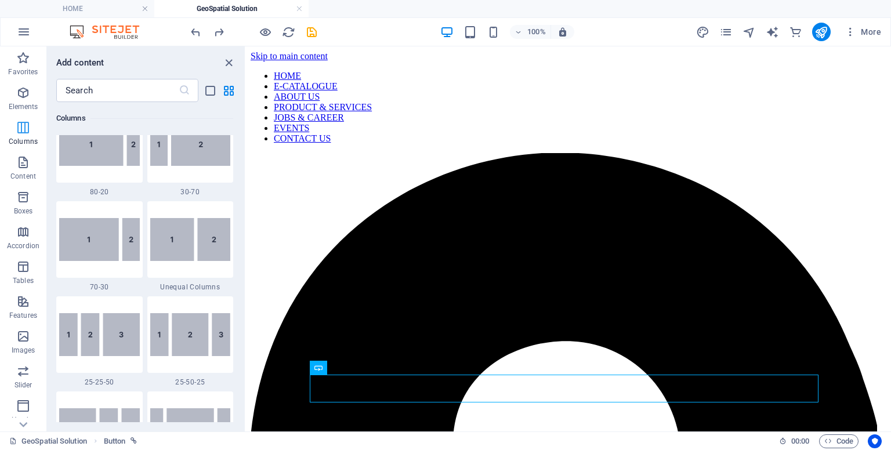
scroll to position [574, 0]
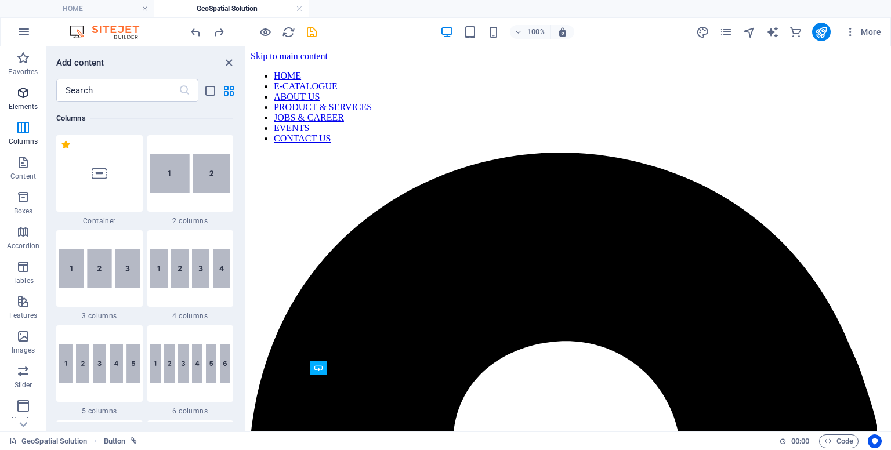
click at [21, 111] on p "Elements" at bounding box center [24, 106] width 30 height 9
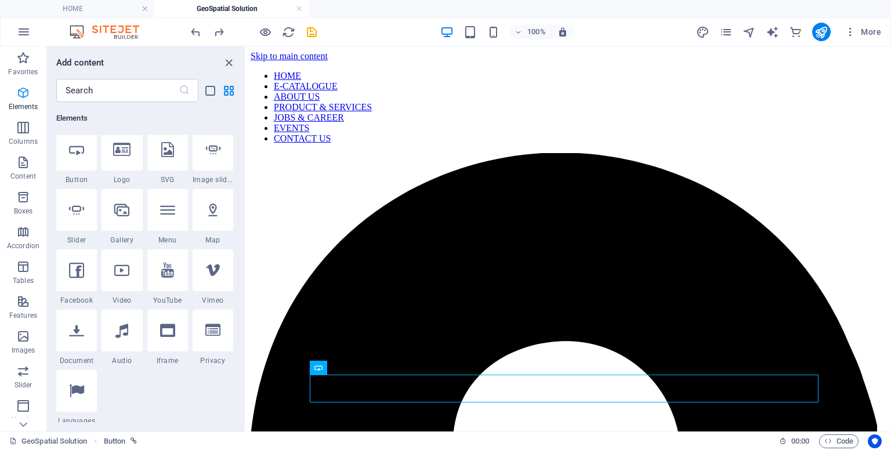
scroll to position [124, 0]
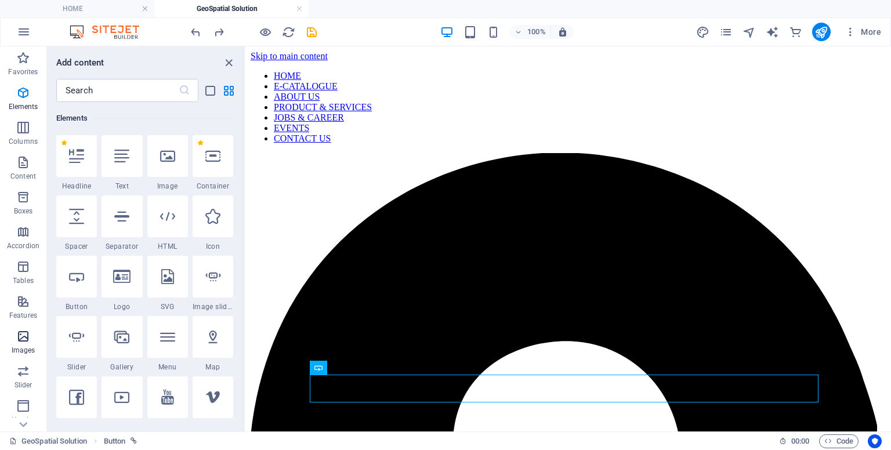
click at [18, 342] on icon "button" at bounding box center [23, 337] width 14 height 14
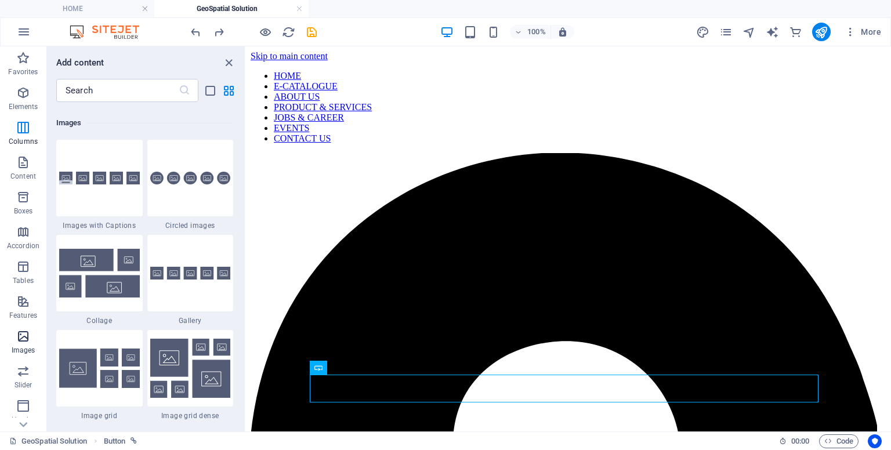
scroll to position [5883, 0]
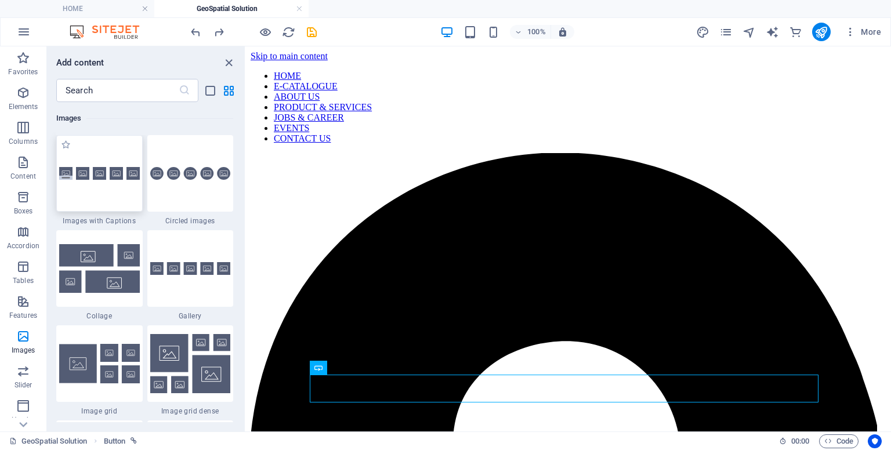
click at [89, 191] on div at bounding box center [99, 173] width 86 height 77
click at [246, 191] on div "Reference Text Container Button Button Gallery Gallery Gallery SVG Gallery Gall…" at bounding box center [568, 238] width 645 height 385
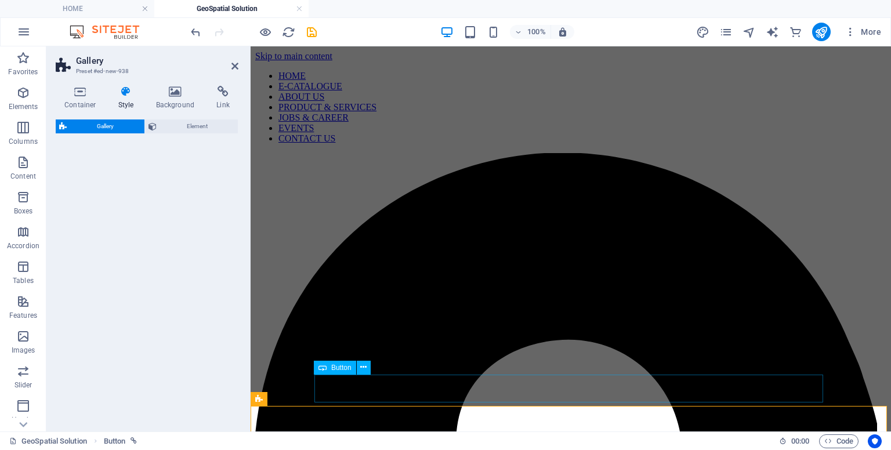
drag, startPoint x: 340, startPoint y: 237, endPoint x: 353, endPoint y: 398, distance: 161.3
select select "rem"
select select "preset-gallery-v3-captions"
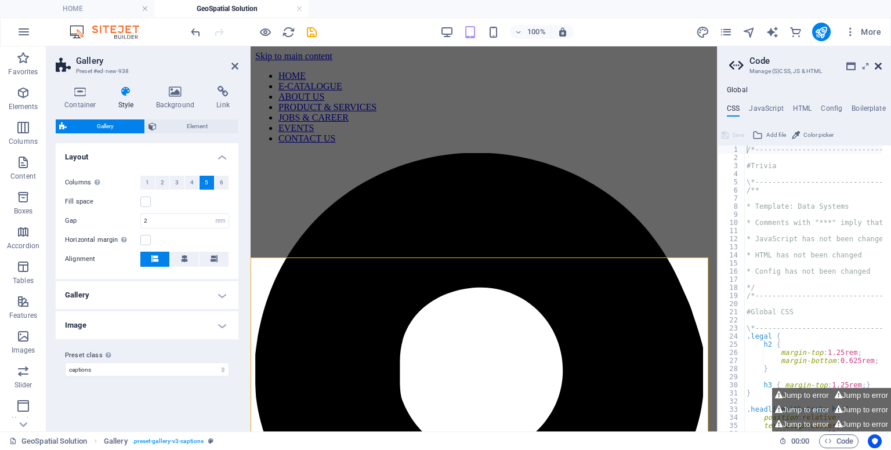
click at [879, 69] on icon at bounding box center [878, 65] width 7 height 9
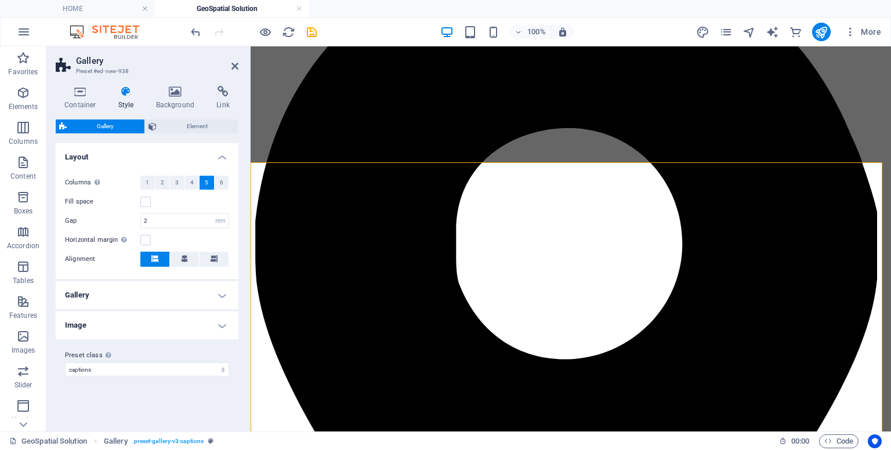
scroll to position [209, 0]
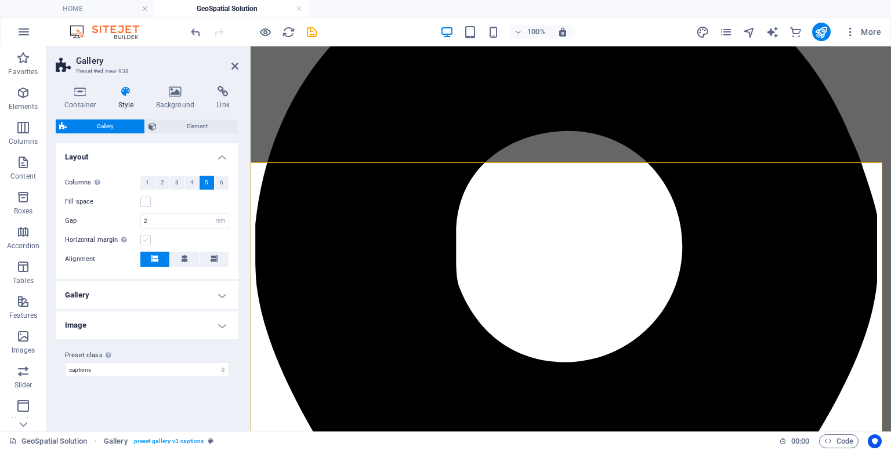
click at [144, 238] on label at bounding box center [145, 240] width 10 height 10
click at [0, 0] on input "Horizontal margin Only if the containers "Content width" is not set to "Default"" at bounding box center [0, 0] width 0 height 0
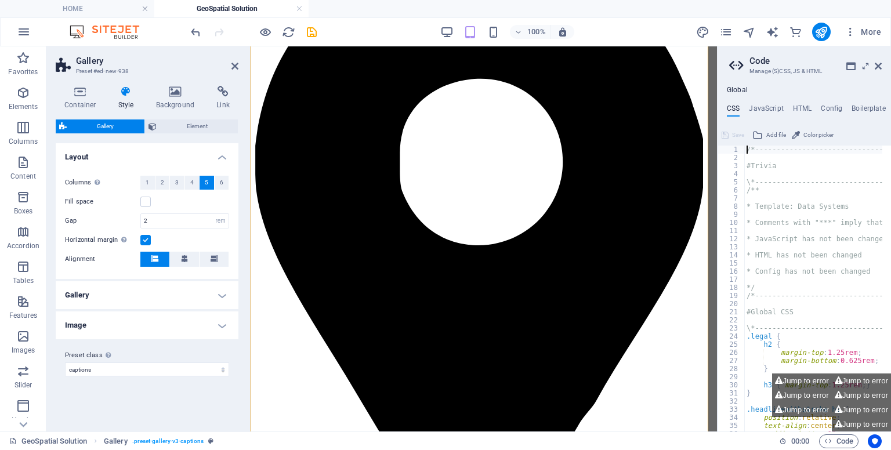
drag, startPoint x: 887, startPoint y: 128, endPoint x: 1137, endPoint y: 102, distance: 252.1
click at [877, 65] on icon at bounding box center [878, 65] width 7 height 9
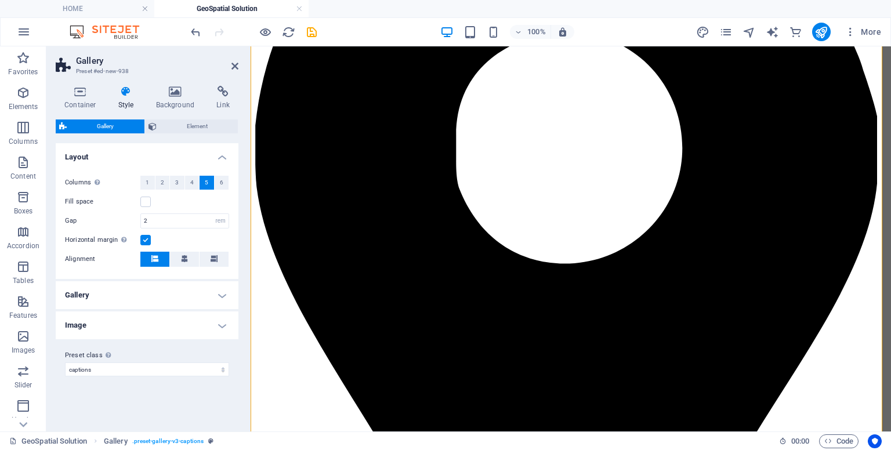
scroll to position [366, 0]
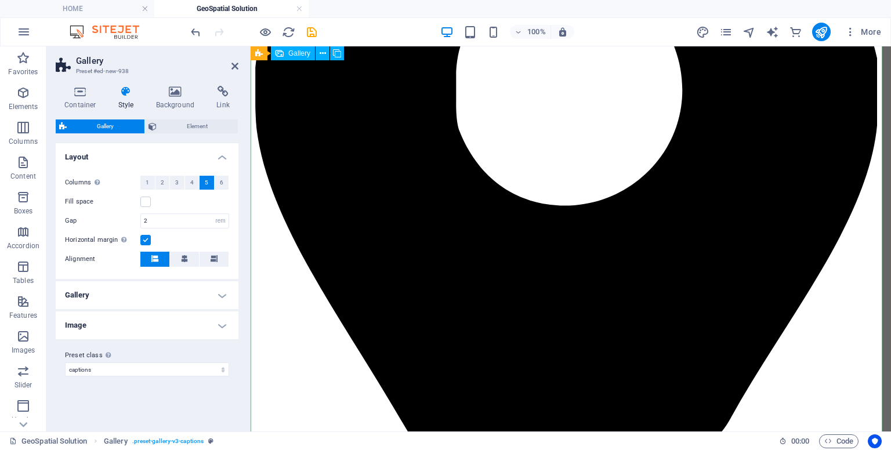
click at [187, 256] on icon at bounding box center [184, 258] width 7 height 7
click at [196, 294] on h4 "Gallery" at bounding box center [147, 295] width 183 height 28
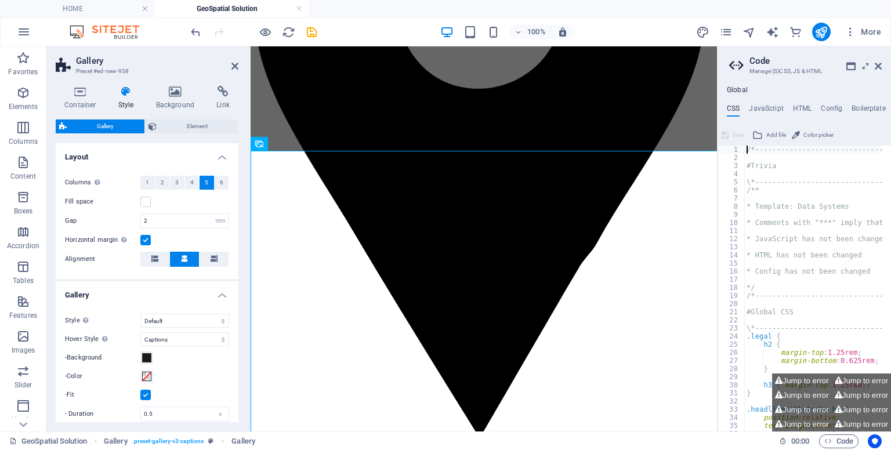
scroll to position [220, 0]
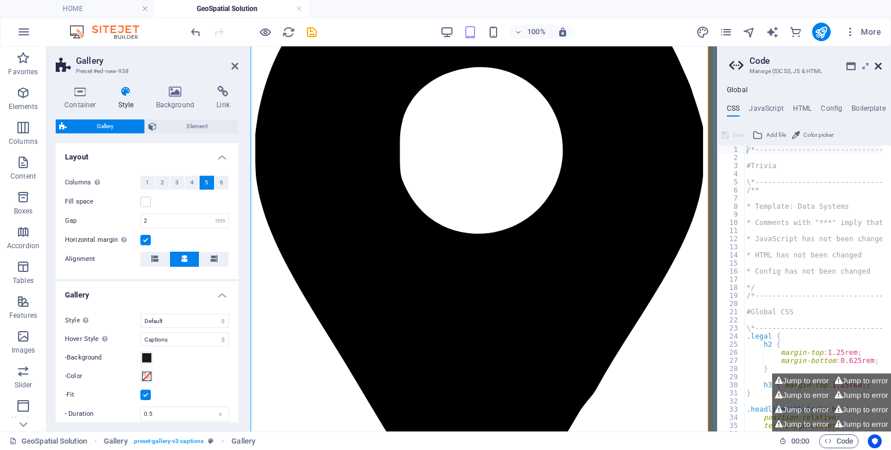
click at [877, 67] on icon at bounding box center [878, 65] width 7 height 9
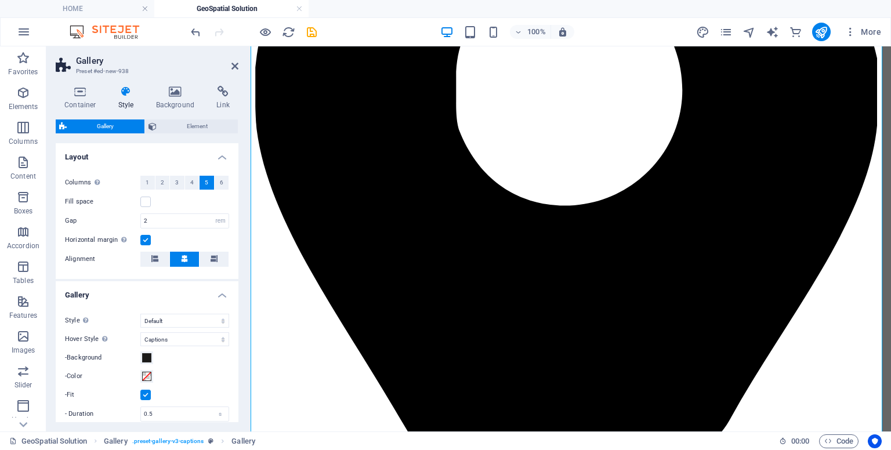
scroll to position [144, 0]
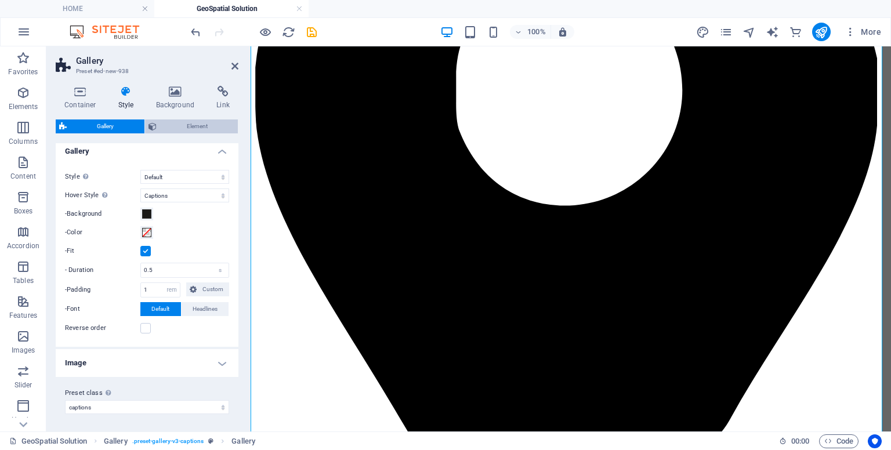
click at [195, 126] on span "Element" at bounding box center [197, 127] width 75 height 14
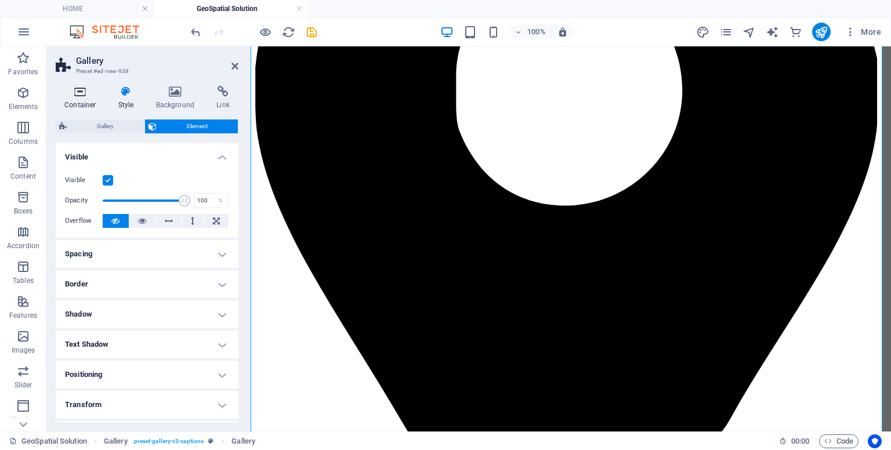
click at [91, 103] on h4 "Container" at bounding box center [83, 98] width 54 height 24
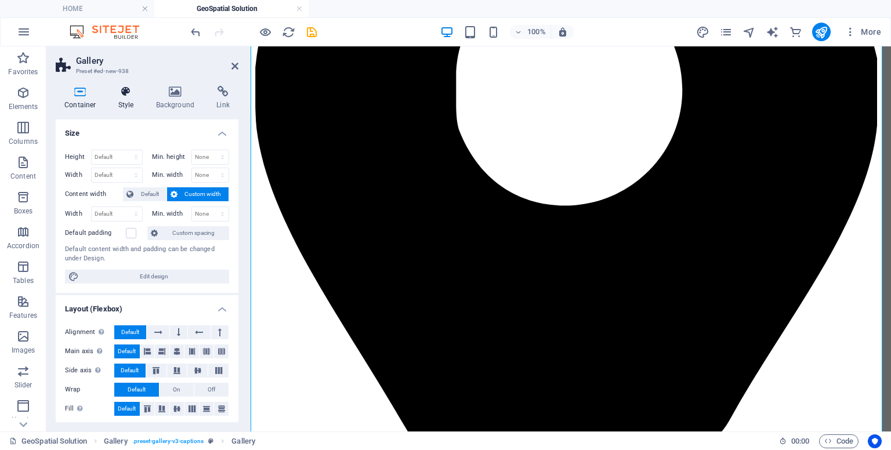
click at [122, 105] on h4 "Style" at bounding box center [129, 98] width 38 height 24
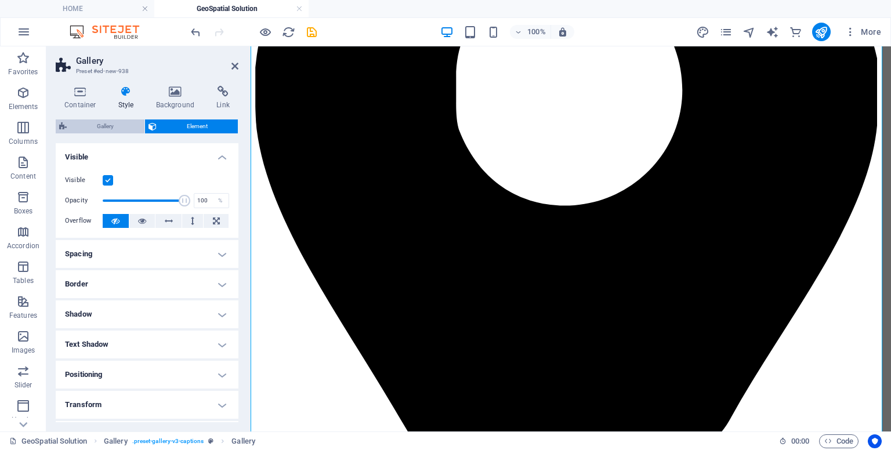
click at [111, 124] on span "Gallery" at bounding box center [105, 127] width 71 height 14
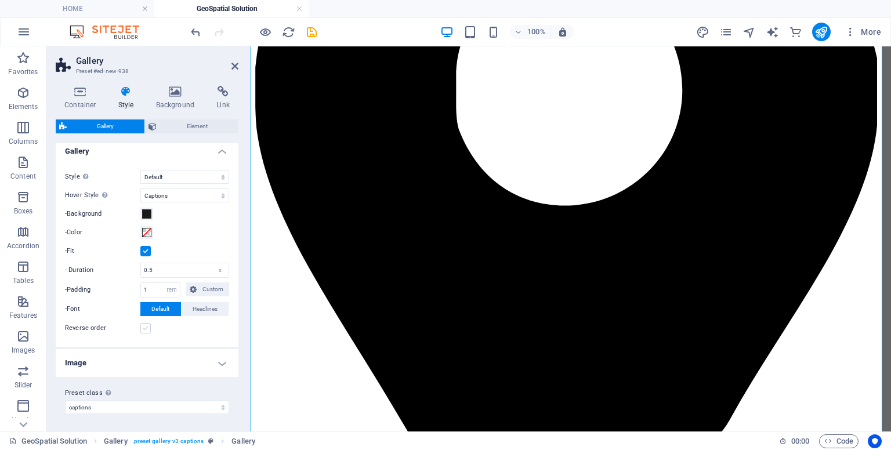
click at [147, 330] on label at bounding box center [145, 328] width 10 height 10
click at [0, 0] on input "Reverse order" at bounding box center [0, 0] width 0 height 0
click at [147, 330] on label at bounding box center [145, 328] width 10 height 10
click at [0, 0] on input "Reverse order" at bounding box center [0, 0] width 0 height 0
drag, startPoint x: 156, startPoint y: 291, endPoint x: 122, endPoint y: 284, distance: 34.8
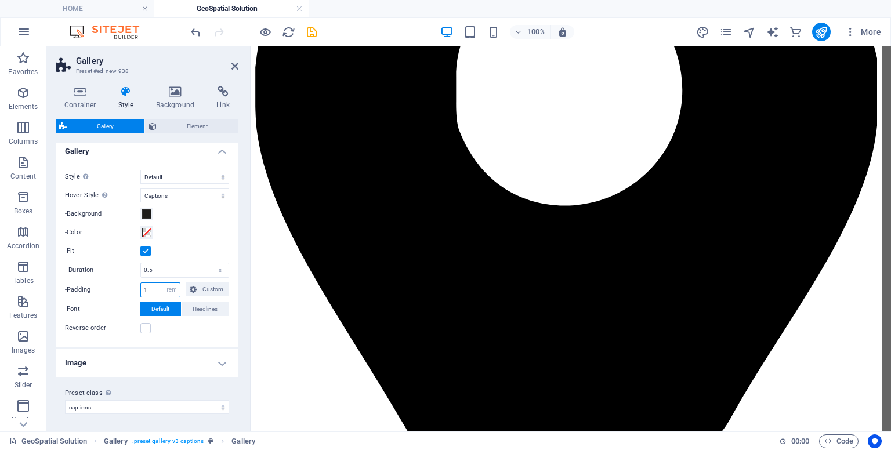
click at [122, 284] on div "-Padding 1 px rem % vh vw Custom Custom" at bounding box center [147, 290] width 164 height 15
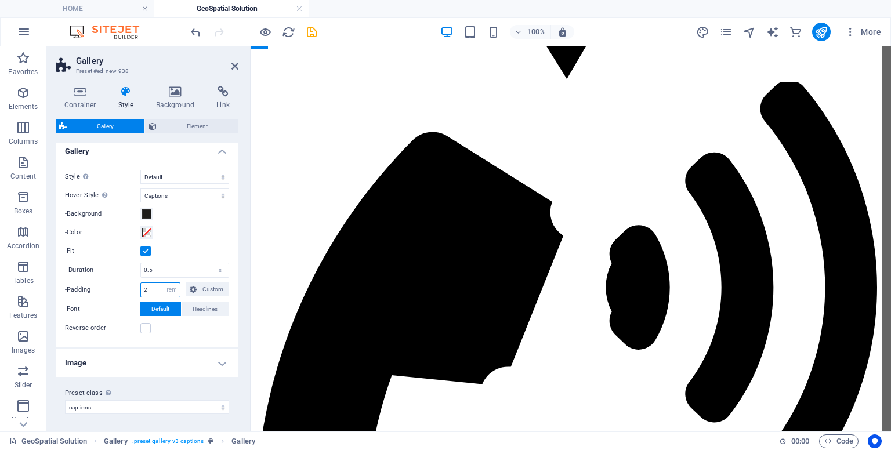
type input "2"
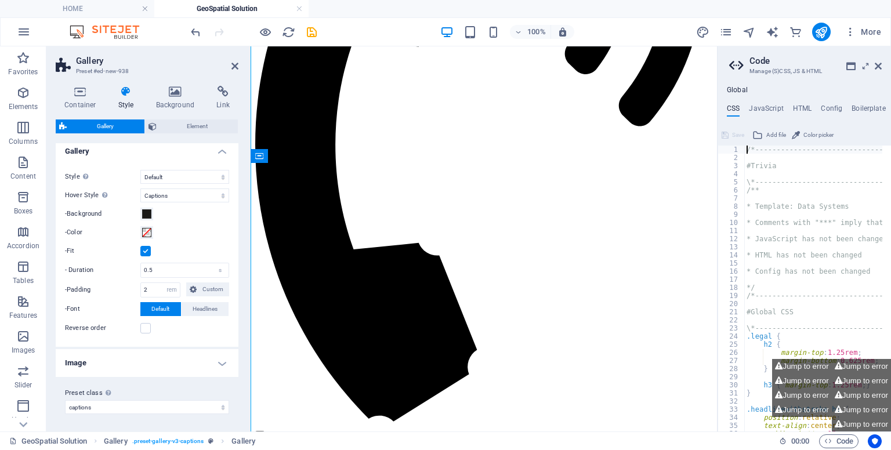
scroll to position [366, 0]
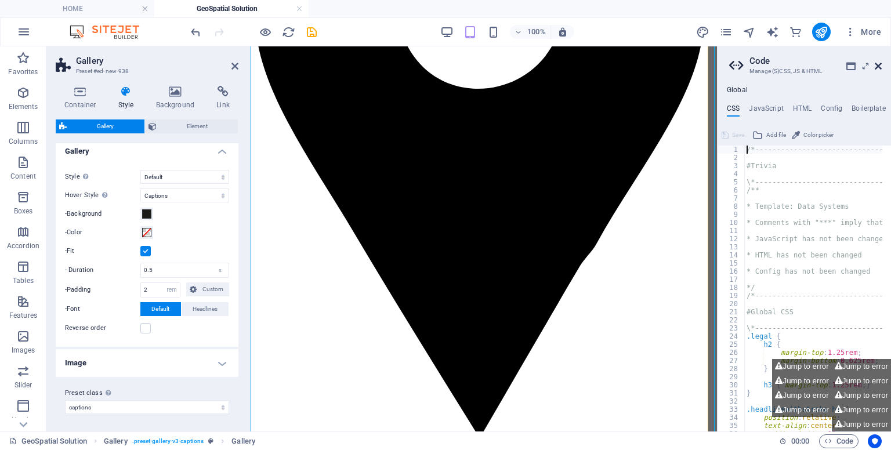
click at [880, 69] on icon at bounding box center [878, 65] width 7 height 9
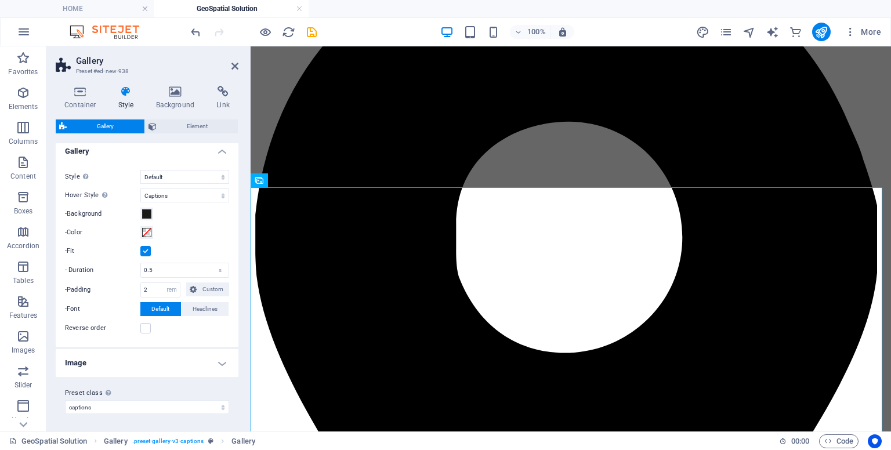
scroll to position [229, 0]
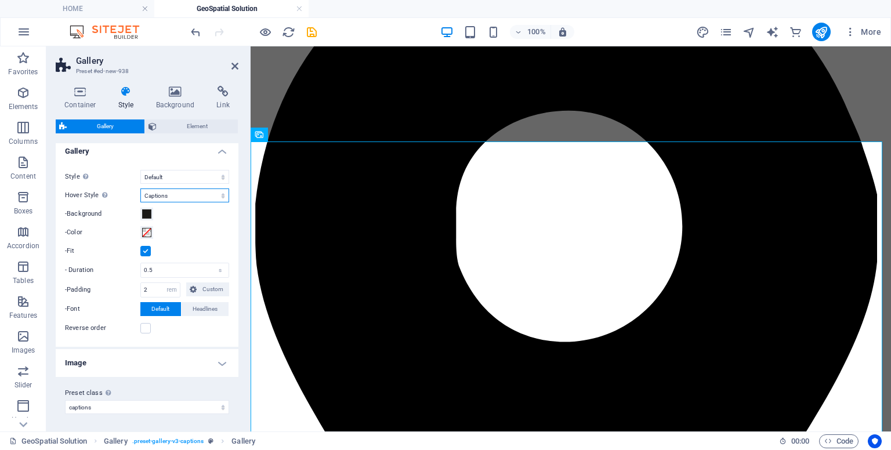
click at [186, 201] on select "Off Rotate Zoom Fade Captions" at bounding box center [184, 196] width 89 height 14
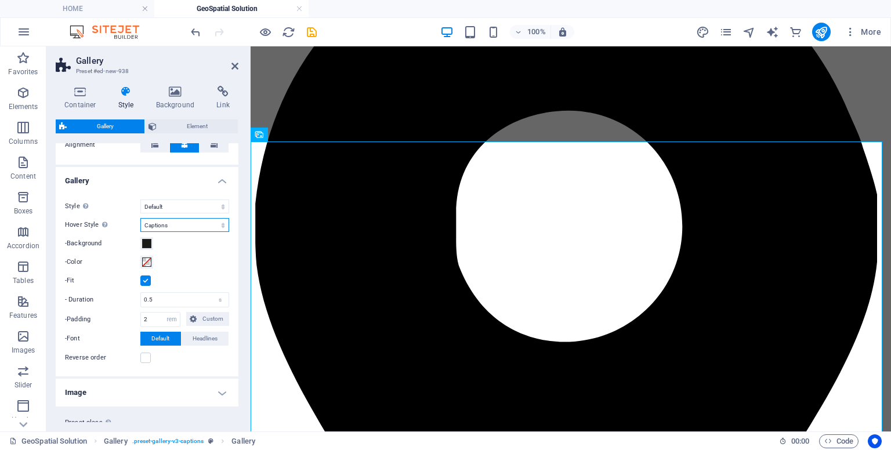
scroll to position [0, 0]
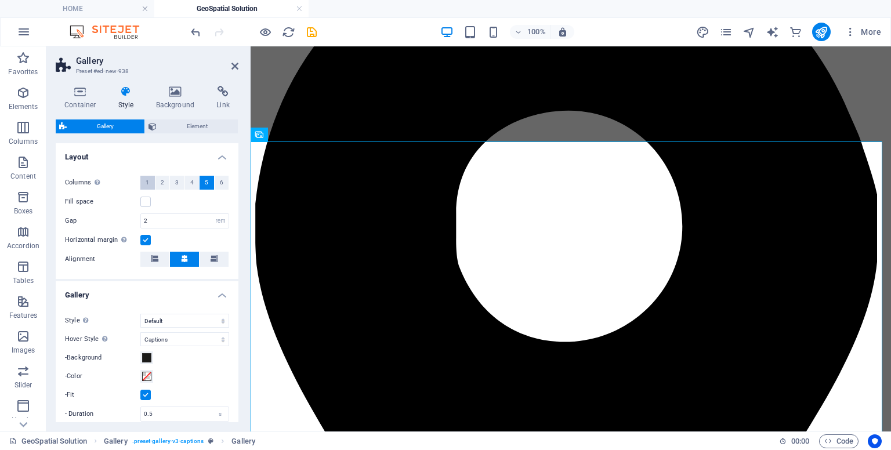
click at [147, 184] on span "1" at bounding box center [147, 183] width 3 height 14
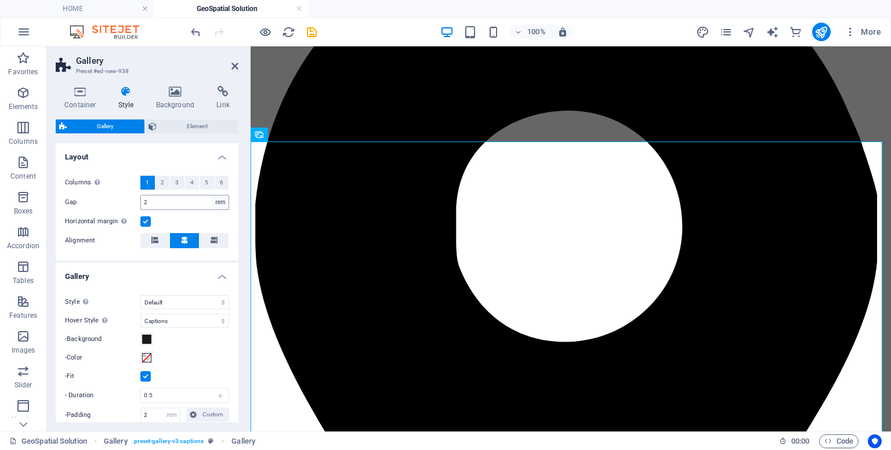
click at [218, 204] on select "px rem % vh vw" at bounding box center [220, 203] width 16 height 14
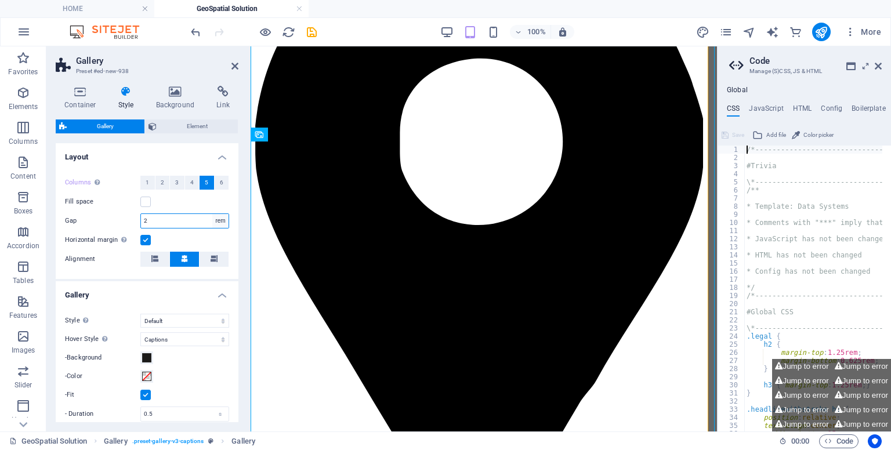
click at [218, 221] on select "px rem % vh vw" at bounding box center [220, 221] width 16 height 14
select select "px"
click at [212, 214] on select "px rem % vh vw" at bounding box center [220, 221] width 16 height 14
type input "2"
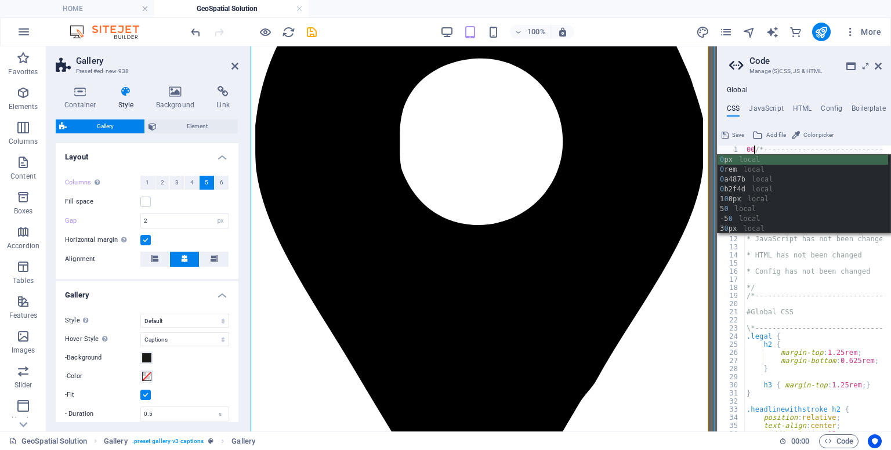
scroll to position [0, 1]
type textarea "/*------------------------------------*\"
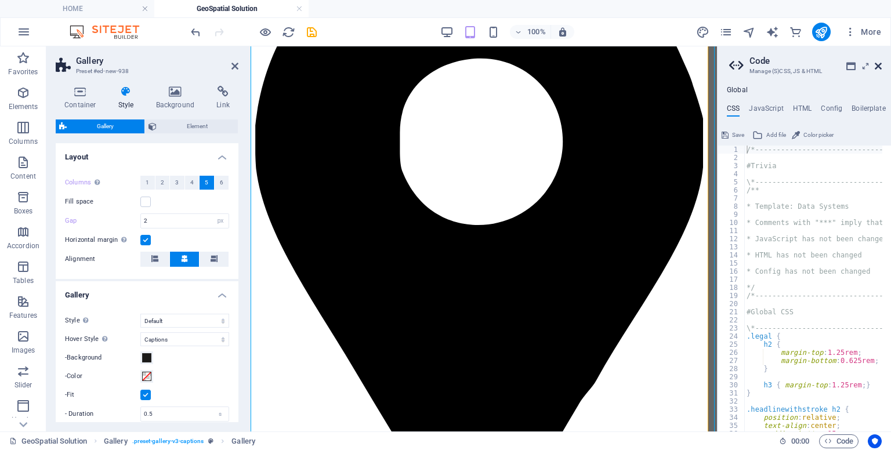
click at [880, 70] on icon at bounding box center [878, 65] width 7 height 9
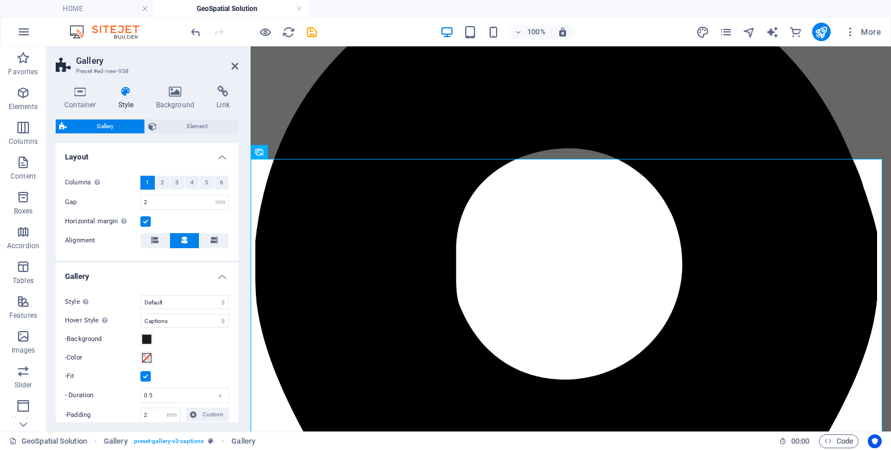
scroll to position [284, 0]
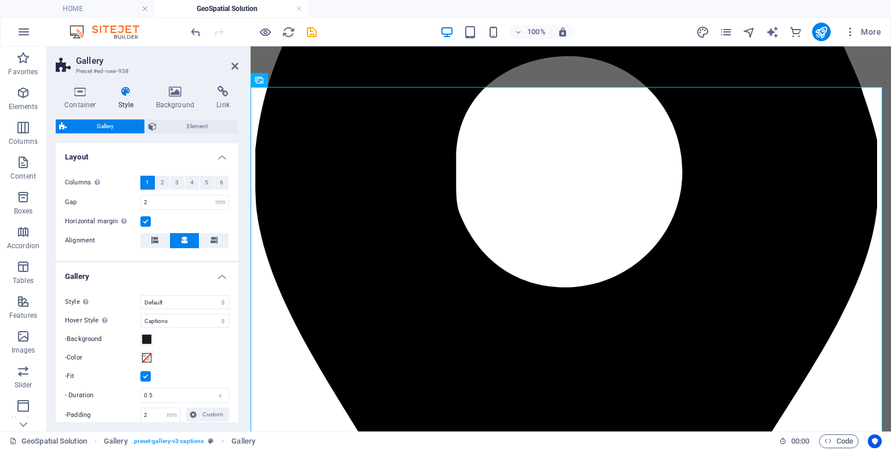
click at [146, 223] on label at bounding box center [145, 221] width 10 height 10
click at [0, 0] on input "Horizontal margin Only if the containers "Content width" is not set to "Default"" at bounding box center [0, 0] width 0 height 0
click at [207, 240] on button at bounding box center [214, 240] width 29 height 15
click at [146, 223] on label at bounding box center [145, 221] width 10 height 10
click at [0, 0] on input "Horizontal margin Only if the containers "Content width" is not set to "Default"" at bounding box center [0, 0] width 0 height 0
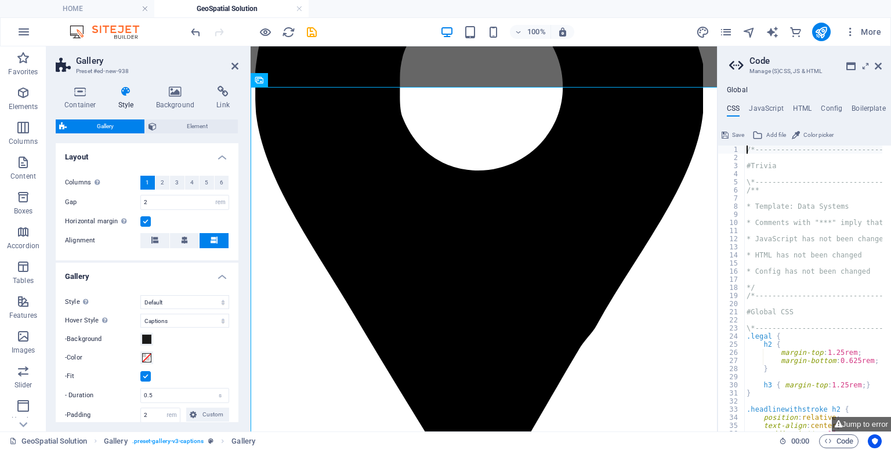
select select "px"
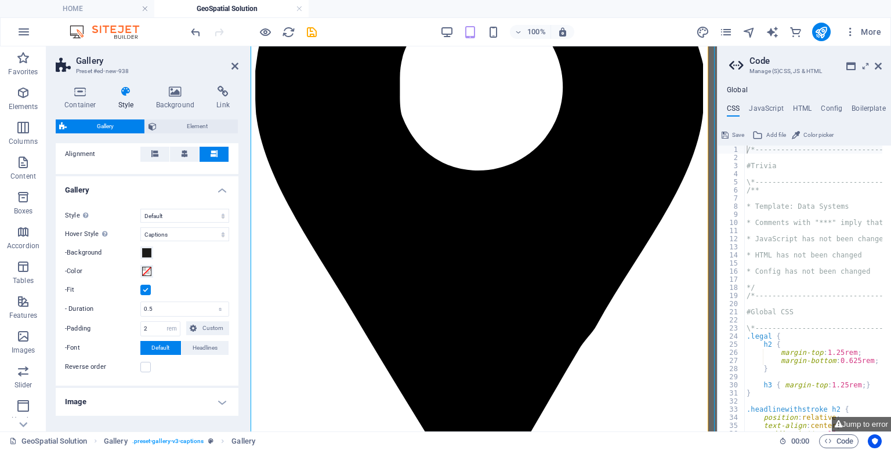
scroll to position [144, 0]
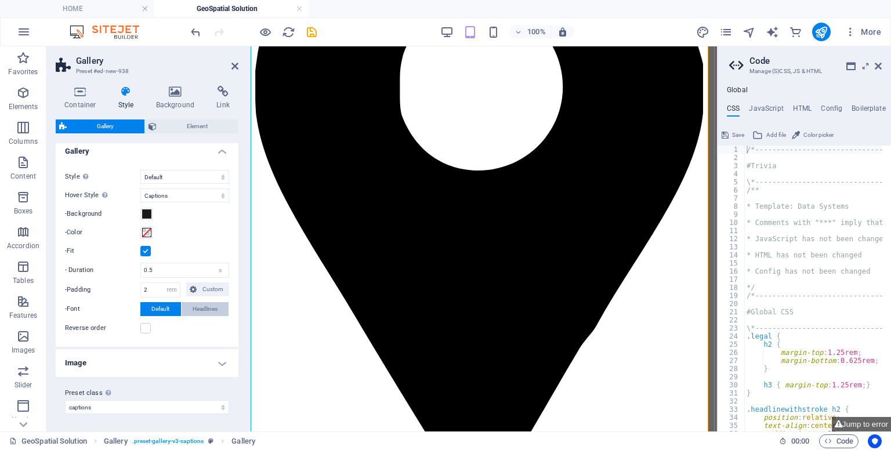
click at [200, 312] on span "Headlines" at bounding box center [205, 309] width 25 height 14
click at [164, 309] on span "Default" at bounding box center [160, 309] width 18 height 14
click at [213, 365] on h4 "Image" at bounding box center [147, 363] width 183 height 28
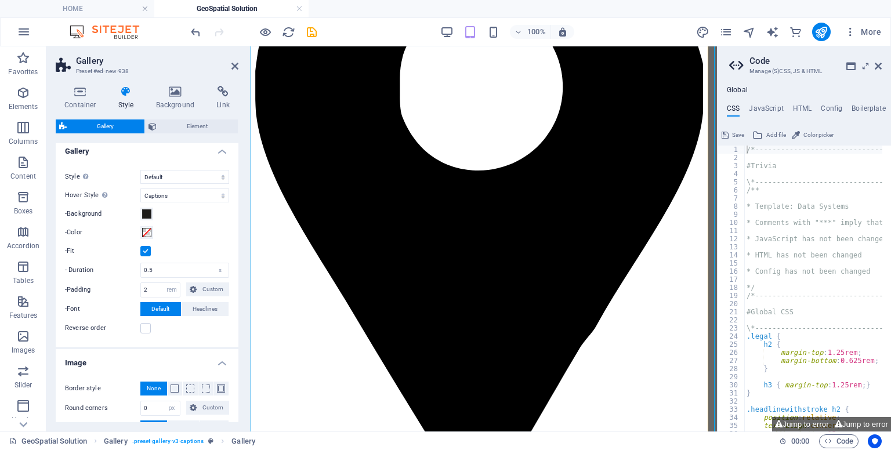
scroll to position [213, 0]
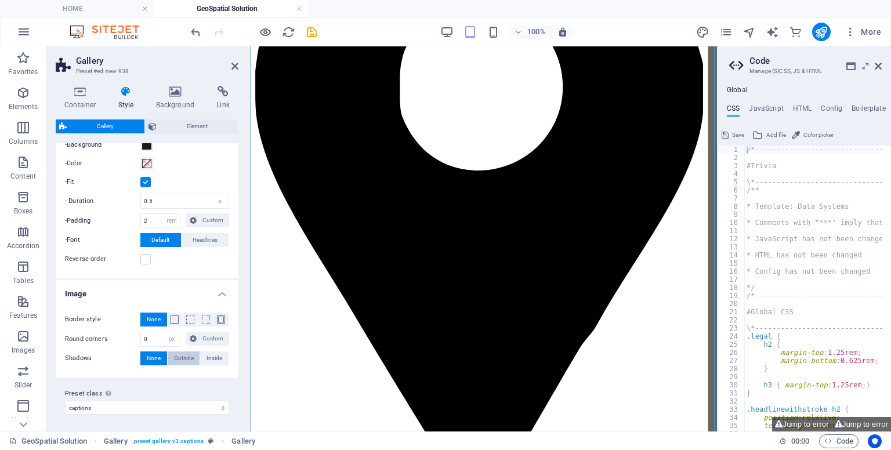
click at [190, 360] on span "Outside" at bounding box center [184, 359] width 20 height 14
type input "2"
type input "4"
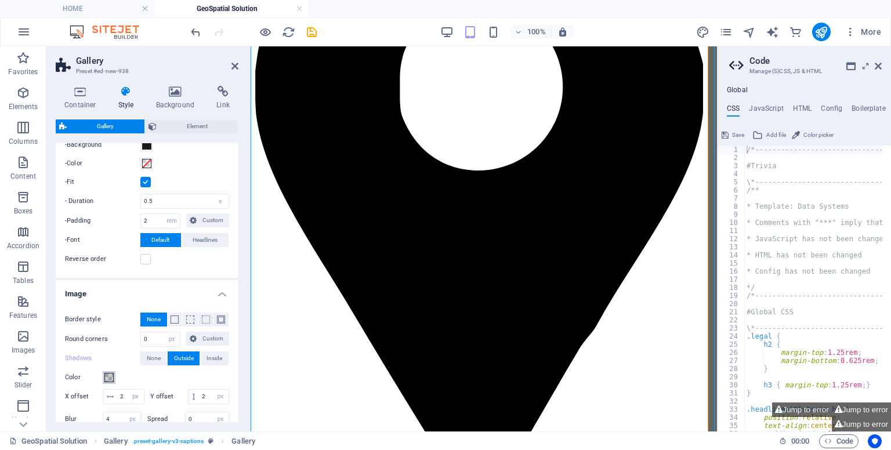
click at [110, 374] on span at bounding box center [108, 377] width 9 height 9
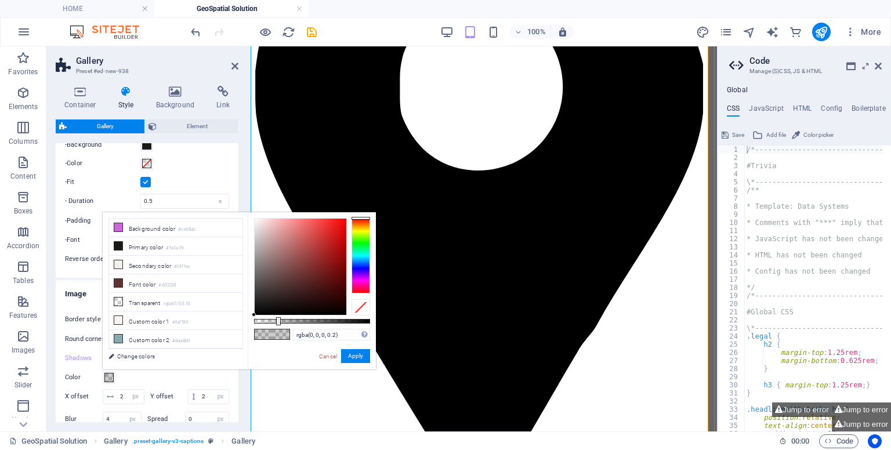
click at [110, 374] on span at bounding box center [108, 377] width 9 height 9
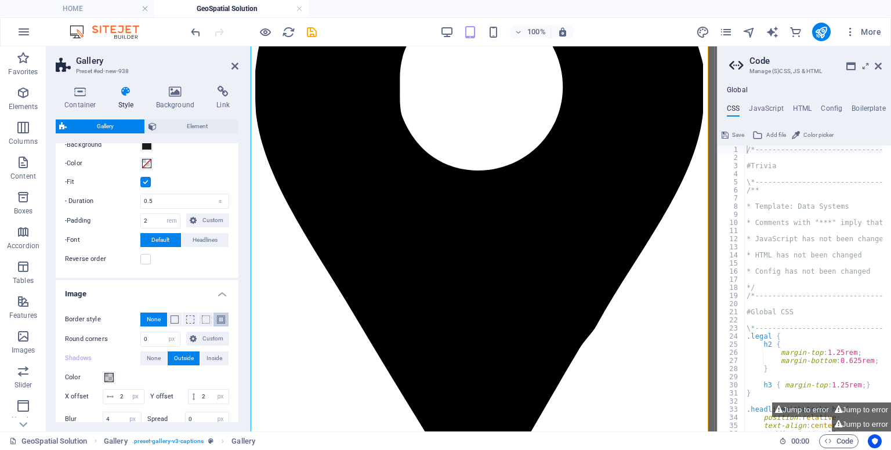
click at [216, 323] on button at bounding box center [221, 320] width 15 height 14
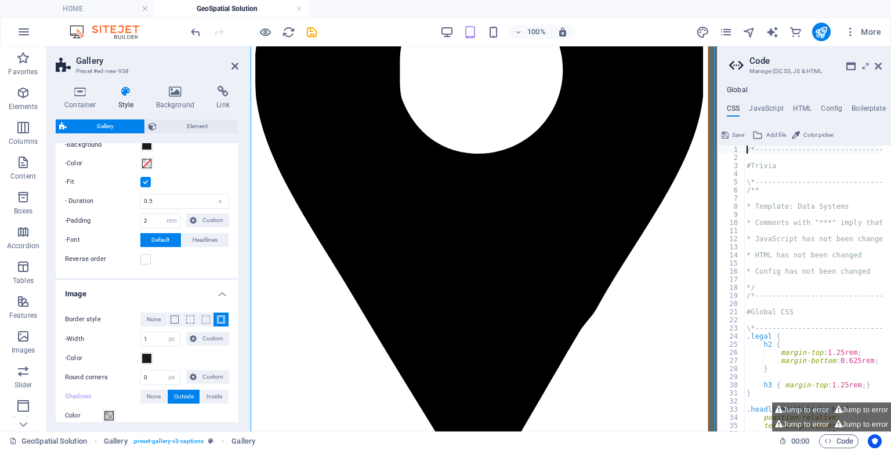
scroll to position [297, 0]
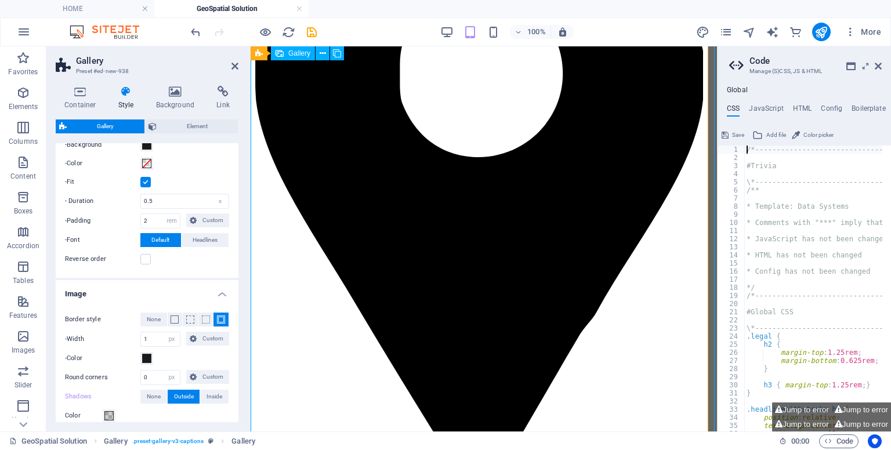
click at [167, 99] on h4 "Background" at bounding box center [177, 98] width 61 height 24
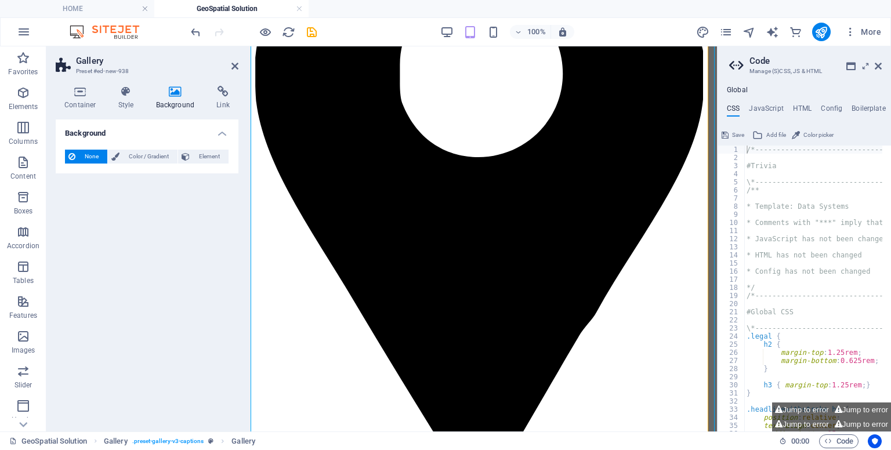
click at [178, 105] on h4 "Background" at bounding box center [177, 98] width 61 height 24
click at [202, 155] on span "Element" at bounding box center [209, 157] width 32 height 14
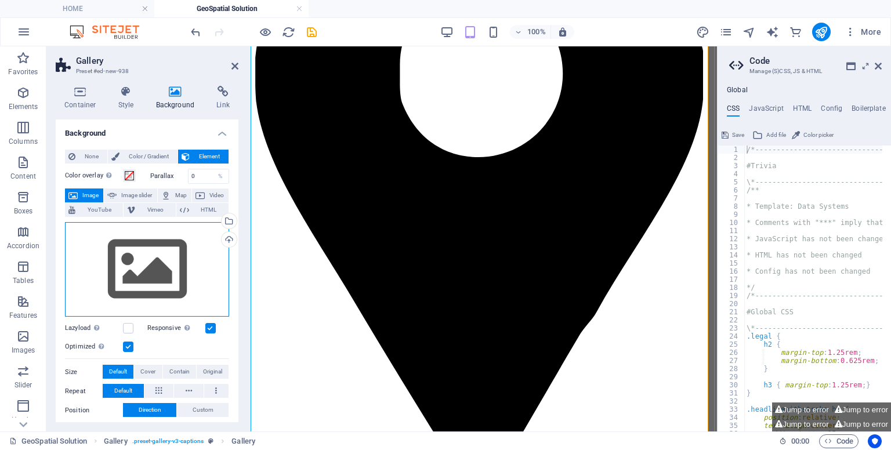
click at [183, 256] on div "Drag files here, click to choose files or select files from Files or our free s…" at bounding box center [147, 269] width 164 height 95
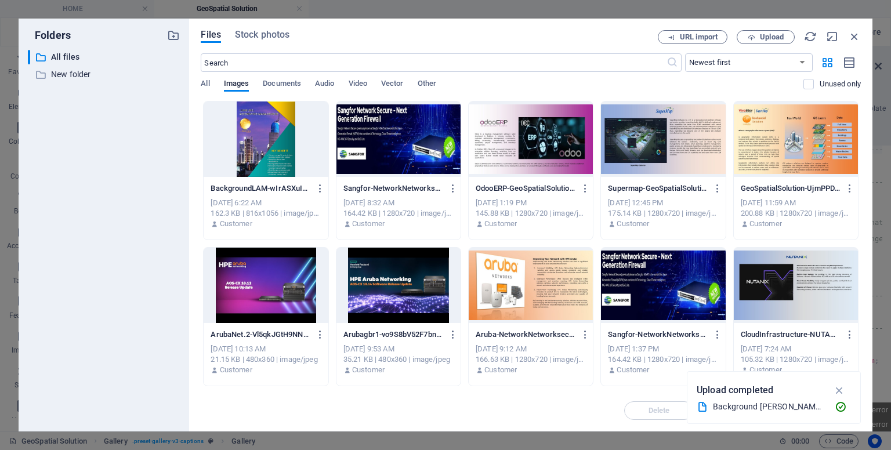
click at [273, 128] on div at bounding box center [266, 139] width 124 height 75
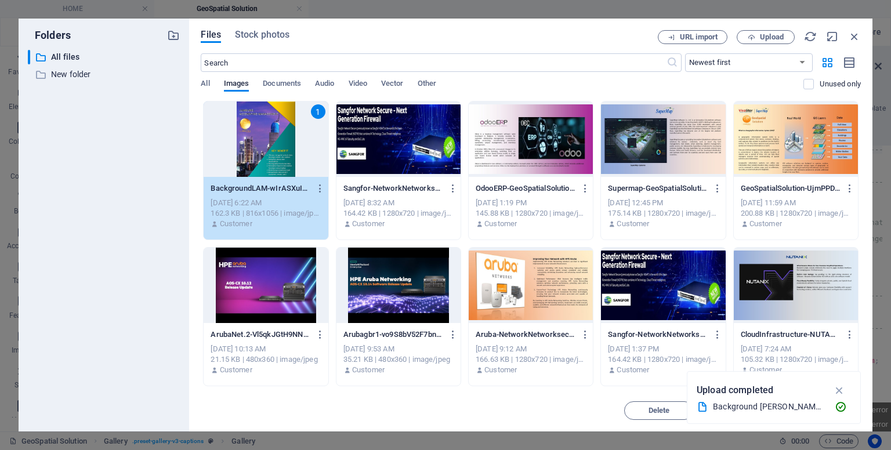
click at [273, 128] on div "1" at bounding box center [266, 139] width 124 height 75
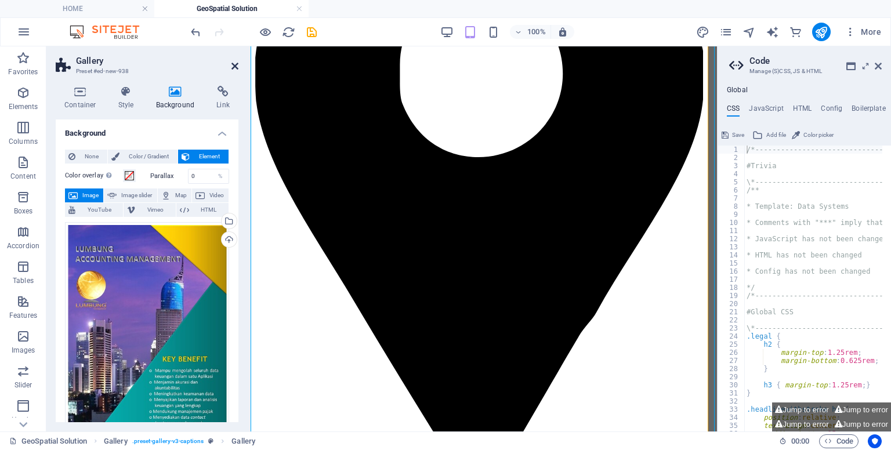
click at [236, 68] on icon at bounding box center [234, 65] width 7 height 9
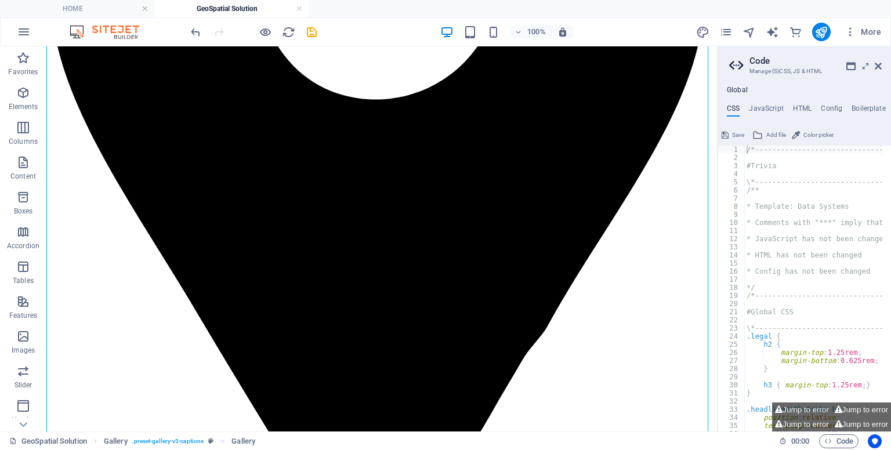
scroll to position [561, 0]
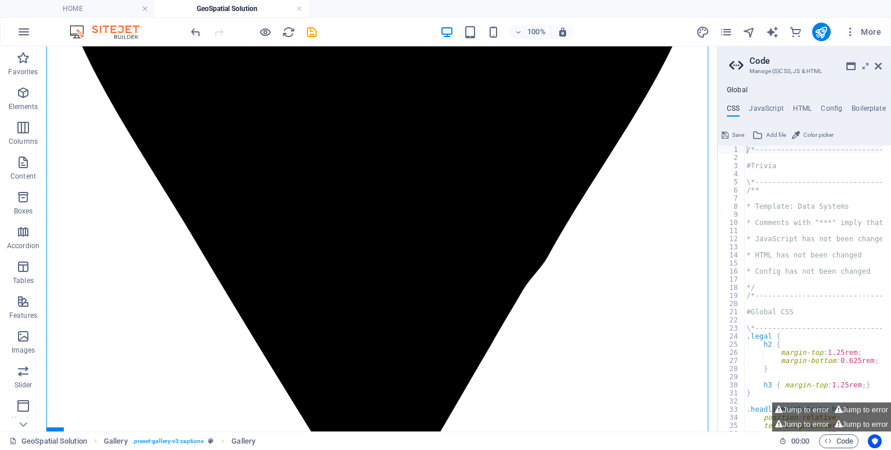
drag, startPoint x: 713, startPoint y: 125, endPoint x: 764, endPoint y: 188, distance: 81.3
click at [881, 68] on icon at bounding box center [878, 65] width 7 height 9
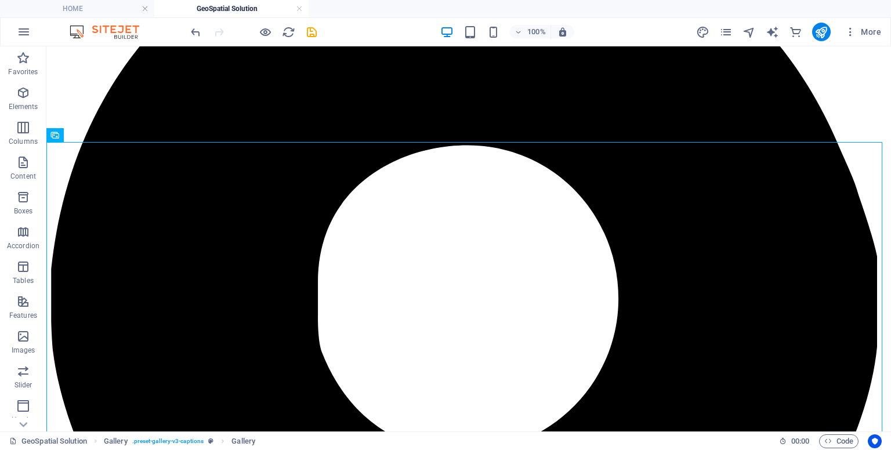
scroll to position [167, 0]
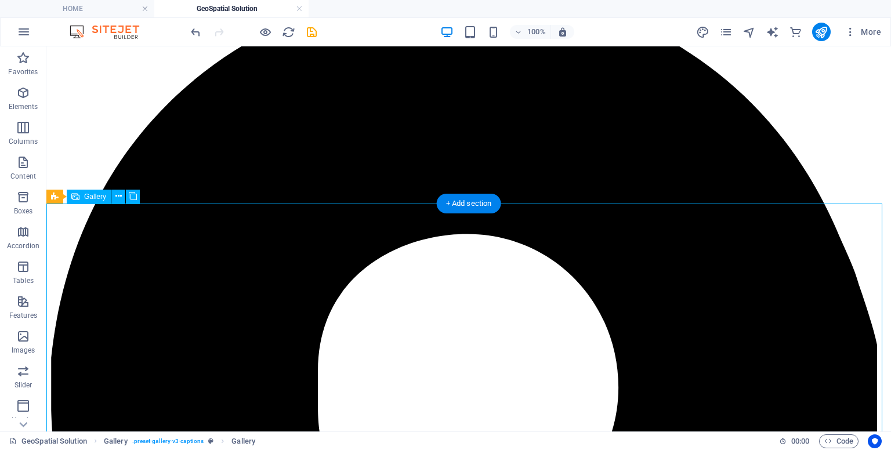
select select "4"
select select "px"
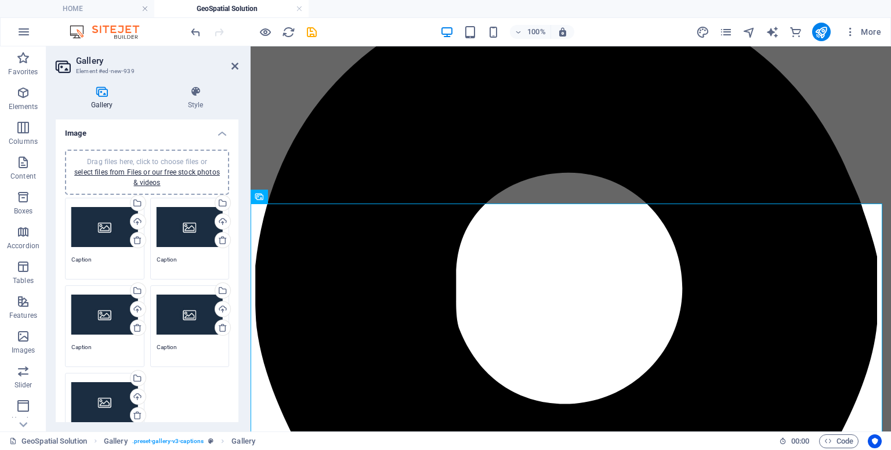
click at [111, 233] on div "Drag files here, click to choose files or select files from Files or our free s…" at bounding box center [104, 227] width 67 height 46
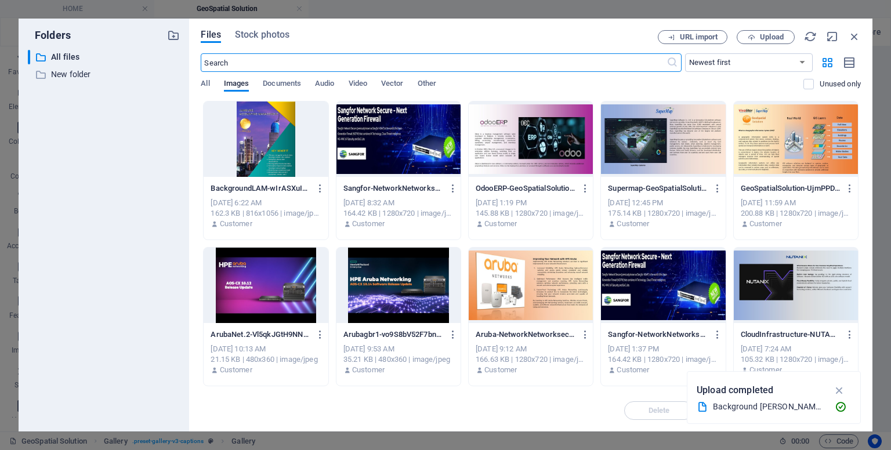
click at [267, 140] on div at bounding box center [266, 139] width 124 height 75
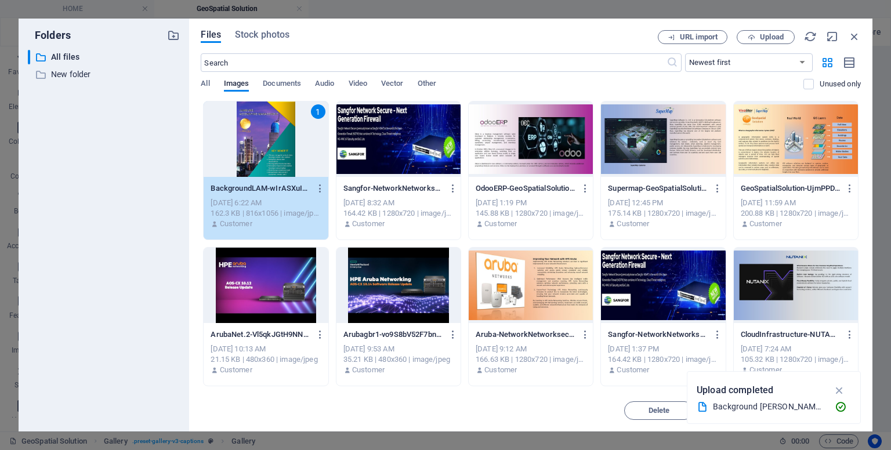
click at [267, 140] on div "1" at bounding box center [266, 139] width 124 height 75
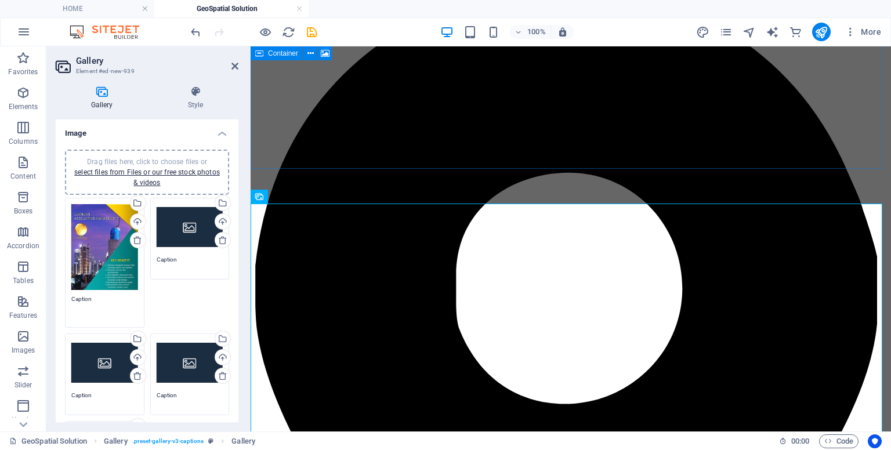
click at [91, 299] on textarea "Caption" at bounding box center [104, 308] width 67 height 26
drag, startPoint x: 91, startPoint y: 299, endPoint x: 51, endPoint y: 295, distance: 39.7
click at [51, 295] on div "Gallery Style Image Drag files here, click to choose files or select files from…" at bounding box center [146, 254] width 201 height 355
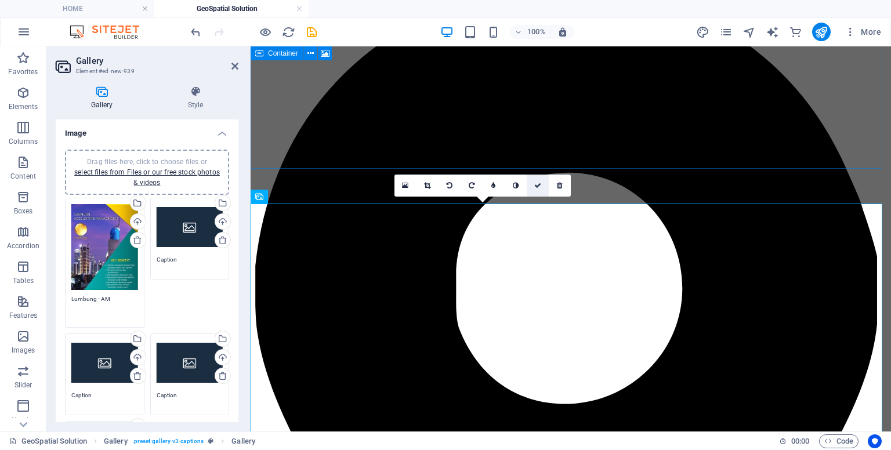
type textarea "Lumbung - AM"
click at [542, 182] on link at bounding box center [538, 186] width 22 height 22
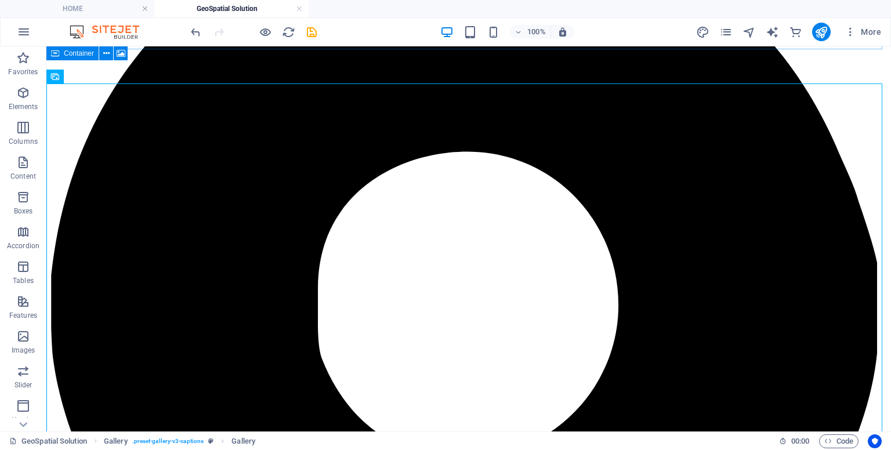
scroll to position [226, 0]
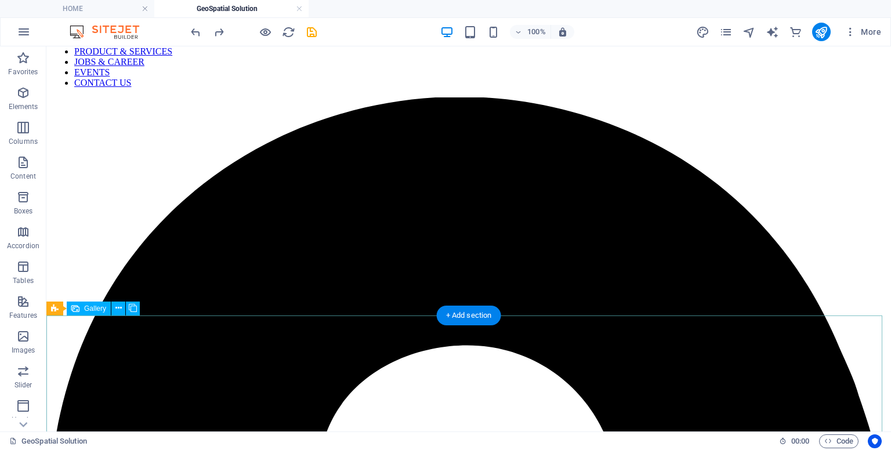
select select "4"
select select "px"
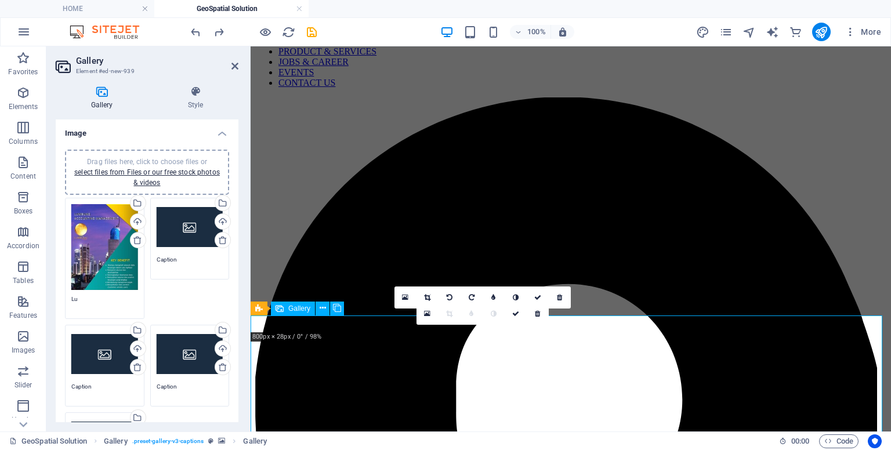
type textarea "Caption"
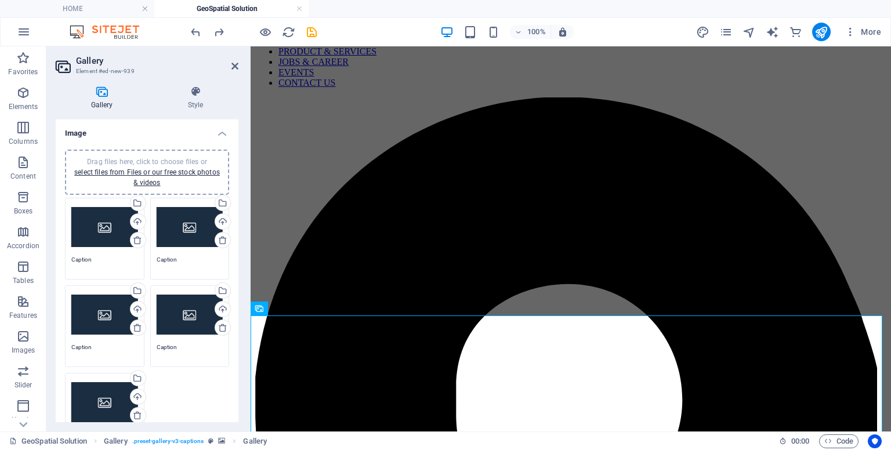
click at [113, 223] on div "Drag files here, click to choose files or select files from Files or our free s…" at bounding box center [104, 227] width 67 height 46
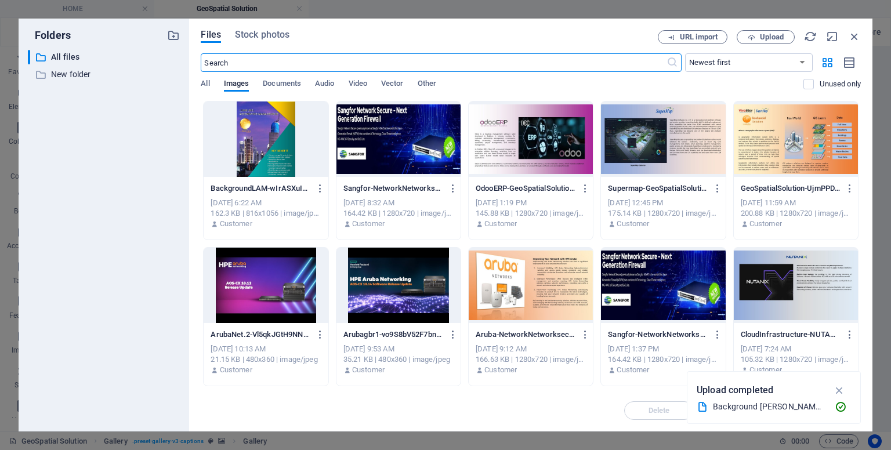
click at [252, 144] on div at bounding box center [266, 139] width 124 height 75
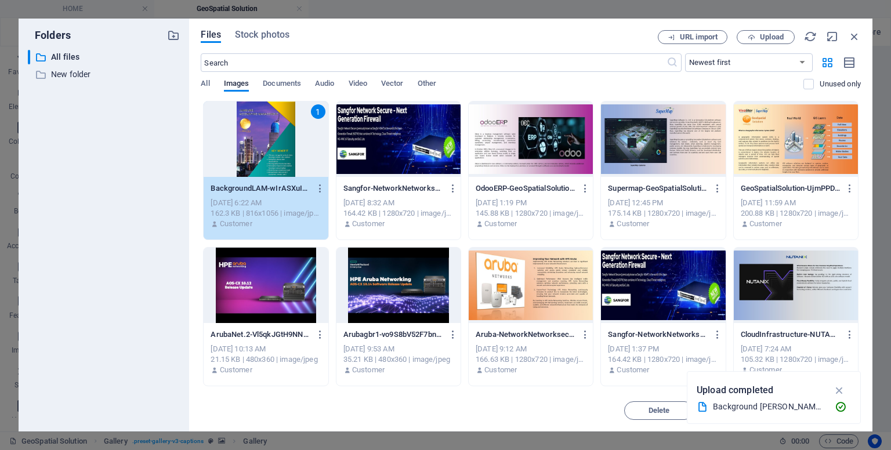
click at [252, 144] on div "1" at bounding box center [266, 139] width 124 height 75
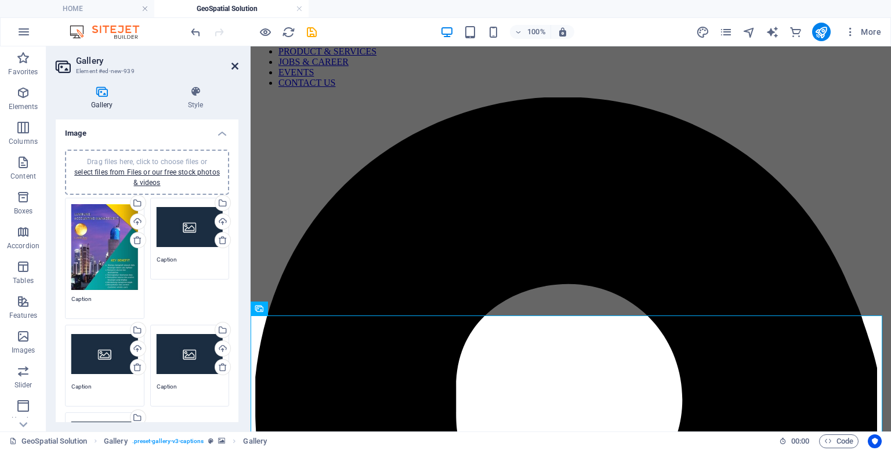
click at [235, 66] on icon at bounding box center [234, 65] width 7 height 9
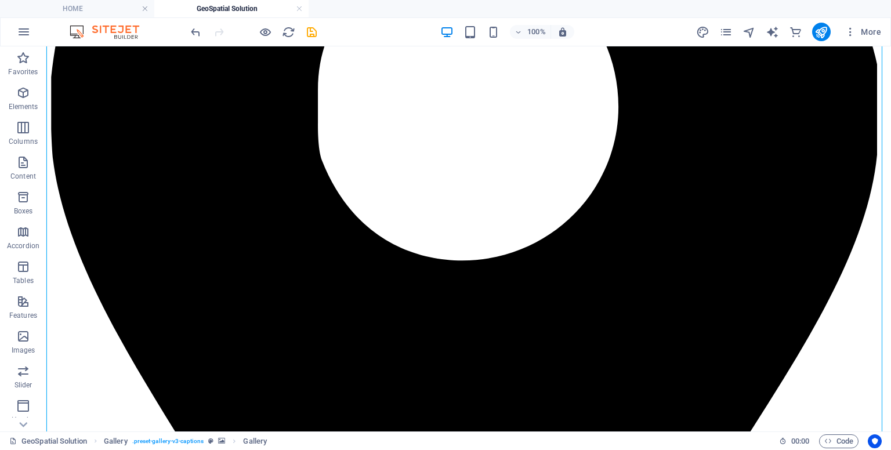
scroll to position [482, 0]
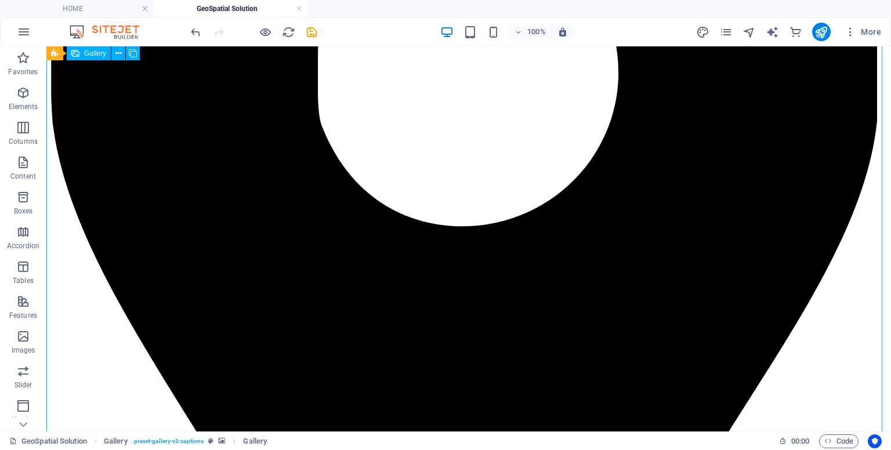
select select "4"
select select "px"
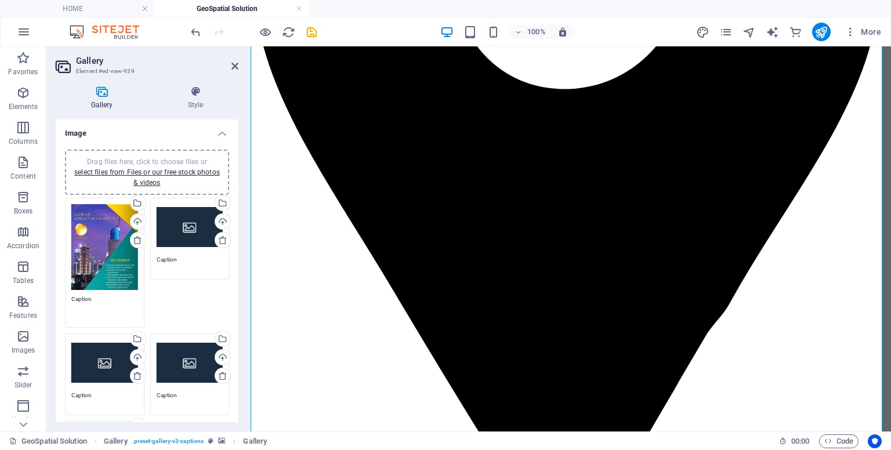
click at [111, 295] on textarea "Caption" at bounding box center [104, 308] width 67 height 26
type textarea "C"
type textarea "Lumbung - AM"
click at [515, 338] on link at bounding box center [516, 335] width 22 height 22
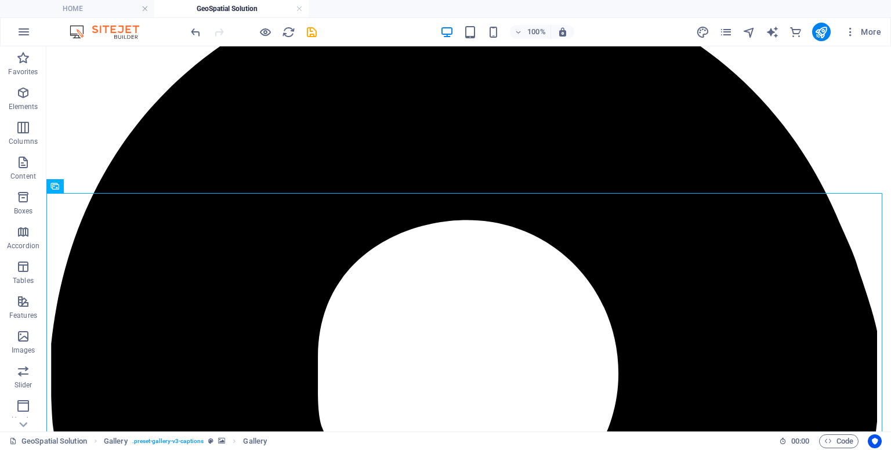
scroll to position [178, 0]
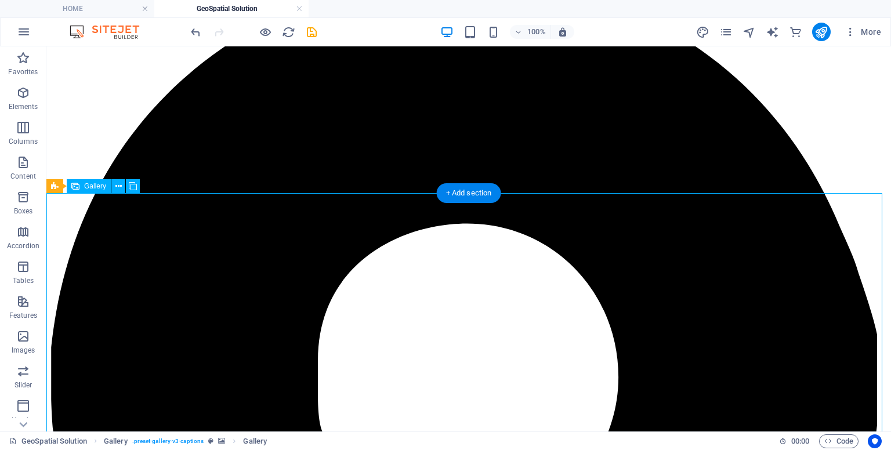
select select "4"
select select "px"
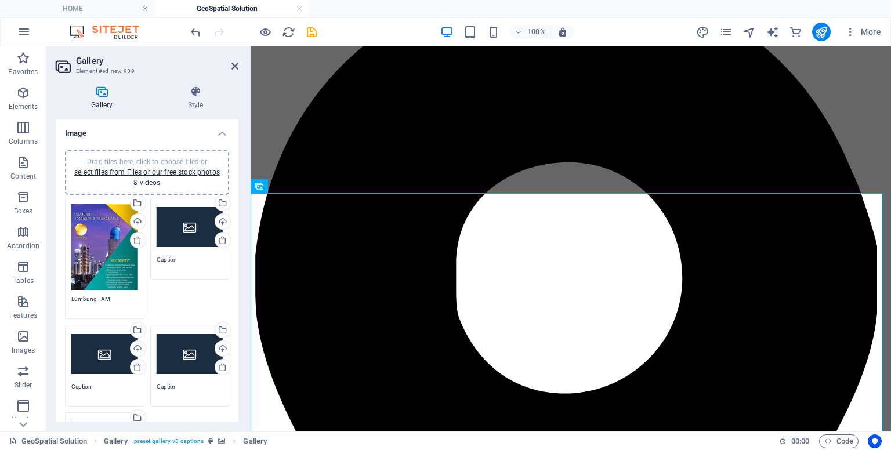
click at [113, 262] on div "Drag files here, click to choose files or select files from Files or our free s…" at bounding box center [104, 247] width 67 height 86
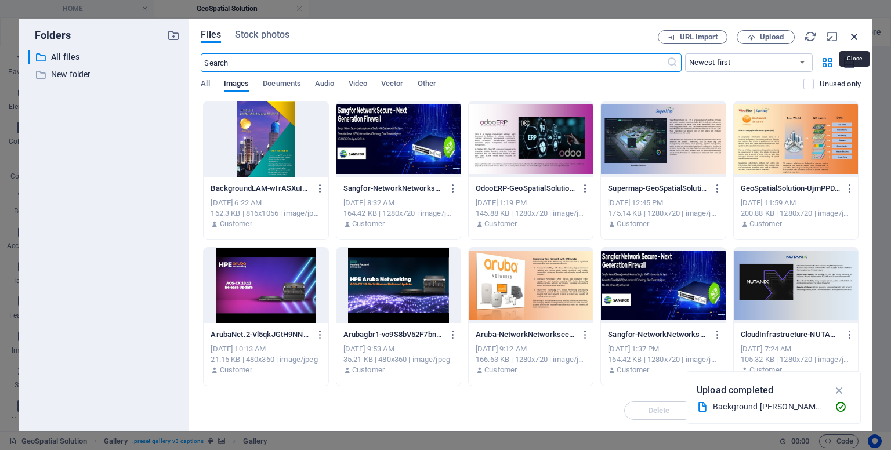
click at [854, 38] on icon "button" at bounding box center [854, 36] width 13 height 13
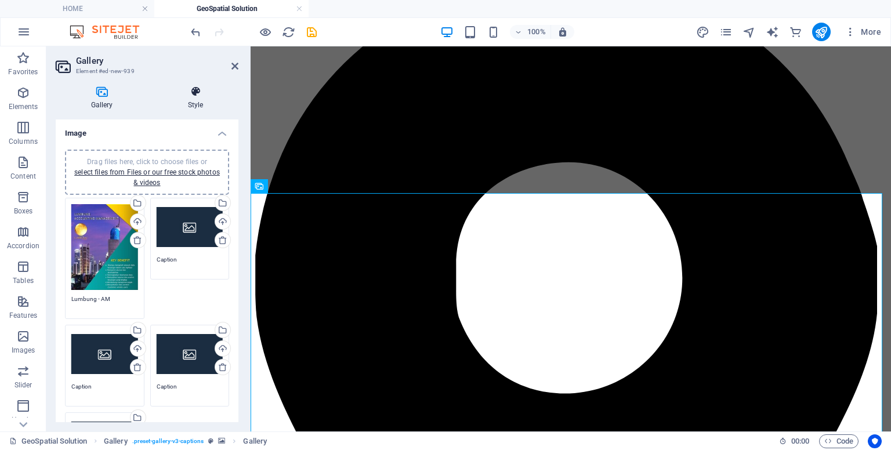
click at [196, 95] on icon at bounding box center [196, 92] width 86 height 12
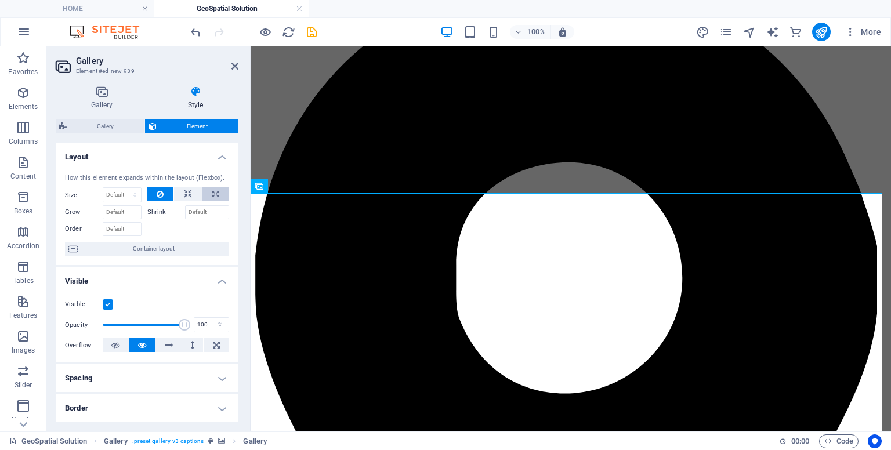
click at [212, 189] on icon at bounding box center [215, 194] width 6 height 14
type input "100"
select select "%"
click at [190, 211] on input "Shrink" at bounding box center [207, 212] width 45 height 14
click at [203, 212] on input "Shrink" at bounding box center [207, 212] width 45 height 14
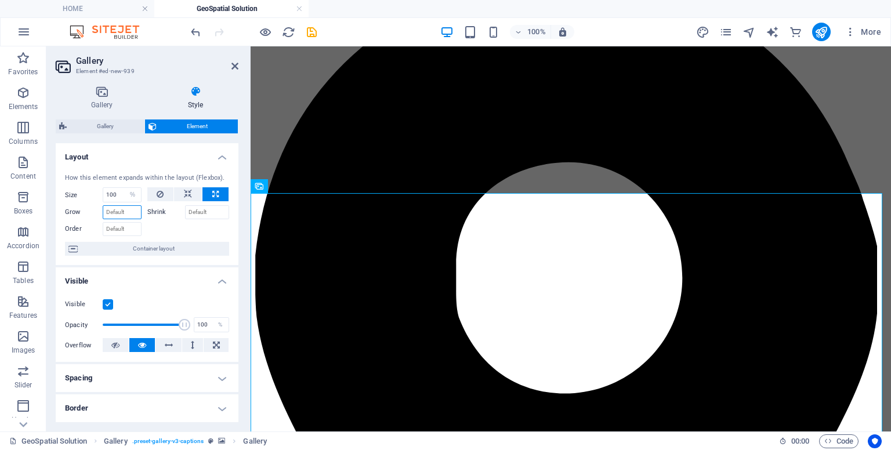
click at [128, 213] on input "Grow" at bounding box center [122, 212] width 39 height 14
click at [204, 212] on input "Shrink" at bounding box center [207, 212] width 45 height 14
type input "2"
type input "5"
click at [121, 200] on input "100" at bounding box center [122, 195] width 38 height 14
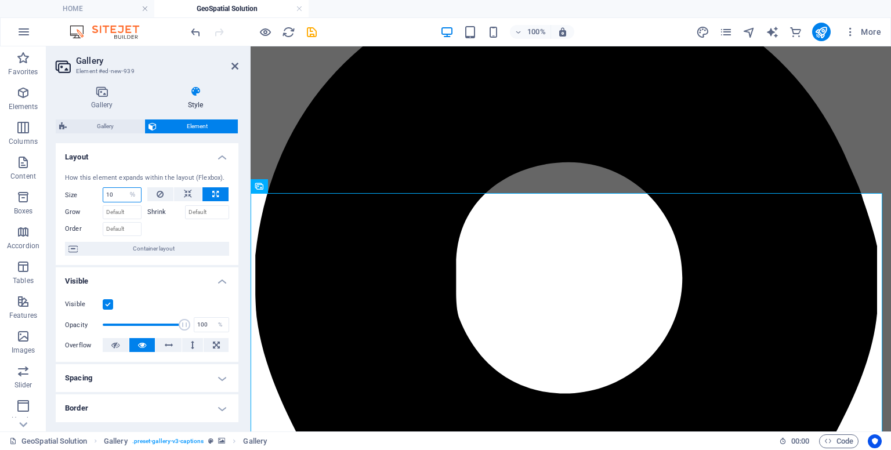
type input "1"
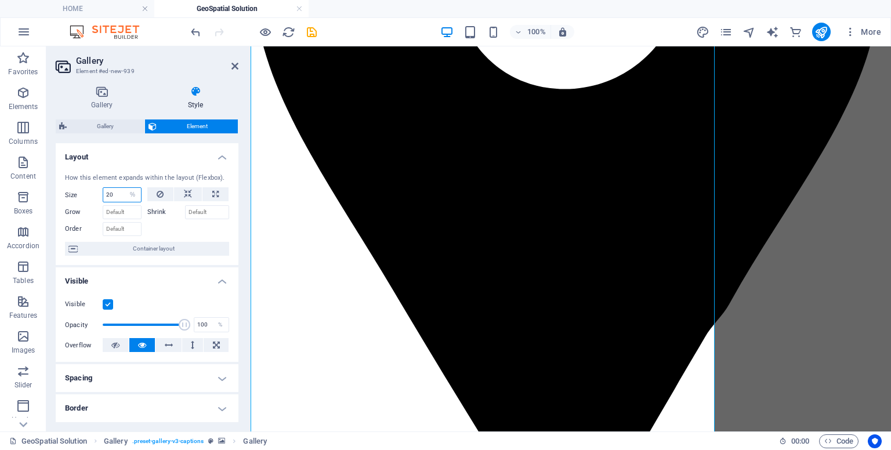
scroll to position [383, 0]
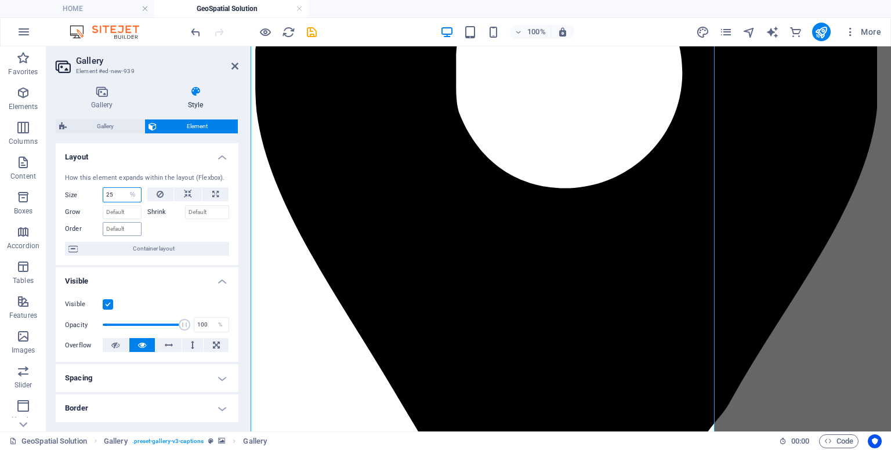
type input "25"
click at [128, 228] on input "Order" at bounding box center [122, 229] width 39 height 14
click at [213, 348] on icon at bounding box center [216, 345] width 7 height 14
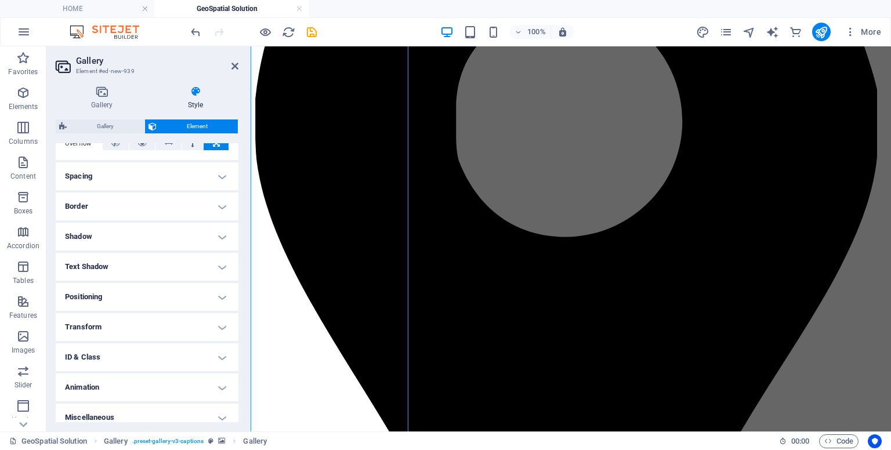
scroll to position [211, 0]
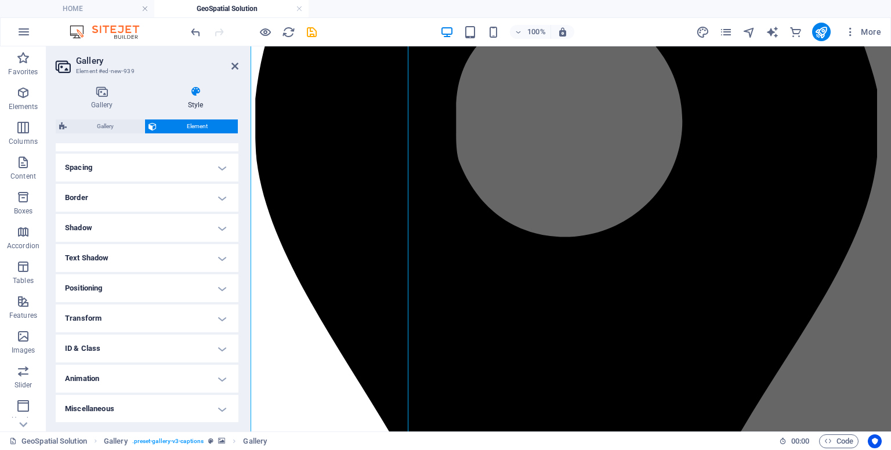
click at [175, 297] on h4 "Positioning" at bounding box center [147, 288] width 183 height 28
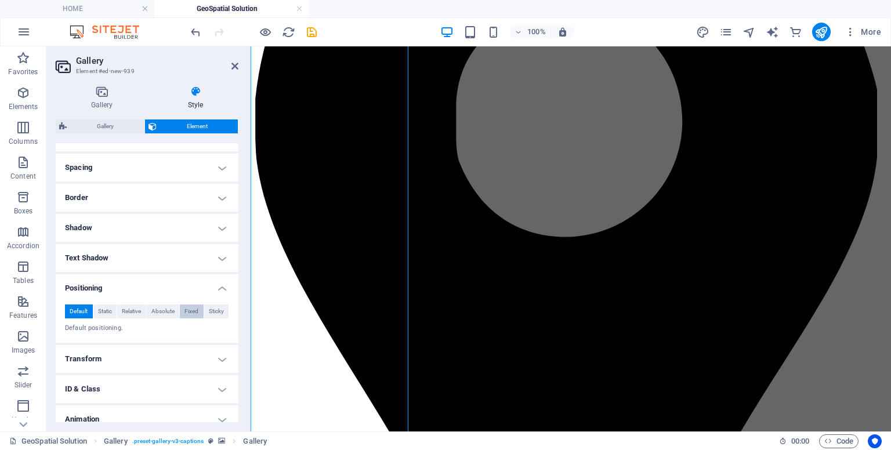
click at [184, 314] on span "Fixed" at bounding box center [191, 312] width 14 height 14
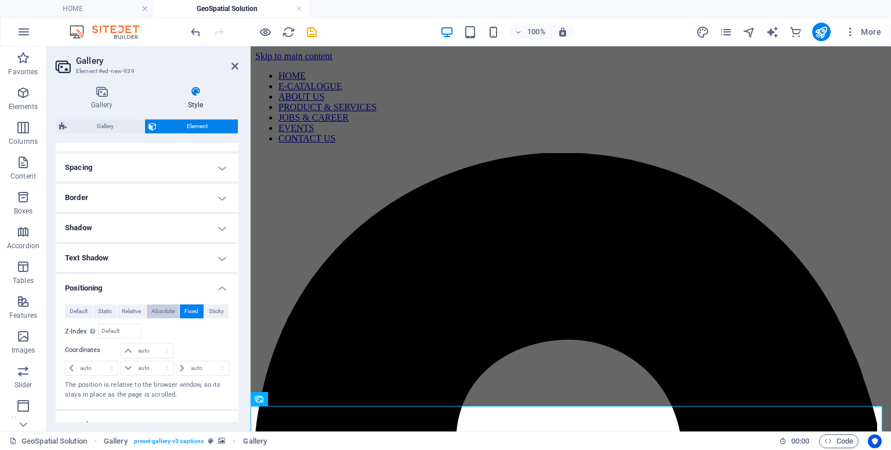
click at [169, 314] on span "Absolute" at bounding box center [162, 312] width 23 height 14
click at [138, 314] on span "Relative" at bounding box center [131, 312] width 19 height 14
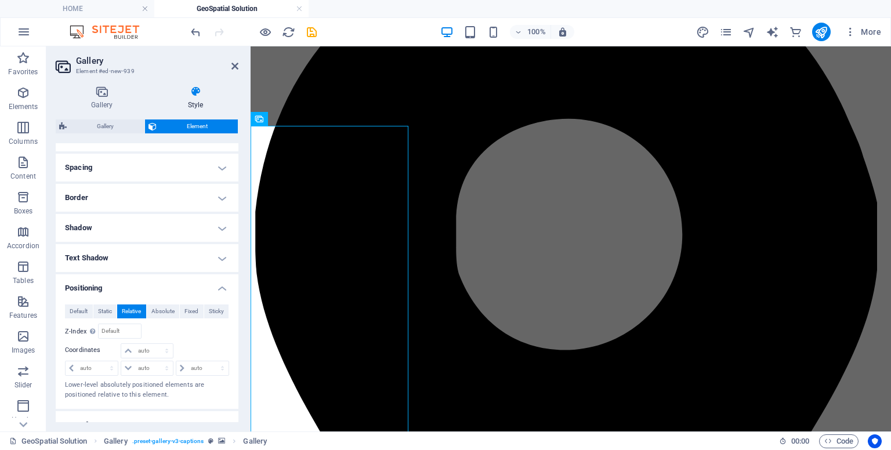
scroll to position [280, 0]
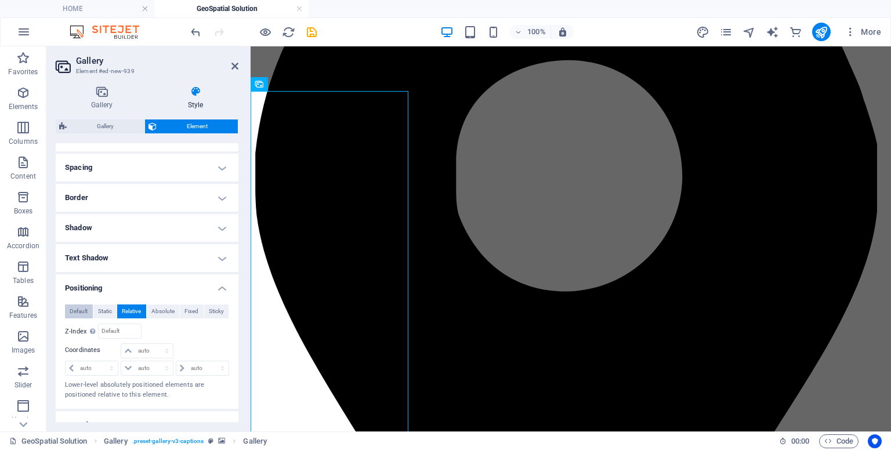
click at [79, 312] on span "Default" at bounding box center [79, 312] width 18 height 14
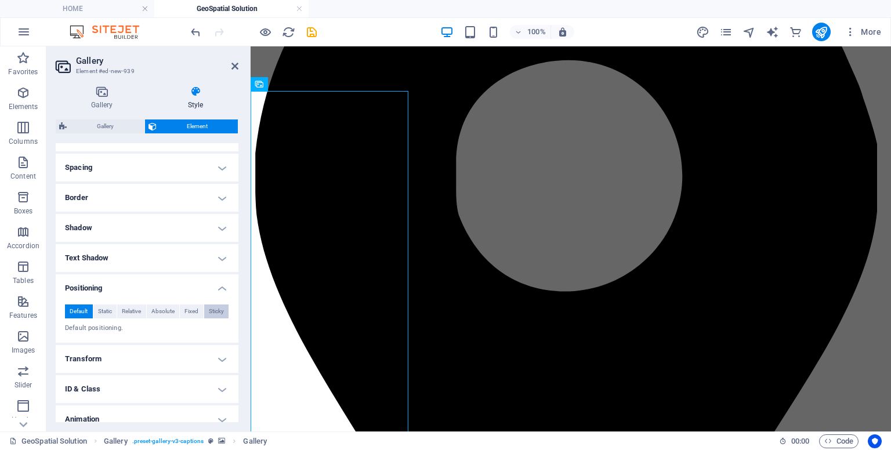
click at [214, 317] on span "Sticky" at bounding box center [216, 312] width 15 height 14
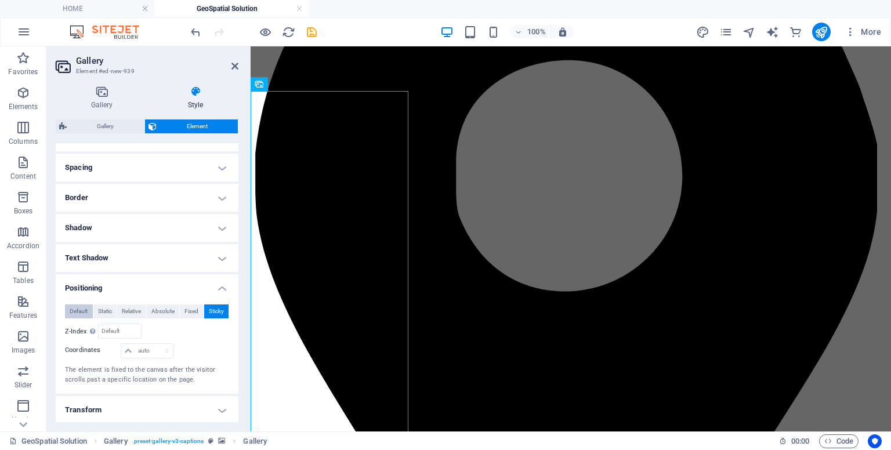
click at [74, 309] on span "Default" at bounding box center [79, 312] width 18 height 14
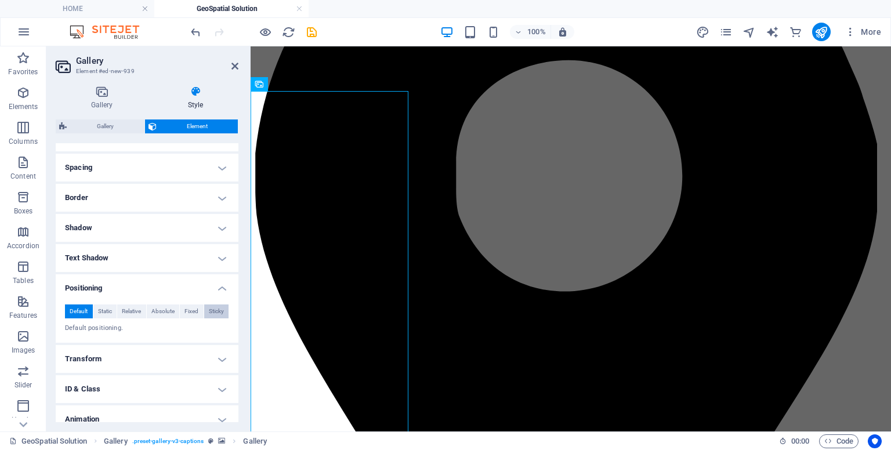
click at [211, 311] on span "Sticky" at bounding box center [216, 312] width 15 height 14
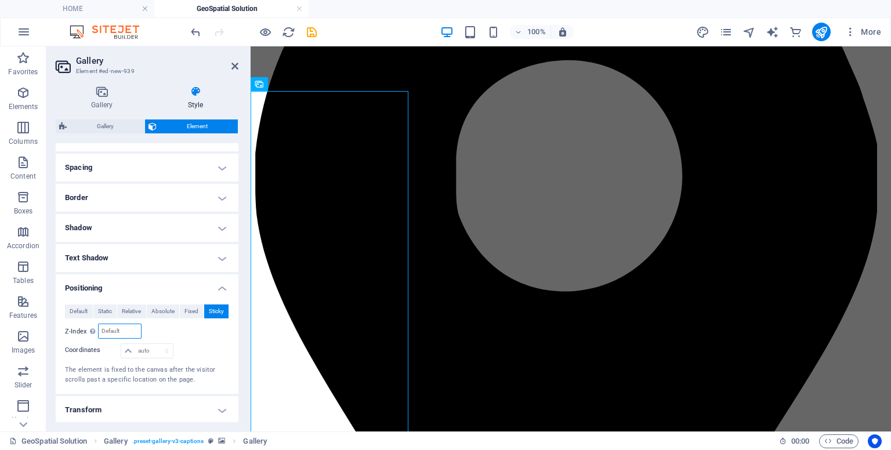
click at [133, 325] on input "number" at bounding box center [120, 331] width 42 height 14
click at [146, 351] on select "auto px rem % em" at bounding box center [146, 351] width 51 height 14
select select "%"
click at [155, 344] on select "auto px rem % em" at bounding box center [146, 351] width 51 height 14
type input "2"
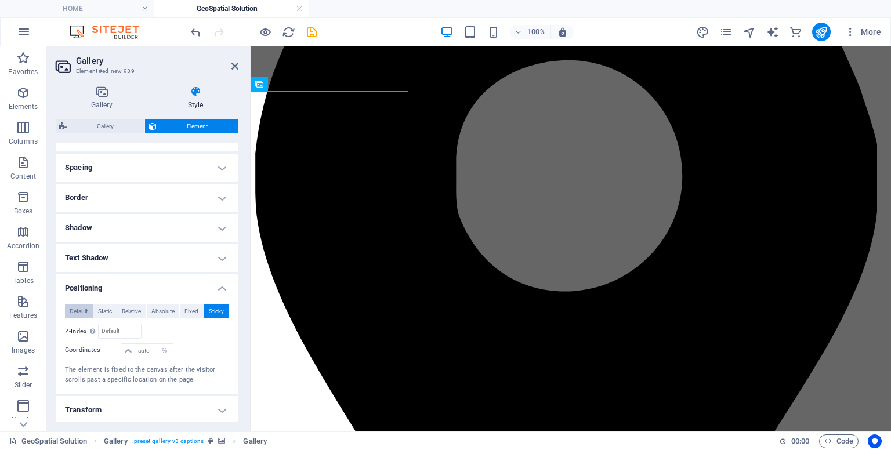
click at [84, 309] on span "Default" at bounding box center [79, 312] width 18 height 14
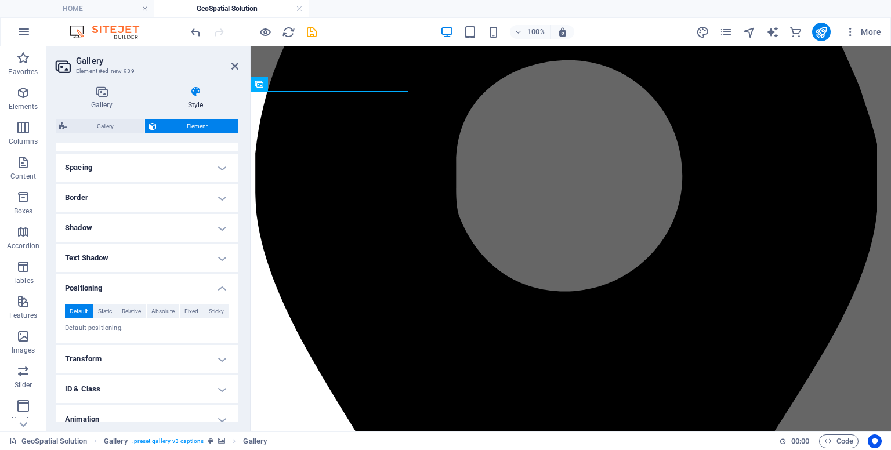
scroll to position [251, 0]
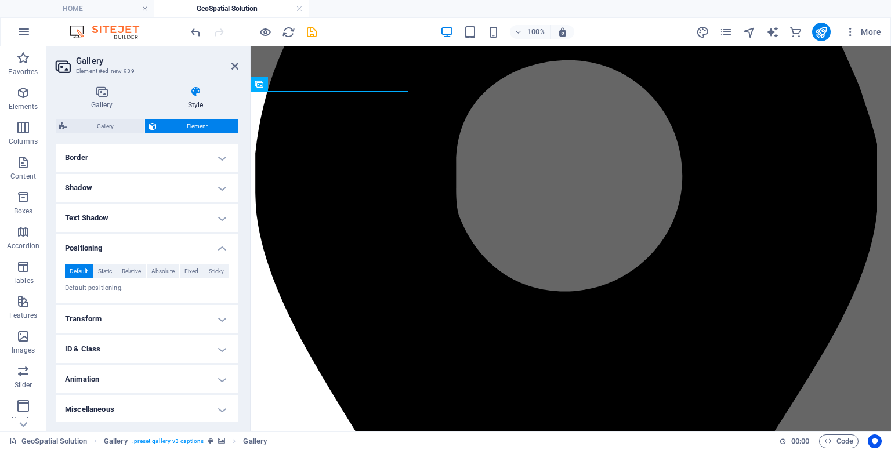
click at [203, 325] on h4 "Transform" at bounding box center [147, 319] width 183 height 28
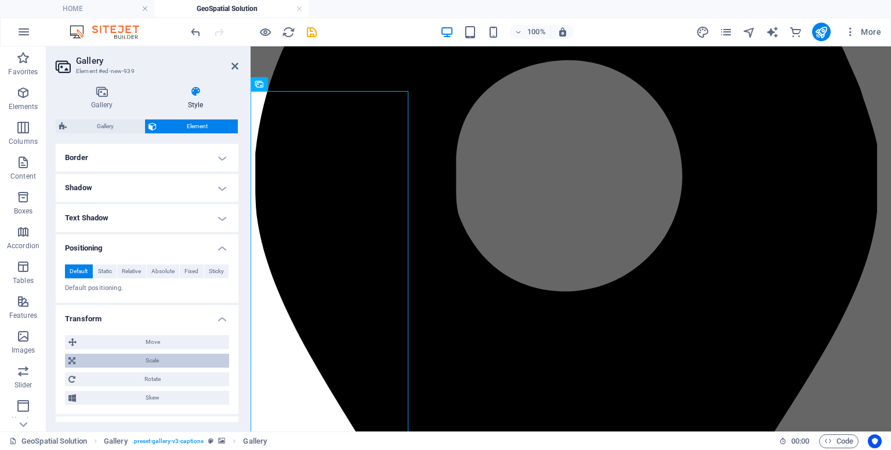
click at [183, 354] on span "Scale" at bounding box center [152, 361] width 147 height 14
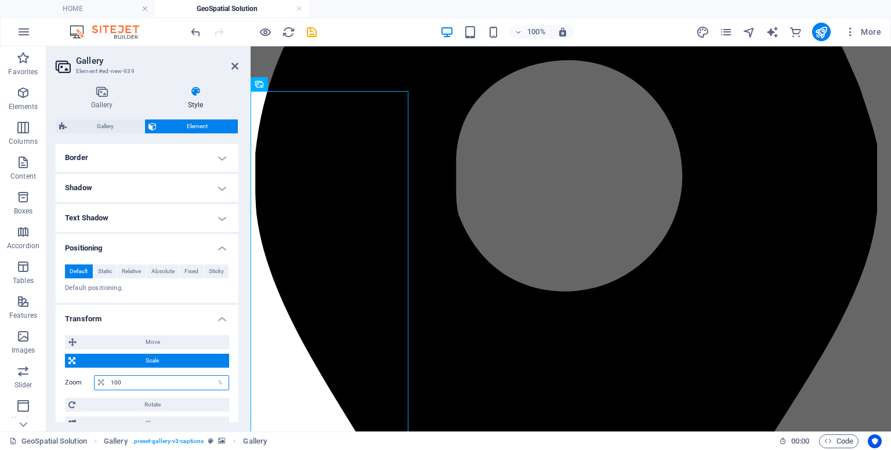
click at [167, 384] on input "100" at bounding box center [168, 383] width 121 height 14
type input "1"
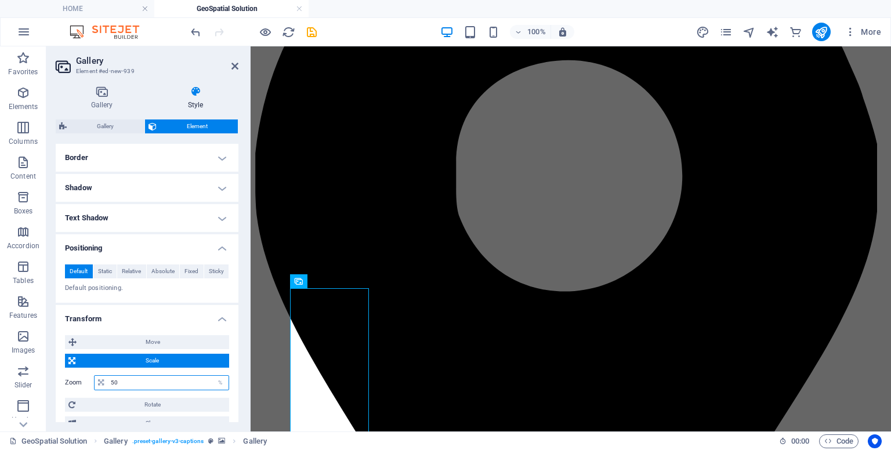
type input "5"
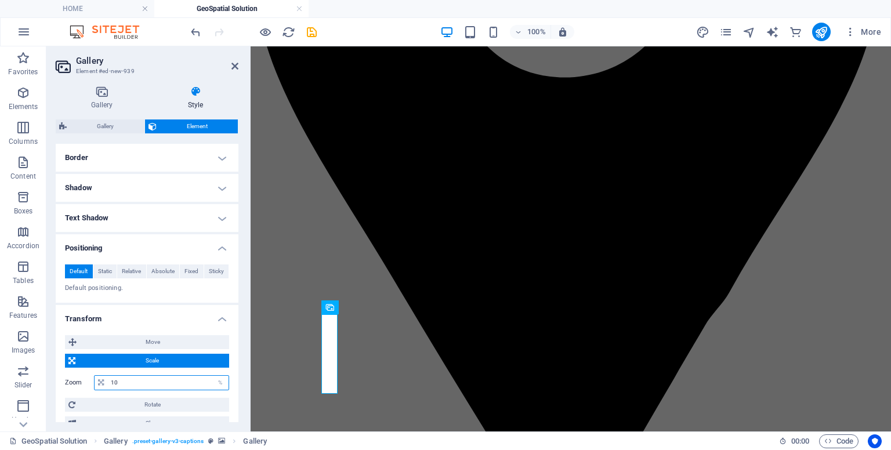
scroll to position [764, 0]
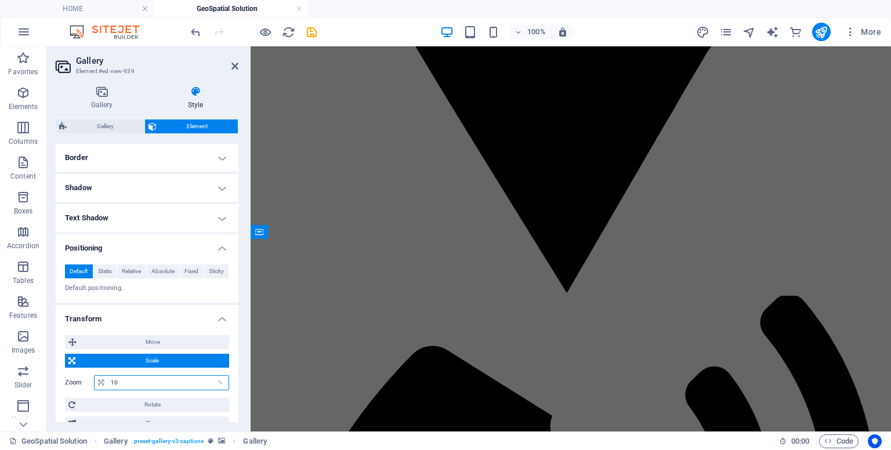
type input "1"
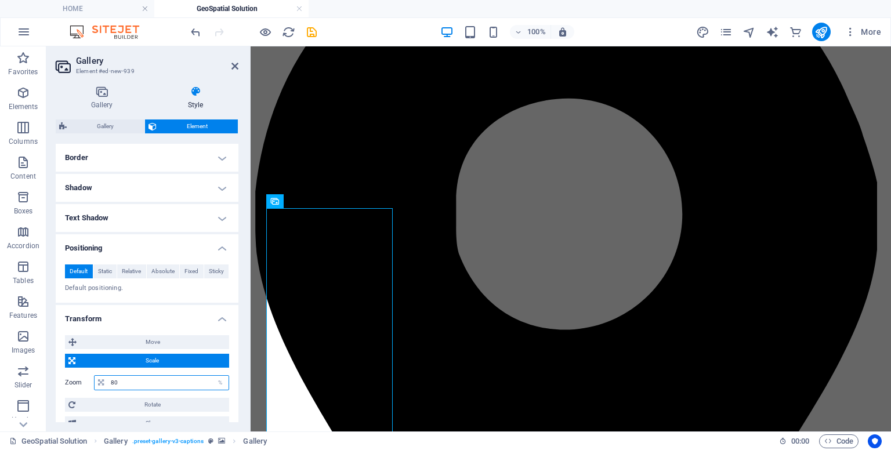
scroll to position [240, 0]
type input "80"
drag, startPoint x: 238, startPoint y: 339, endPoint x: 233, endPoint y: 376, distance: 37.0
click at [233, 377] on div "Gallery Style Image Drag files here, click to choose files or select files from…" at bounding box center [146, 254] width 201 height 355
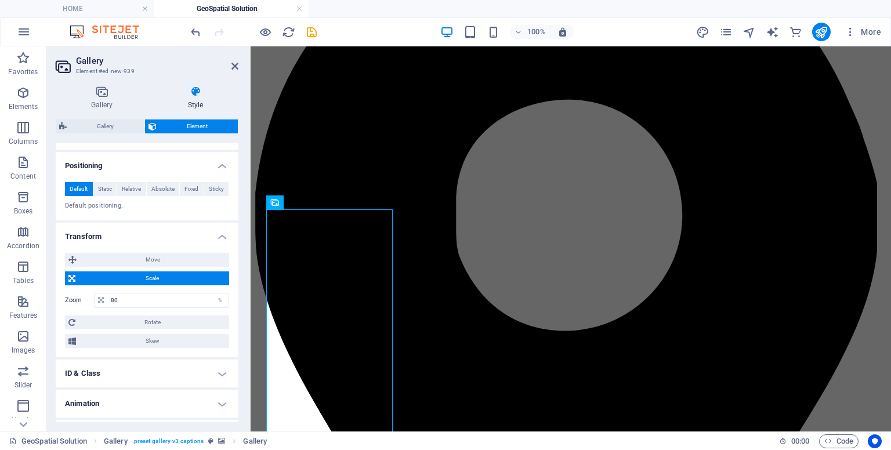
scroll to position [357, 0]
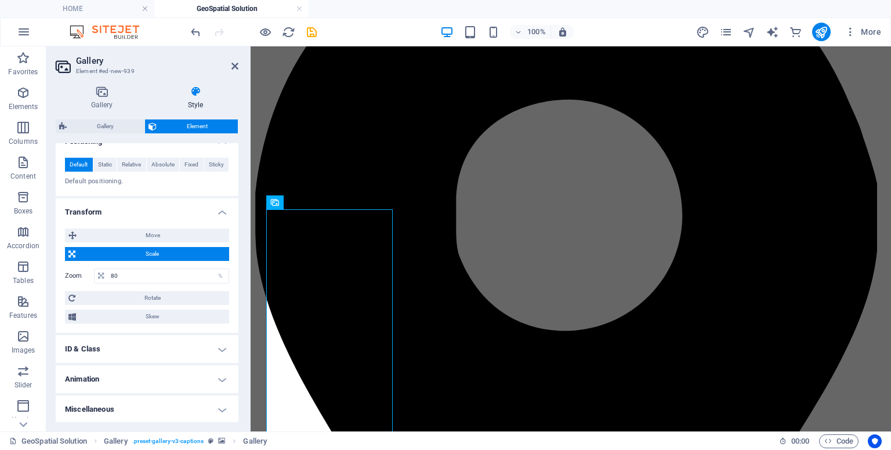
click at [193, 409] on h4 "Miscellaneous" at bounding box center [147, 410] width 183 height 28
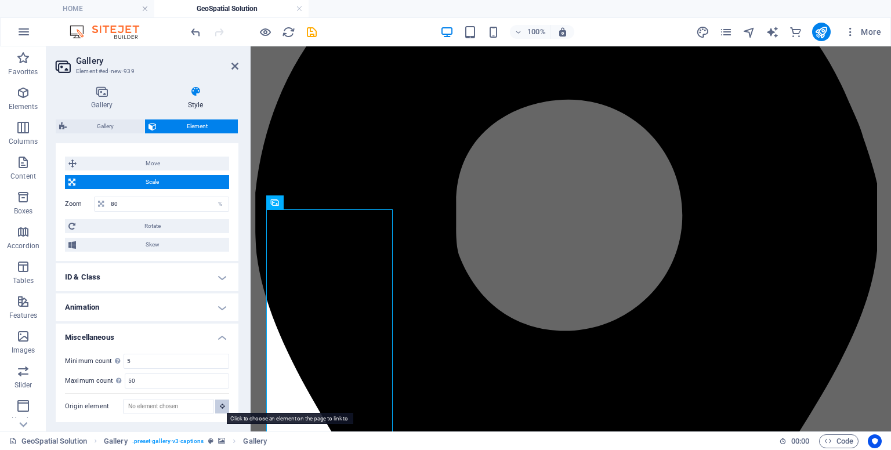
click at [219, 410] on button at bounding box center [222, 407] width 14 height 14
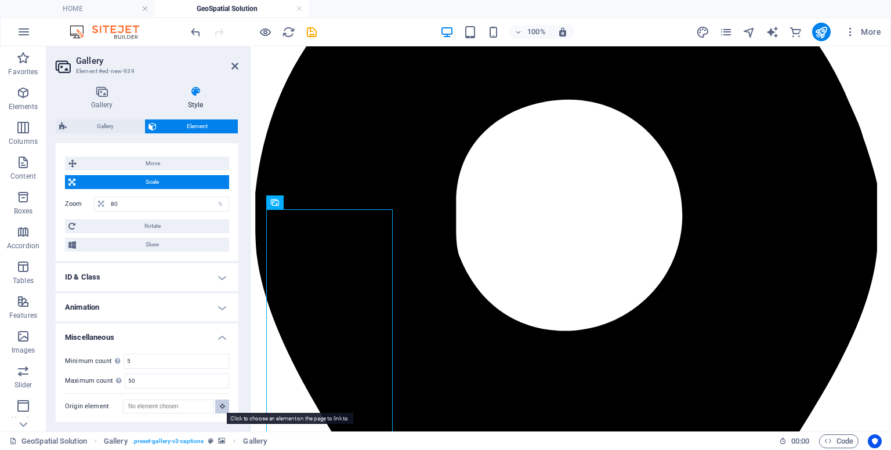
click at [219, 410] on button at bounding box center [222, 407] width 14 height 14
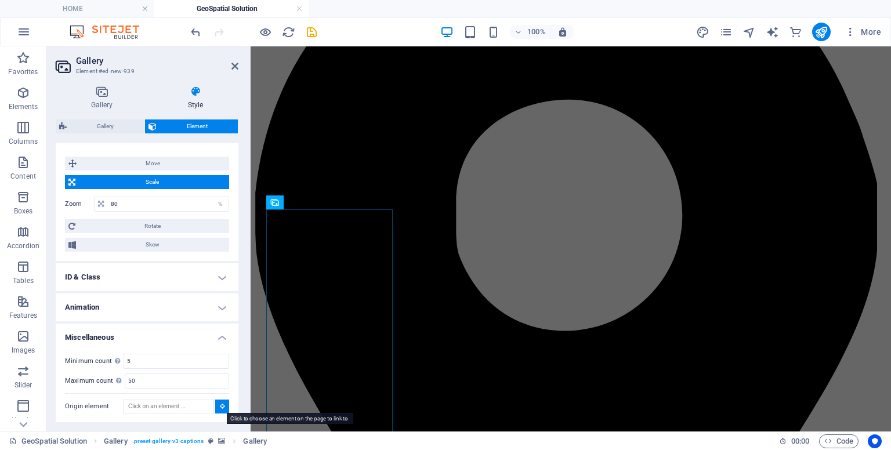
click at [219, 410] on button at bounding box center [222, 407] width 14 height 14
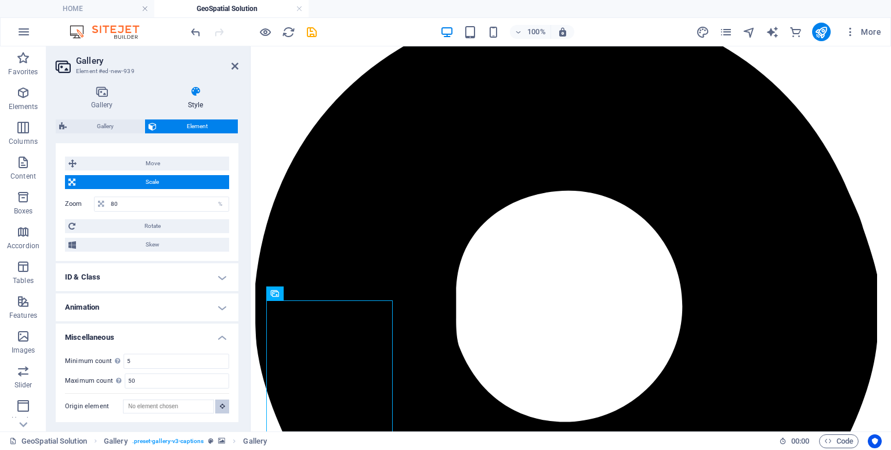
scroll to position [139, 0]
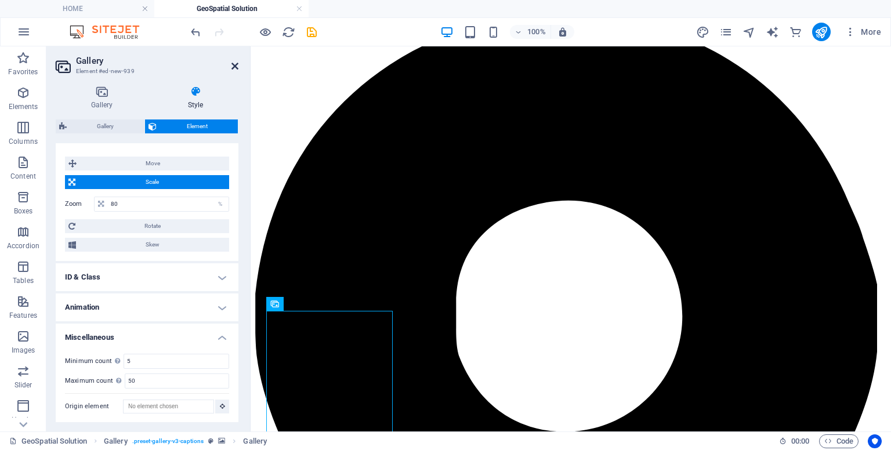
click at [234, 64] on header "Gallery Element #ed-new-939" at bounding box center [147, 61] width 183 height 30
click at [234, 64] on icon at bounding box center [234, 65] width 7 height 9
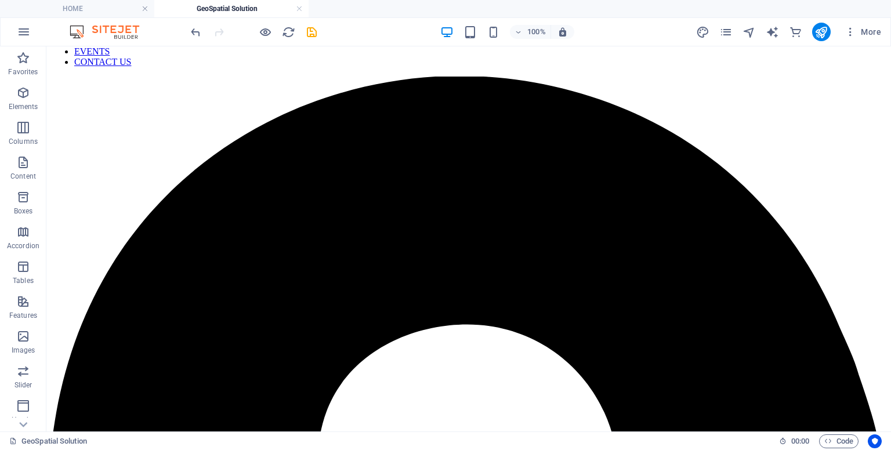
scroll to position [0, 0]
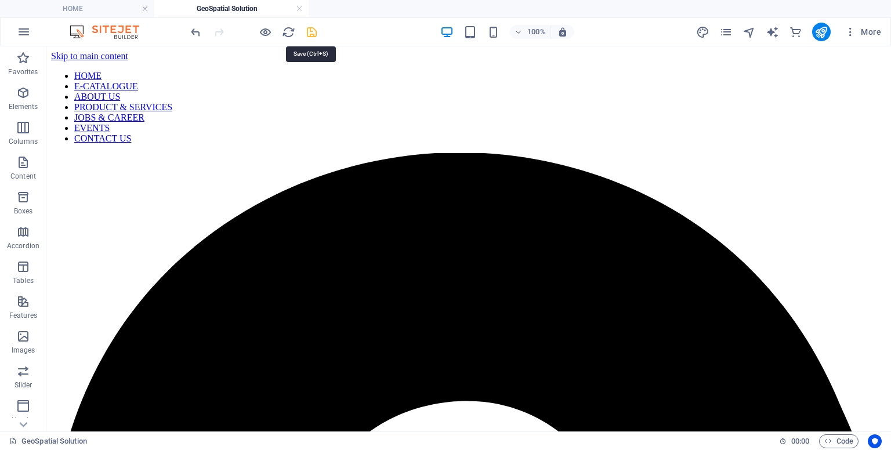
click at [309, 28] on icon "save" at bounding box center [311, 32] width 13 height 13
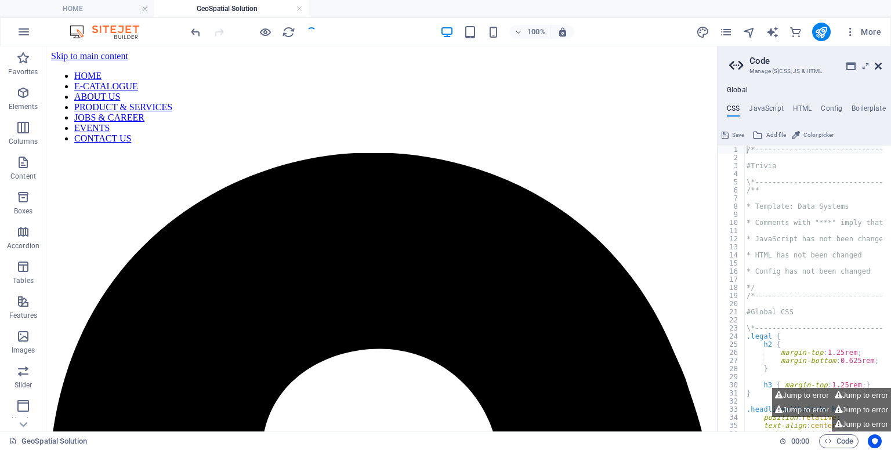
click at [876, 65] on icon at bounding box center [878, 65] width 7 height 9
